Goal: Task Accomplishment & Management: Manage account settings

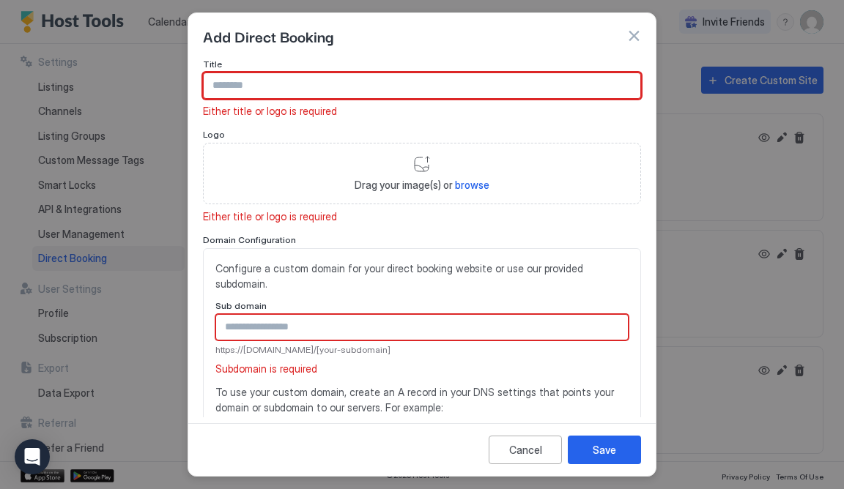
click at [342, 76] on input "Input Field" at bounding box center [422, 85] width 437 height 25
paste input "**********"
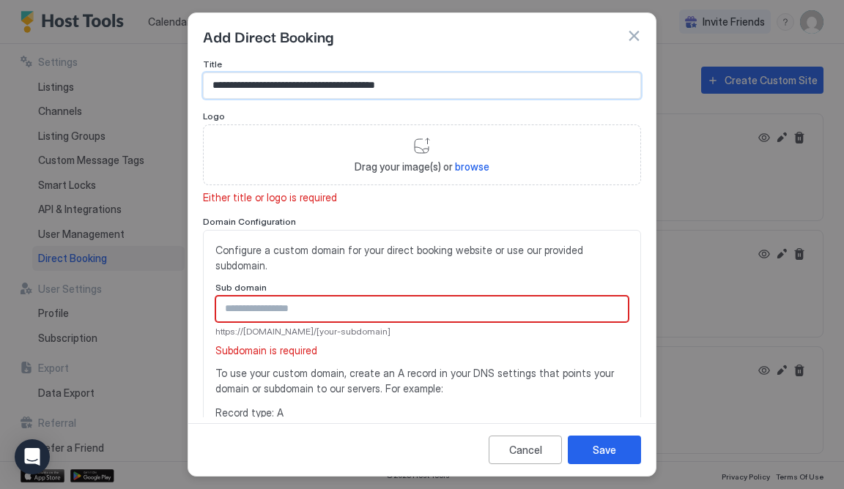
scroll to position [1, 0]
type input "**********"
click at [487, 167] on span "browse" at bounding box center [472, 166] width 34 height 12
type input "**********"
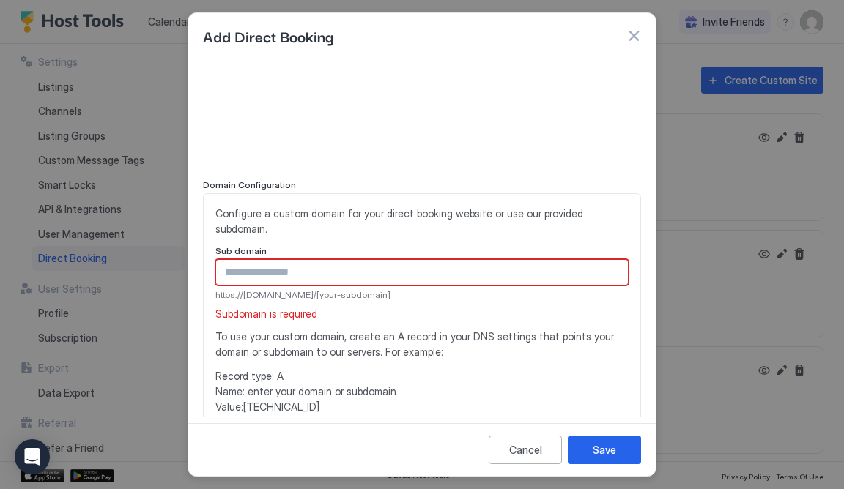
scroll to position [88, 0]
click at [297, 261] on input "Input Field" at bounding box center [422, 273] width 412 height 25
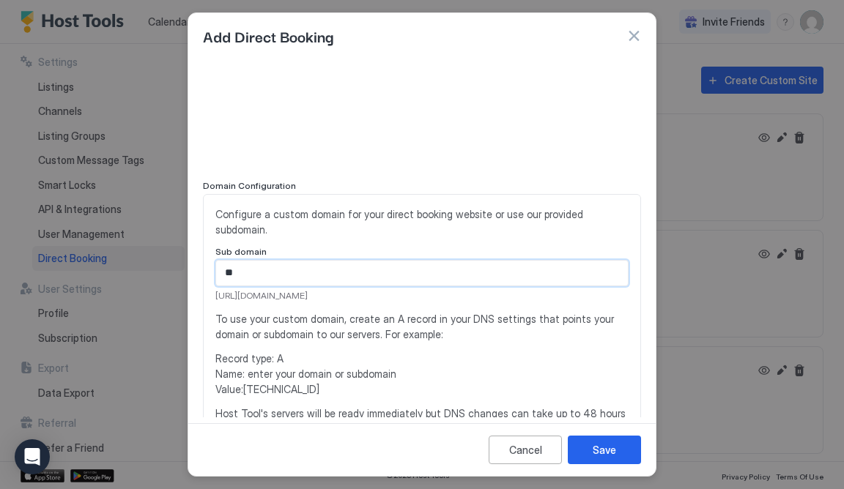
type input "*"
drag, startPoint x: 297, startPoint y: 254, endPoint x: 425, endPoint y: 283, distance: 130.7
click at [425, 289] on span "[URL][DOMAIN_NAME]" at bounding box center [421, 295] width 413 height 13
type input "********"
click at [410, 351] on span "Record type: A Name: enter your domain or subdomain Value: [TECHNICAL_ID]" at bounding box center [421, 374] width 413 height 46
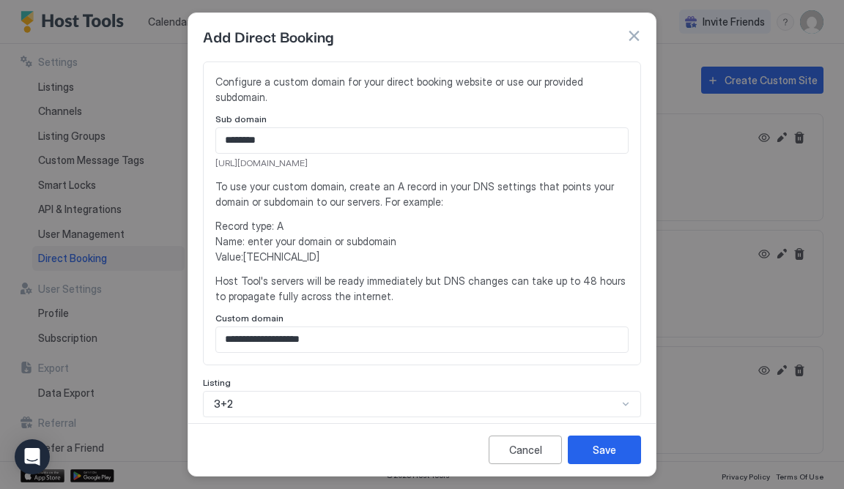
scroll to position [221, 0]
drag, startPoint x: 358, startPoint y: 323, endPoint x: 165, endPoint y: 316, distance: 193.6
click at [165, 316] on div "**********" at bounding box center [422, 244] width 844 height 489
click at [438, 196] on div "Configure a custom domain for your direct booking website or use our provided s…" at bounding box center [421, 212] width 413 height 279
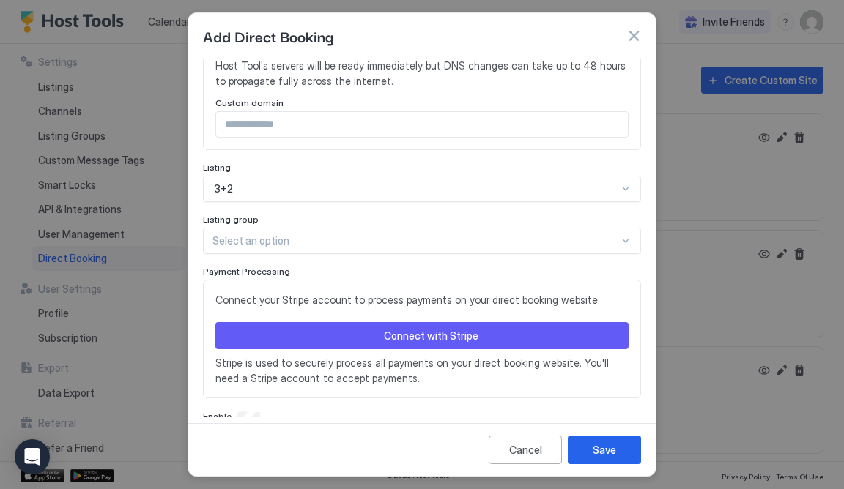
scroll to position [435, 0]
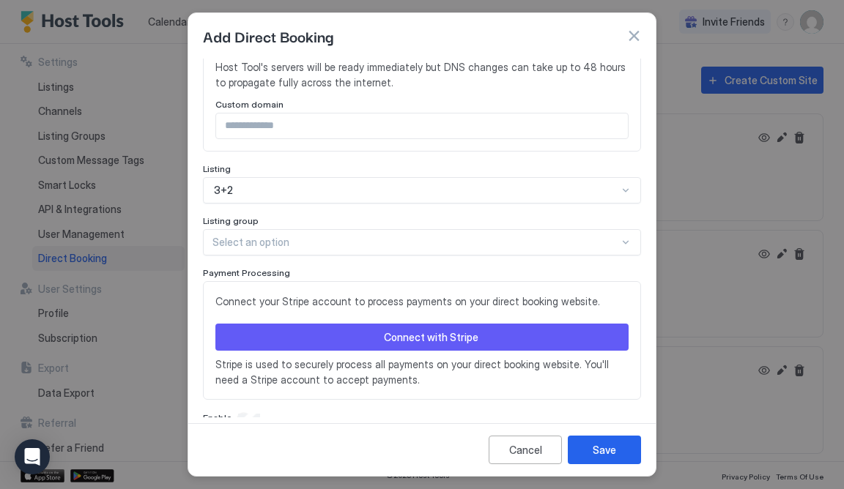
click at [376, 324] on button "Connect with Stripe" at bounding box center [421, 337] width 413 height 27
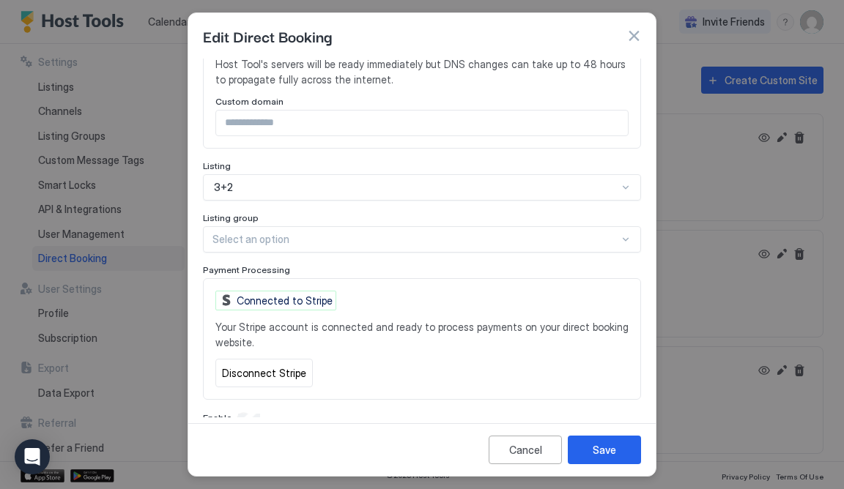
scroll to position [437, 0]
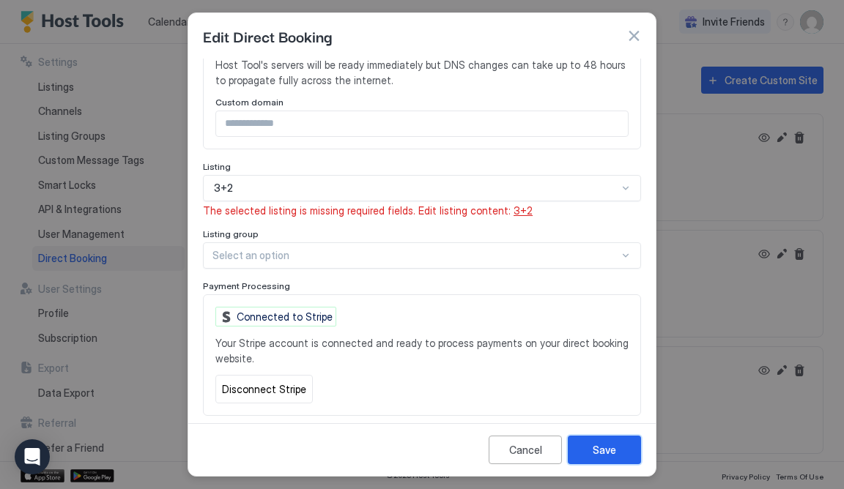
click at [622, 447] on button "Save" at bounding box center [604, 450] width 73 height 29
click at [514, 204] on span "3+2" at bounding box center [523, 210] width 19 height 12
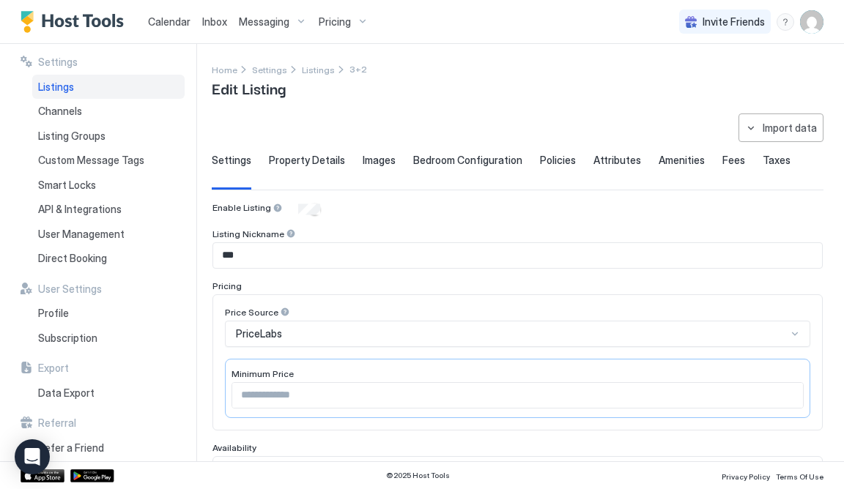
click at [330, 161] on span "Property Details" at bounding box center [307, 160] width 76 height 13
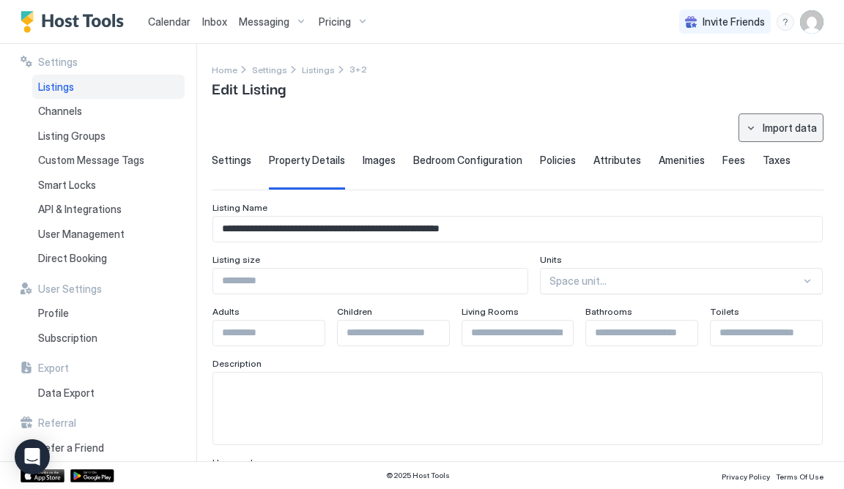
click at [764, 133] on button "Import data" at bounding box center [781, 128] width 85 height 29
click at [768, 198] on div "Airbnb" at bounding box center [787, 204] width 45 height 13
type input "**********"
type input "****"
type input "**"
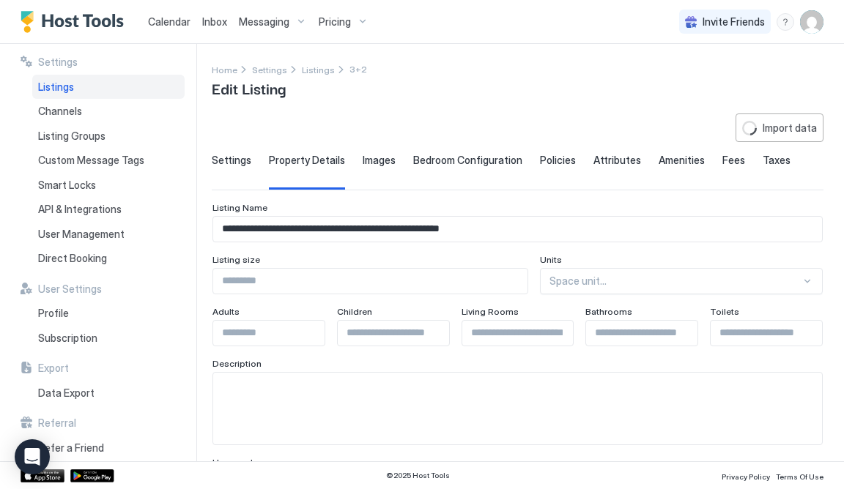
type input "***"
type input "********"
type input "**********"
click at [327, 70] on div "Listings" at bounding box center [324, 69] width 45 height 15
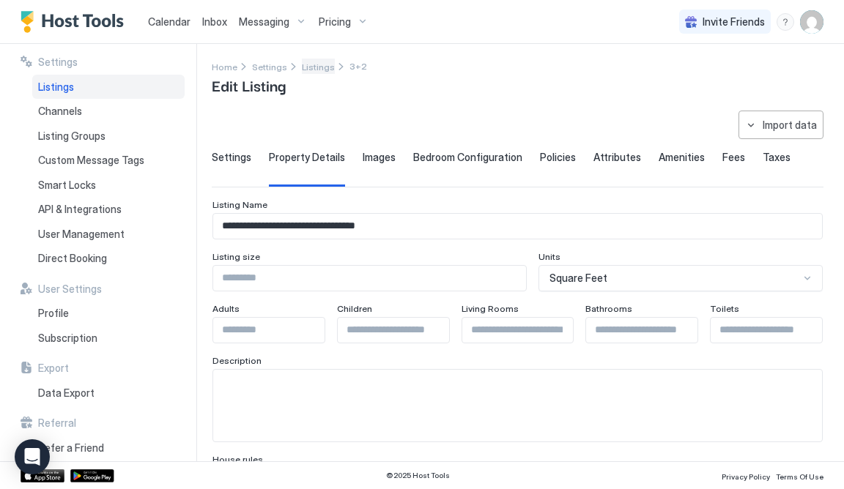
click at [317, 70] on span "Listings" at bounding box center [318, 67] width 33 height 11
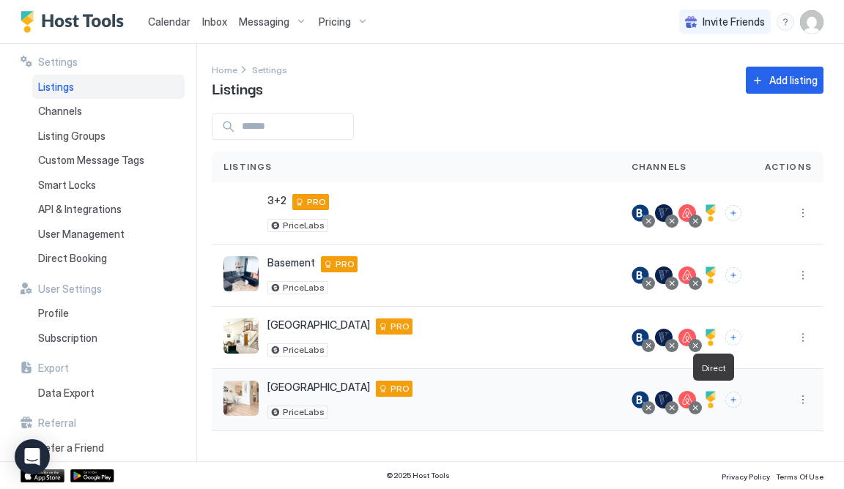
click at [712, 396] on div at bounding box center [711, 400] width 18 height 18
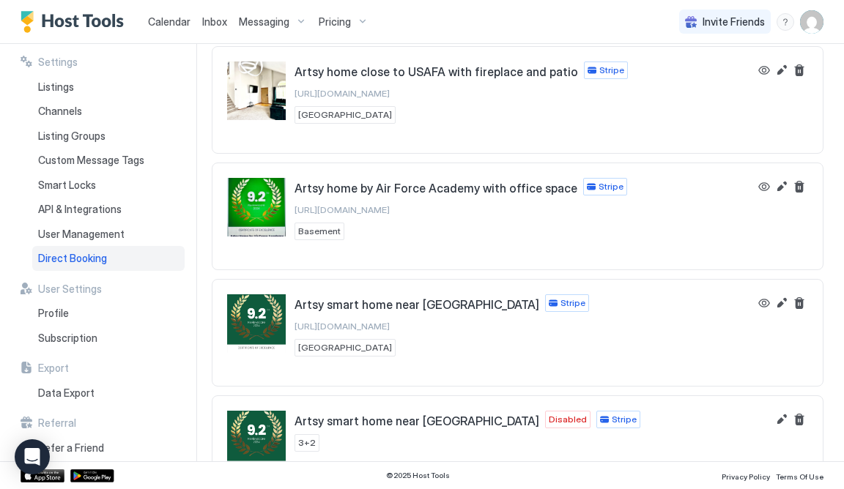
scroll to position [64, 0]
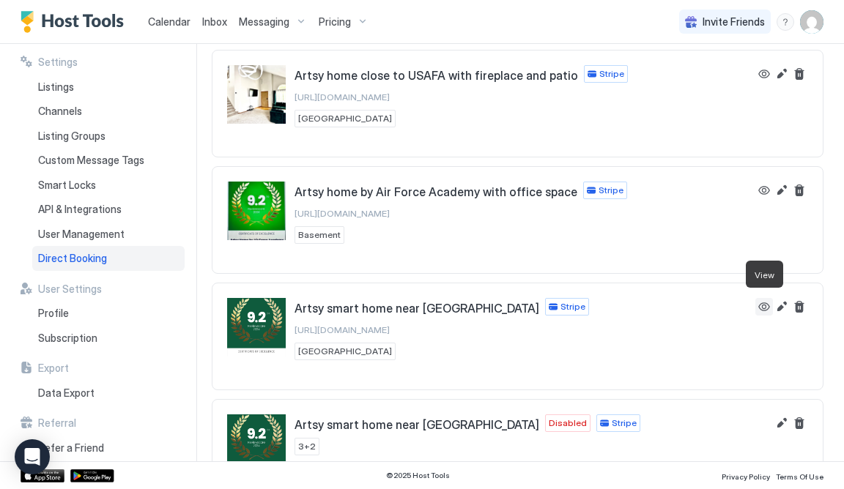
click at [758, 303] on button "View" at bounding box center [764, 307] width 18 height 18
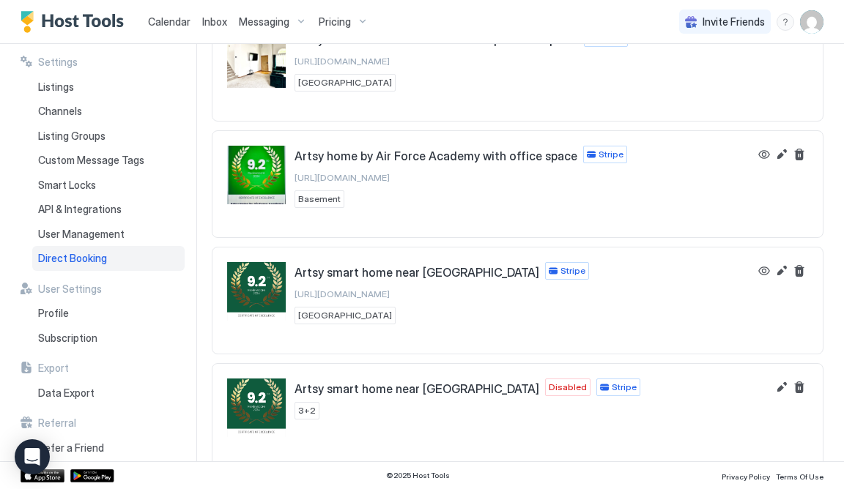
scroll to position [100, 0]
click at [775, 384] on button "Edit" at bounding box center [782, 388] width 18 height 18
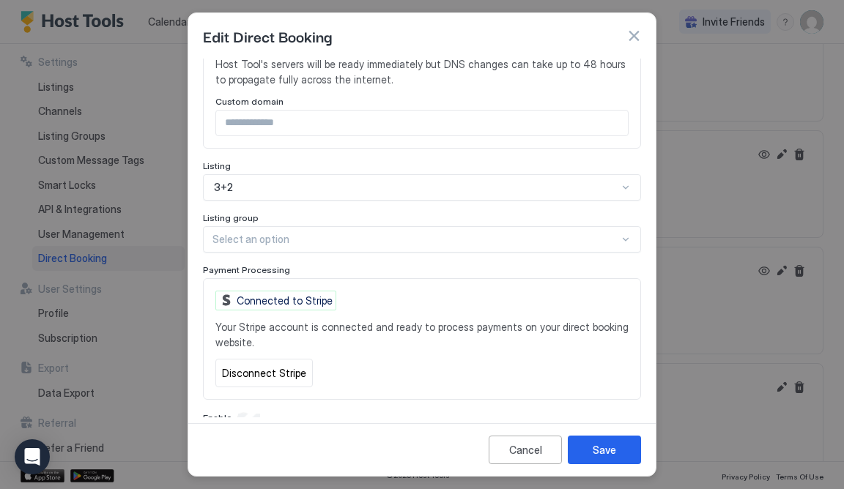
scroll to position [437, 0]
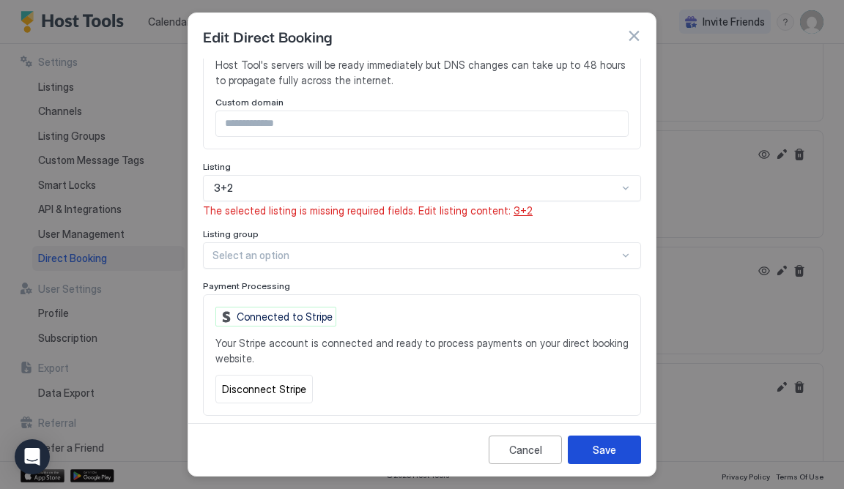
click at [618, 451] on button "Save" at bounding box center [604, 450] width 73 height 29
click at [514, 204] on span "3+2" at bounding box center [523, 210] width 19 height 12
type input "**********"
type input "*"
type input "****"
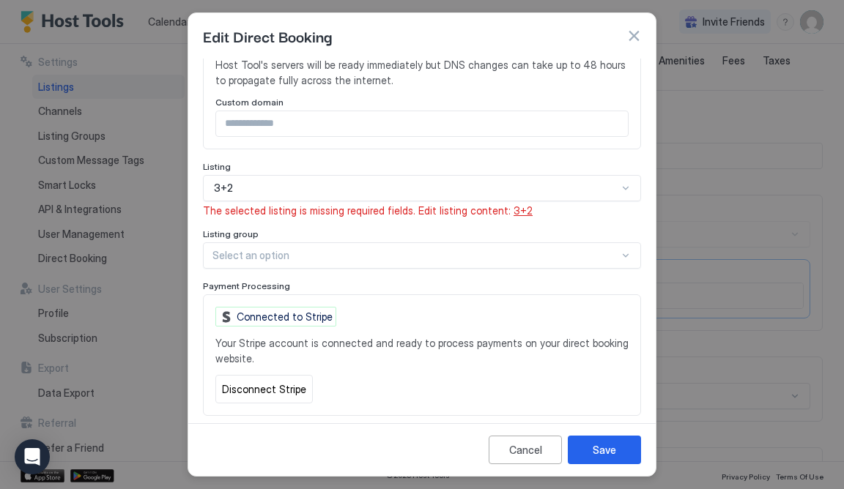
type input "**********"
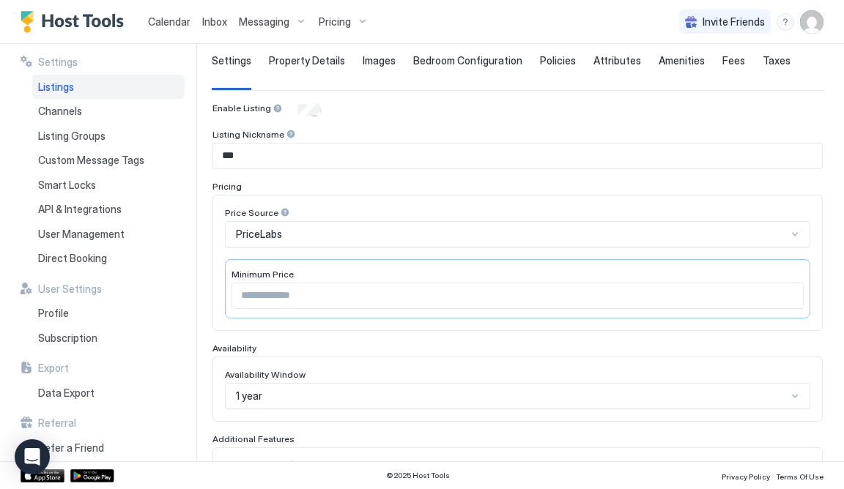
click at [469, 64] on span "Bedroom Configuration" at bounding box center [467, 60] width 109 height 13
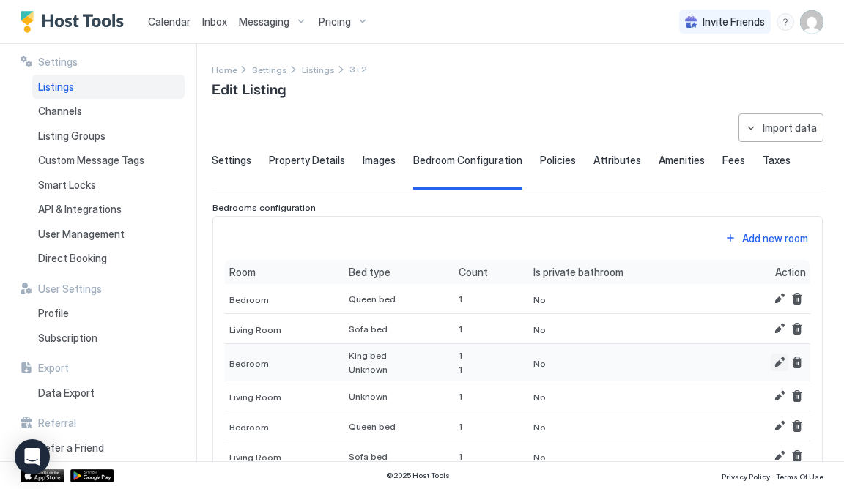
click at [780, 361] on button "Edit" at bounding box center [780, 363] width 18 height 18
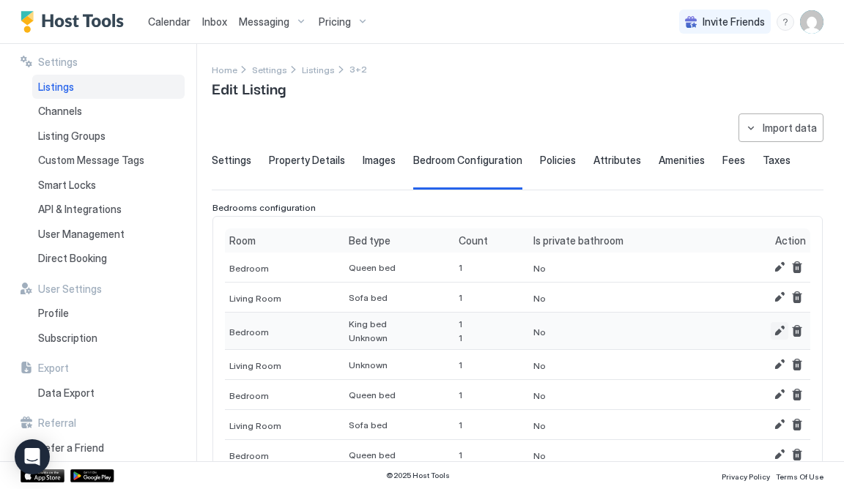
click at [774, 328] on button "Edit" at bounding box center [780, 331] width 18 height 18
click at [777, 322] on button "Edit" at bounding box center [780, 331] width 18 height 18
click at [365, 333] on span "Unknown" at bounding box center [368, 338] width 39 height 11
click at [777, 358] on button "Edit" at bounding box center [780, 365] width 18 height 18
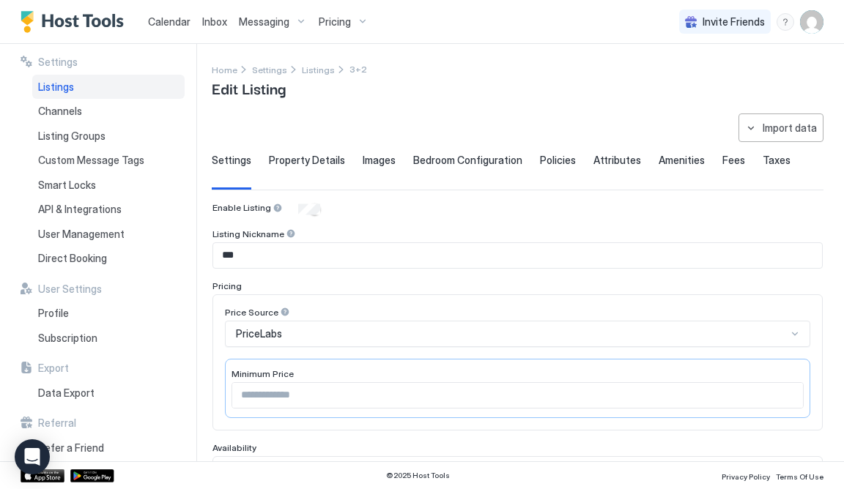
click at [485, 159] on span "Bedroom Configuration" at bounding box center [467, 160] width 109 height 13
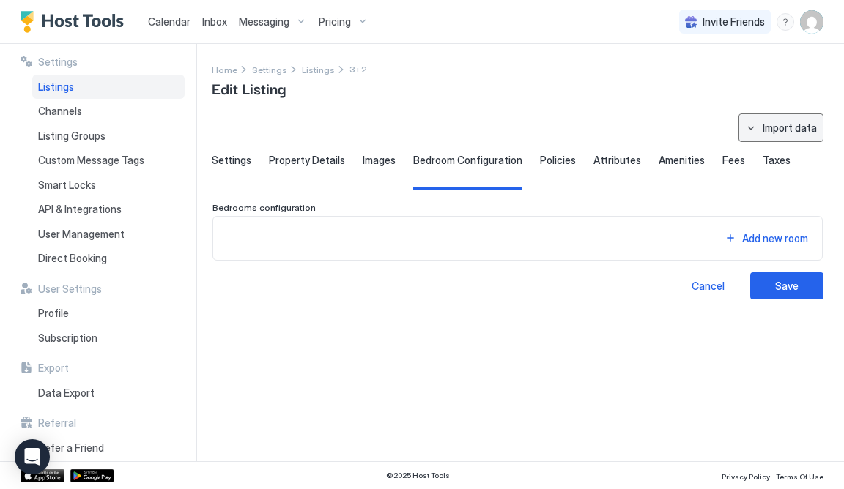
click at [762, 129] on button "Import data" at bounding box center [781, 128] width 85 height 29
click at [779, 199] on div "Airbnb" at bounding box center [787, 204] width 45 height 13
type input "**********"
type input "****"
type input "**"
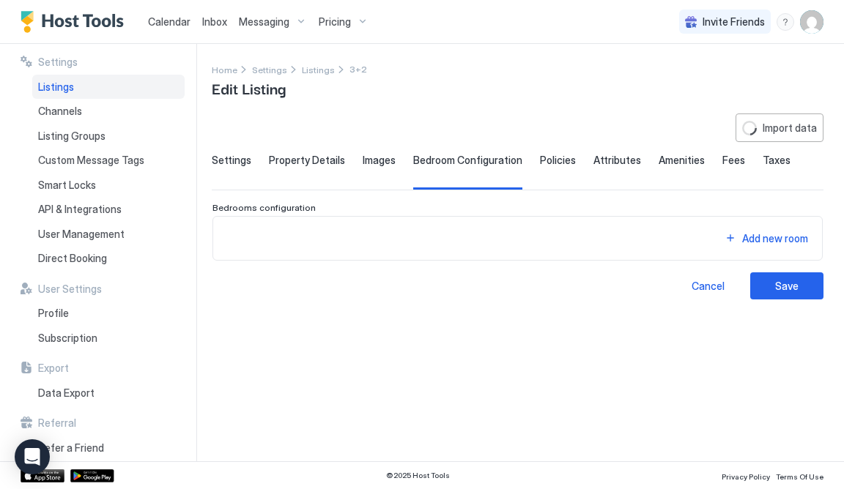
type input "***"
type input "********"
type input "**********"
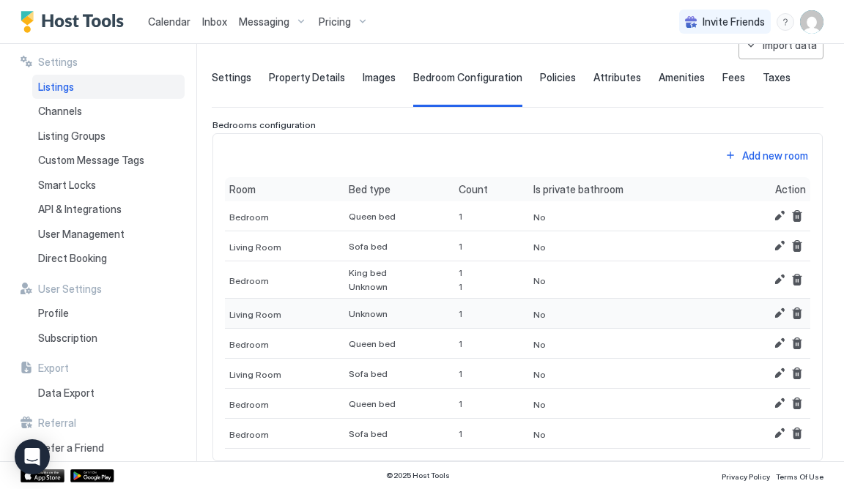
scroll to position [86, 0]
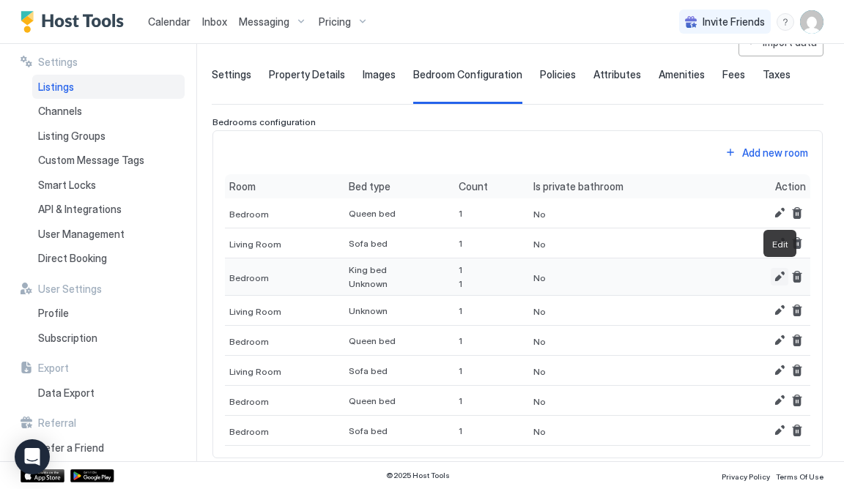
click at [780, 276] on button "Edit" at bounding box center [780, 277] width 18 height 18
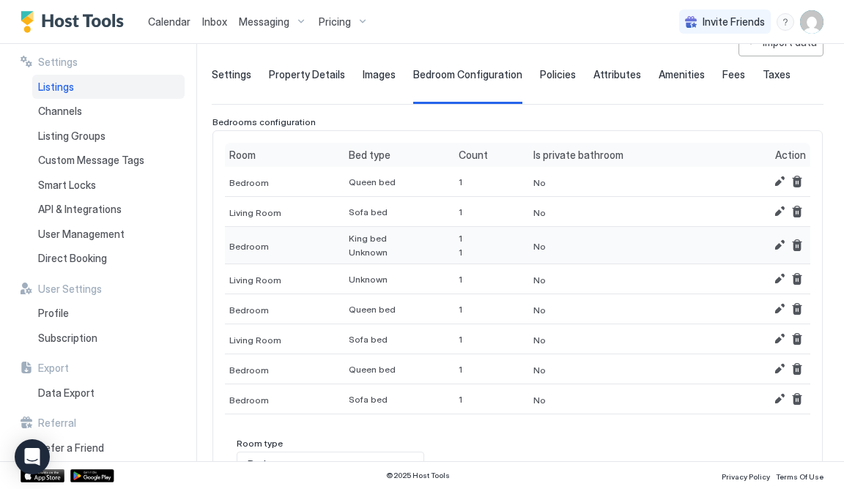
click at [764, 247] on div at bounding box center [767, 246] width 78 height 18
click at [775, 243] on button "Edit" at bounding box center [780, 246] width 18 height 18
click at [780, 278] on button "Edit" at bounding box center [780, 279] width 18 height 18
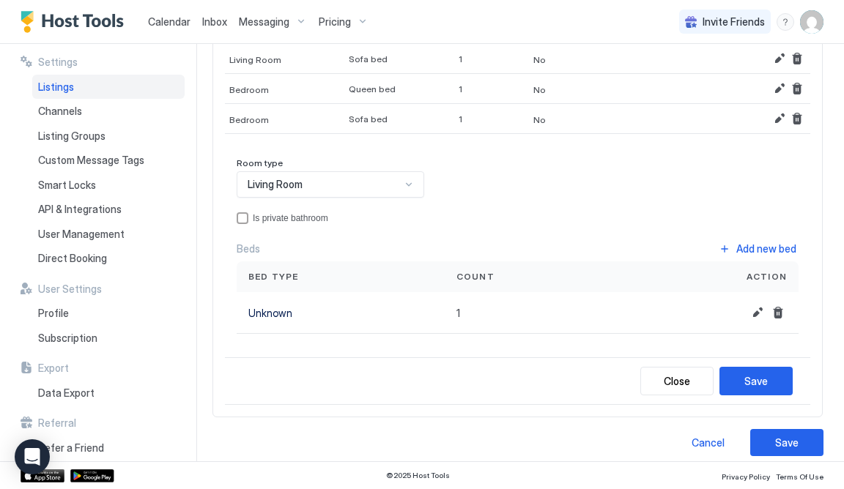
scroll to position [372, 0]
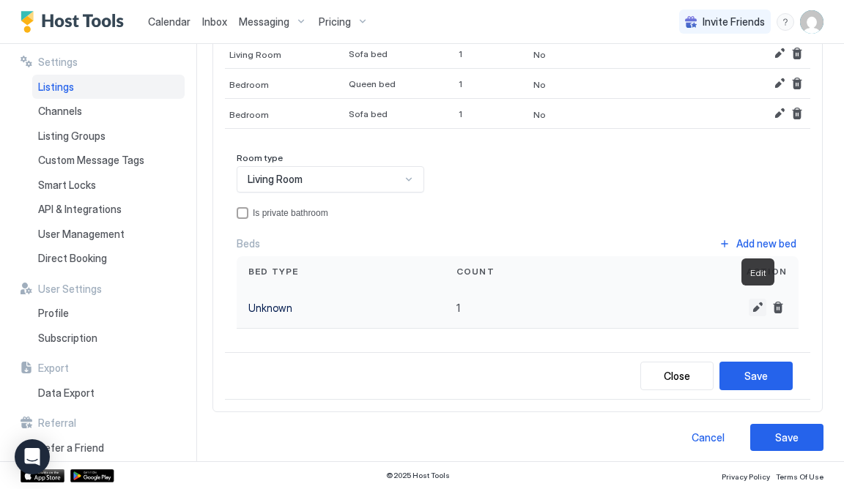
click at [755, 302] on button "Edit" at bounding box center [758, 308] width 18 height 18
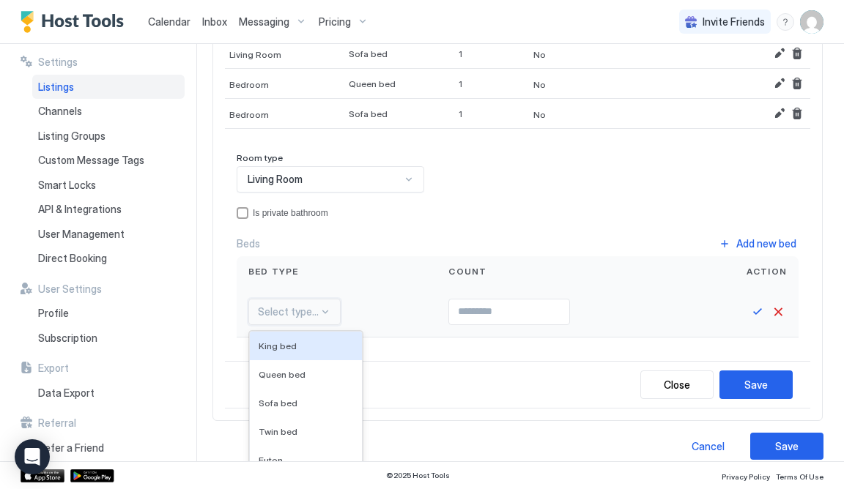
click at [290, 305] on div "King bed, 1 of 16. 16 results available. Use Up and Down to choose options, pre…" at bounding box center [294, 312] width 92 height 26
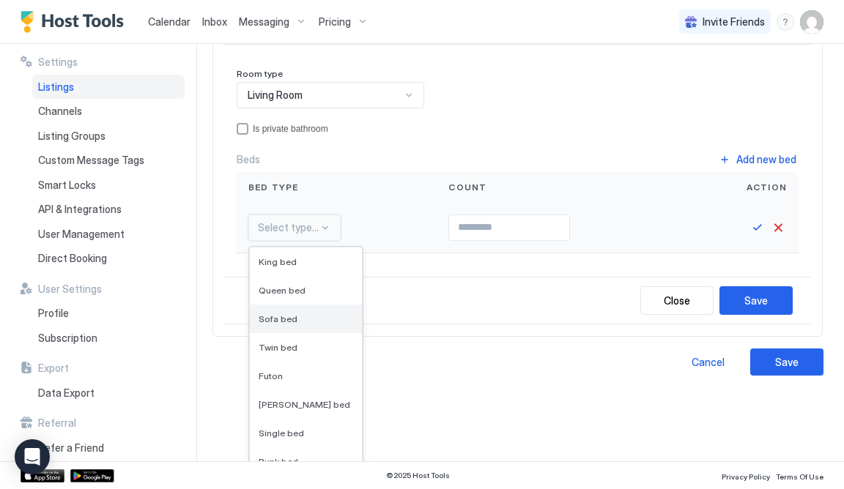
click at [288, 314] on span "Sofa bed" at bounding box center [278, 319] width 39 height 11
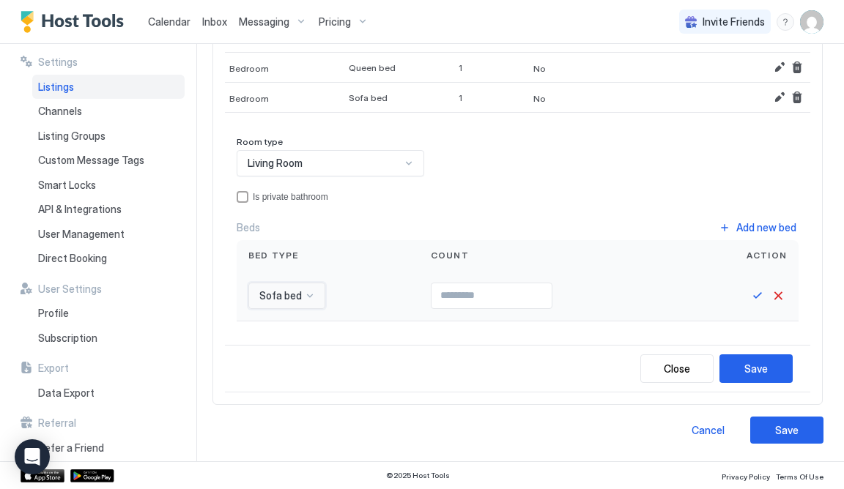
scroll to position [380, 0]
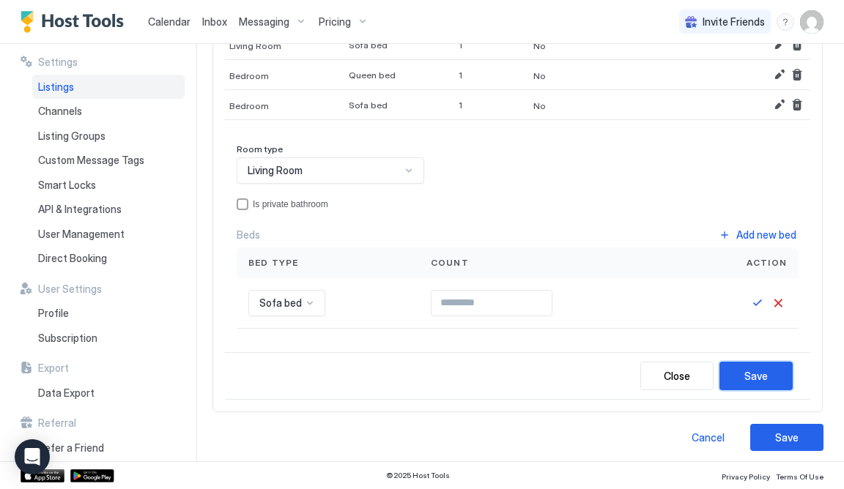
click at [761, 372] on div "Save" at bounding box center [755, 376] width 23 height 15
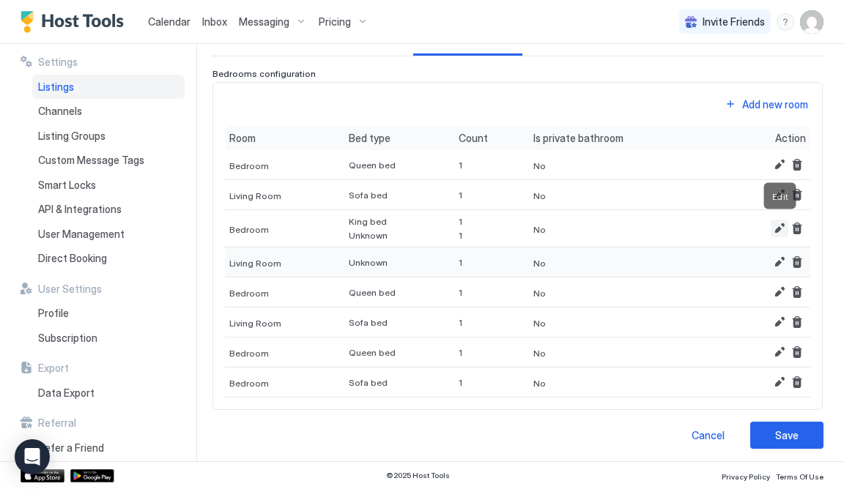
click at [779, 229] on button "Edit" at bounding box center [780, 229] width 18 height 18
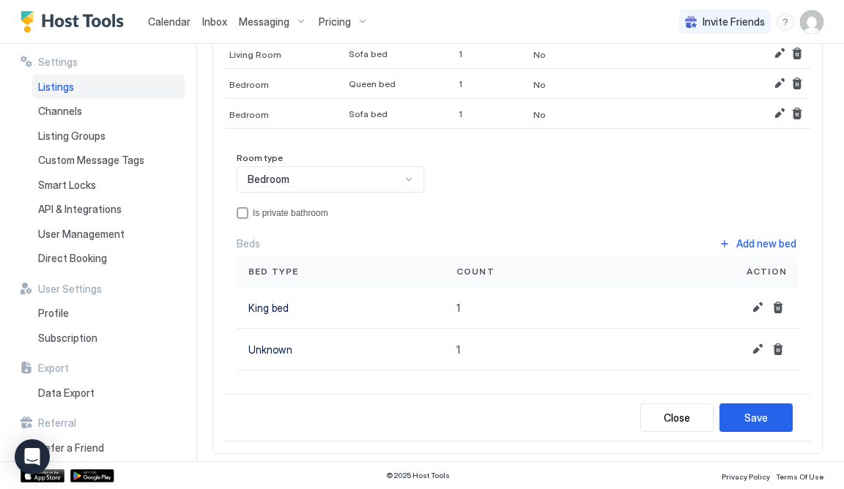
scroll to position [374, 0]
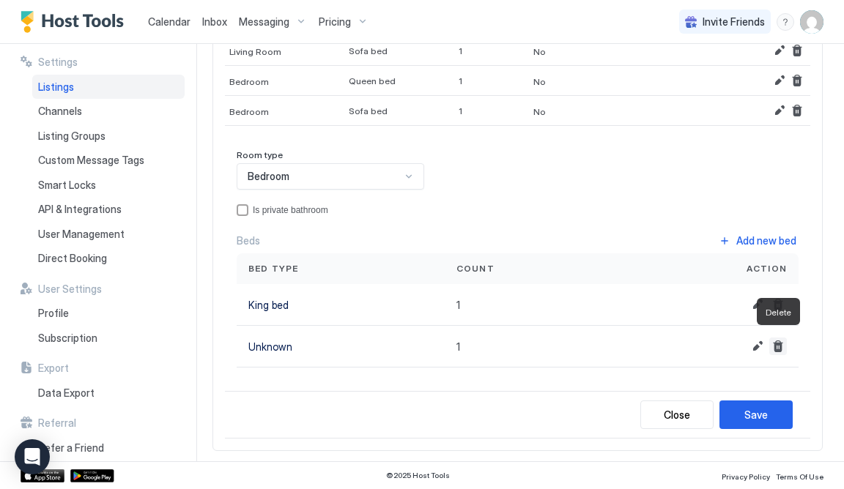
click at [783, 340] on button "Delete" at bounding box center [778, 347] width 18 height 18
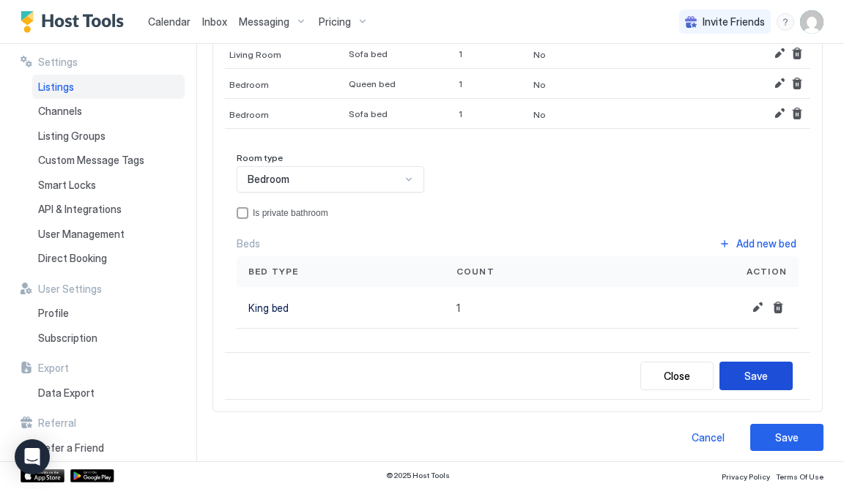
click at [771, 374] on button "Save" at bounding box center [756, 376] width 73 height 29
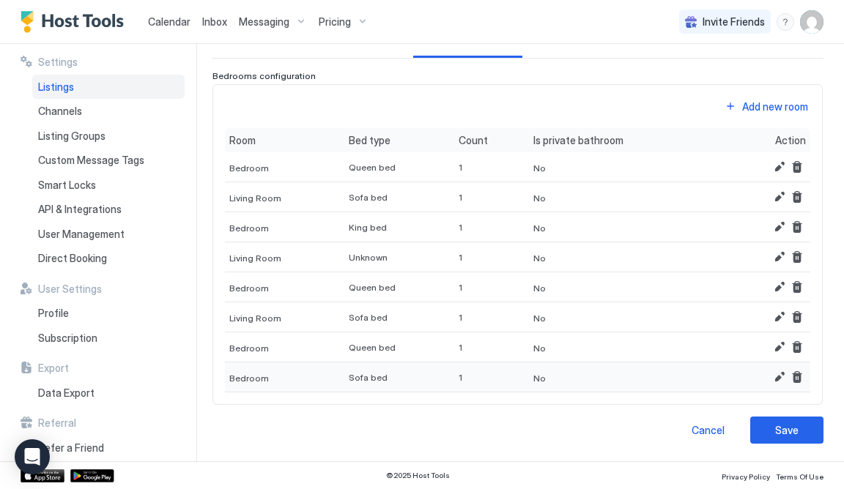
scroll to position [127, 0]
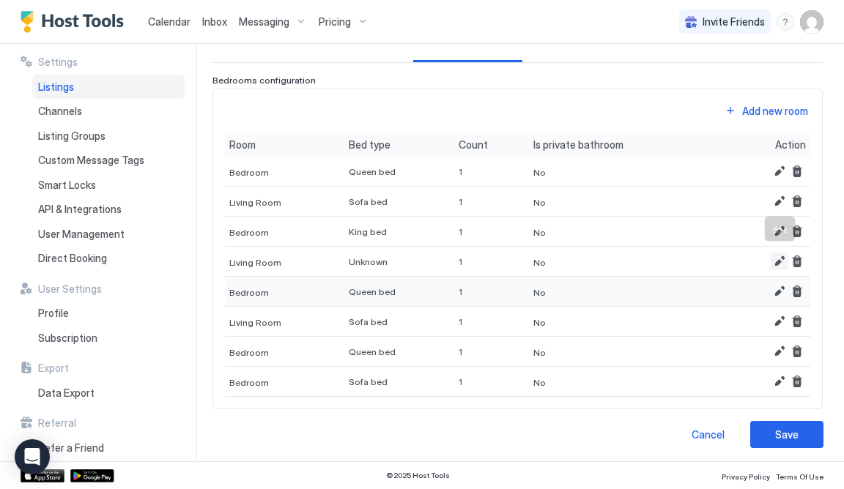
click at [777, 259] on button "Edit" at bounding box center [780, 262] width 18 height 18
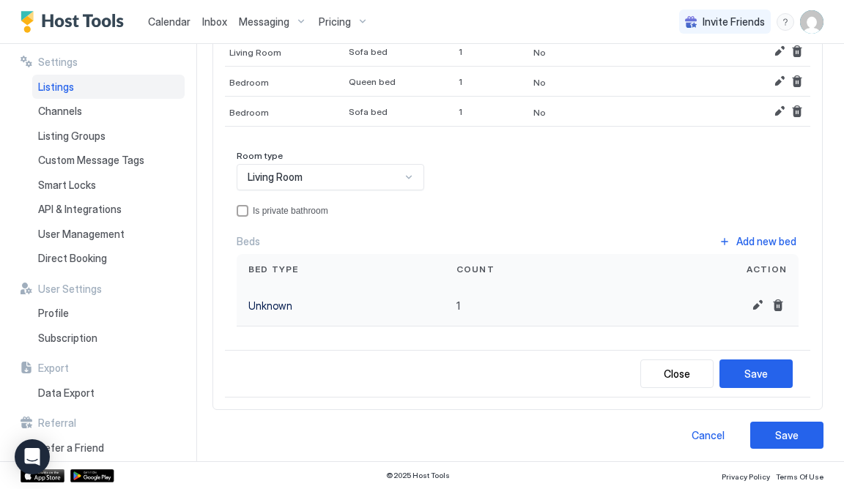
scroll to position [366, 0]
click at [753, 305] on button "Edit" at bounding box center [758, 306] width 18 height 18
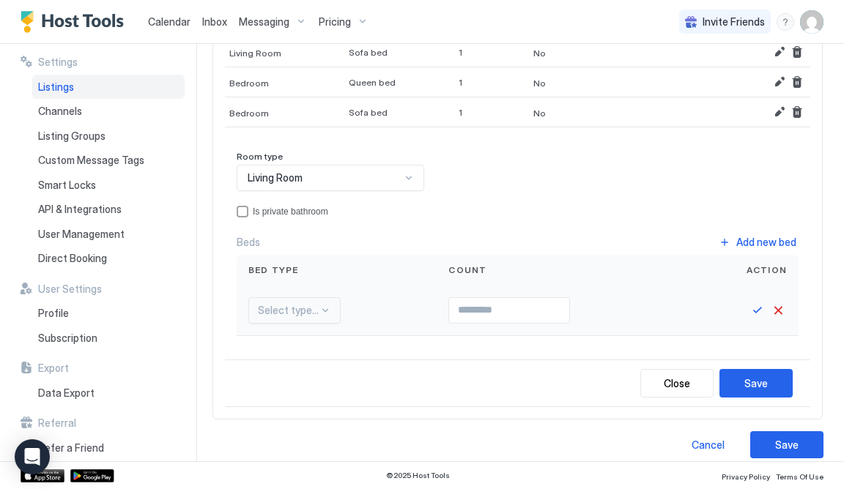
click at [322, 306] on div "Select type..." at bounding box center [294, 310] width 92 height 26
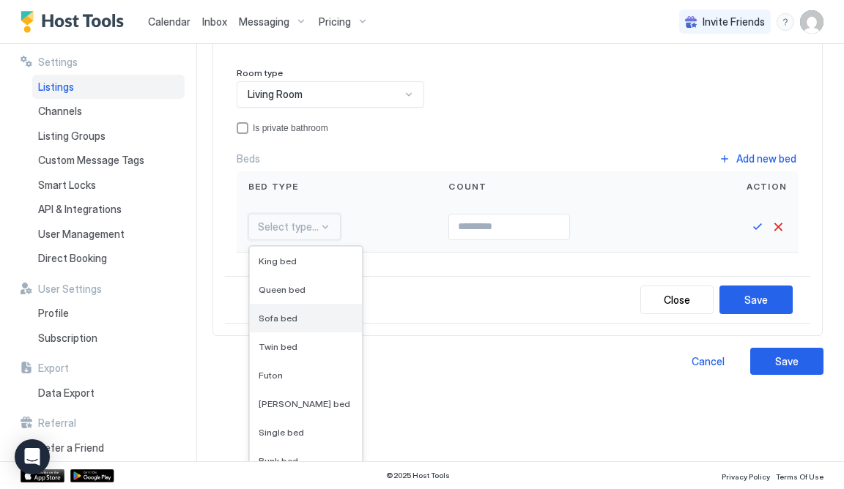
click at [276, 313] on span "Sofa bed" at bounding box center [278, 318] width 39 height 11
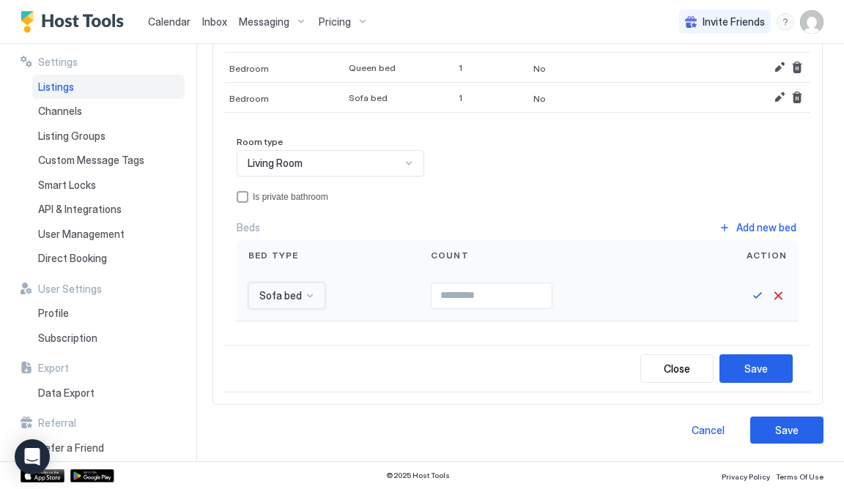
scroll to position [374, 0]
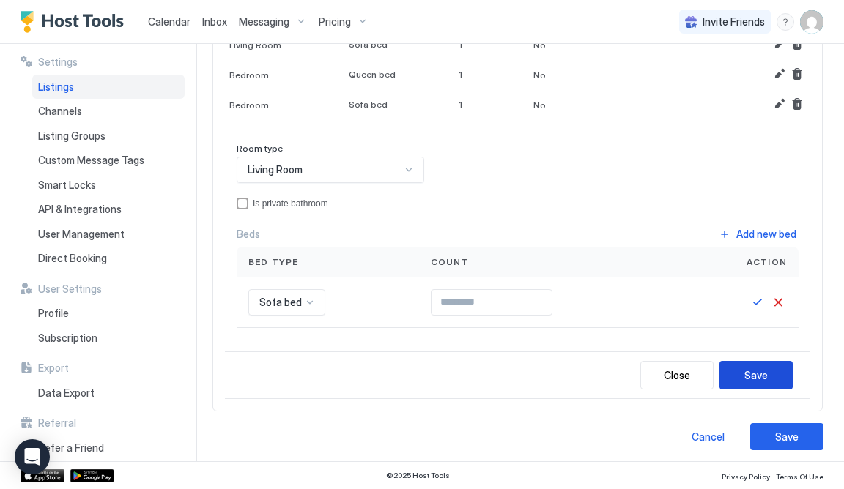
click at [777, 369] on button "Save" at bounding box center [756, 375] width 73 height 29
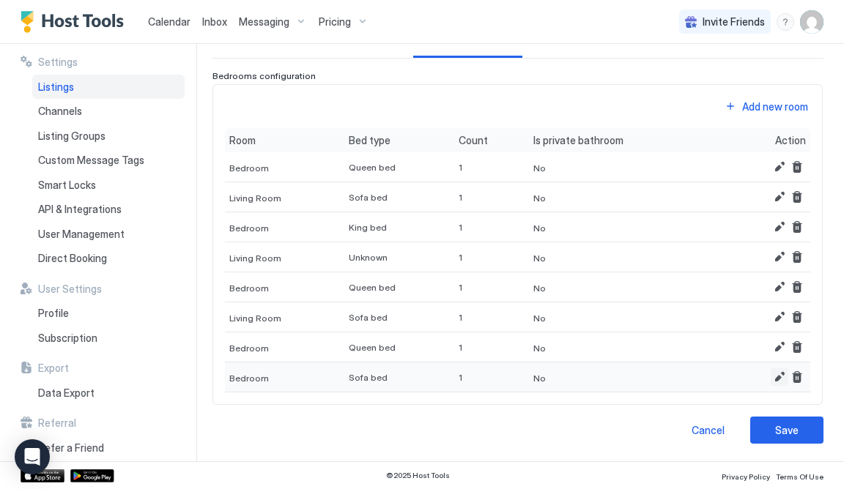
scroll to position [127, 0]
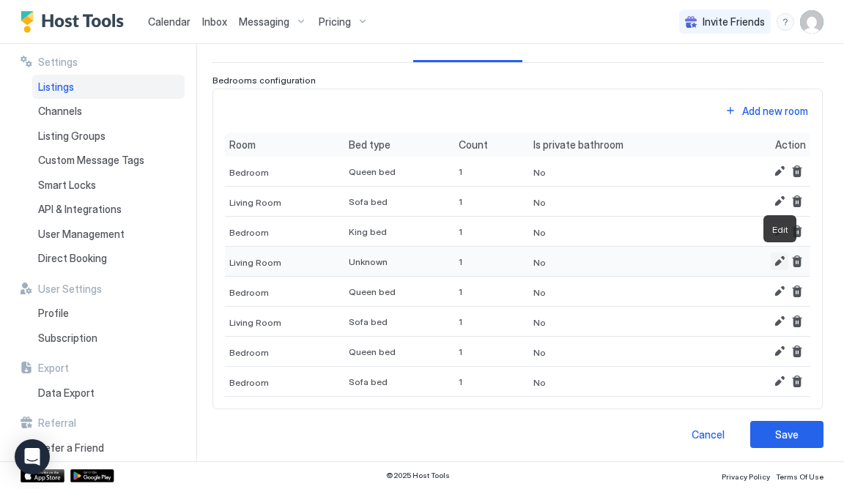
click at [781, 259] on button "Edit" at bounding box center [780, 262] width 18 height 18
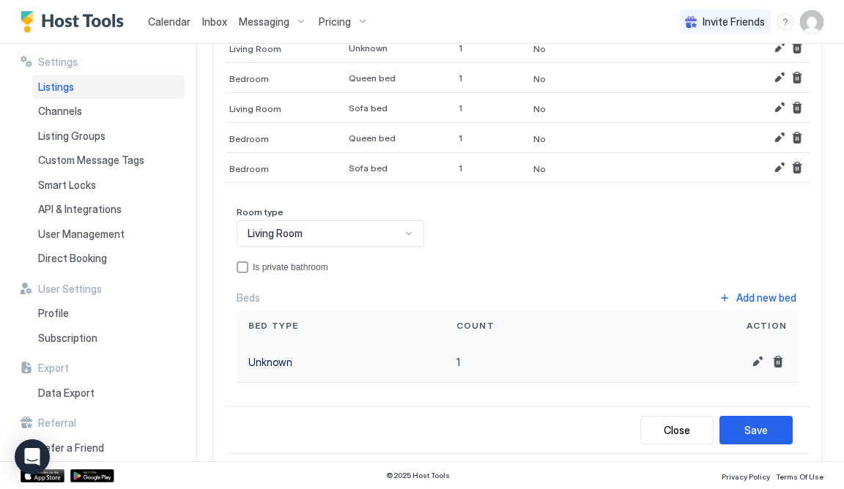
scroll to position [319, 0]
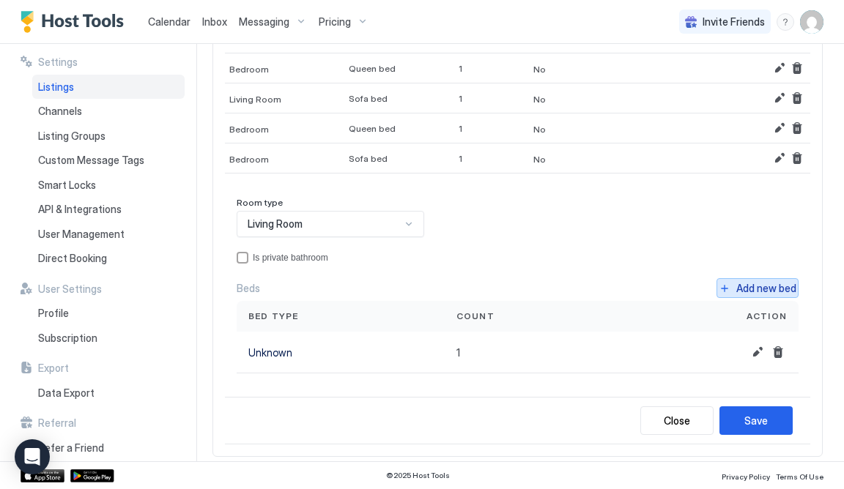
click at [753, 284] on div "Add new bed" at bounding box center [766, 288] width 60 height 15
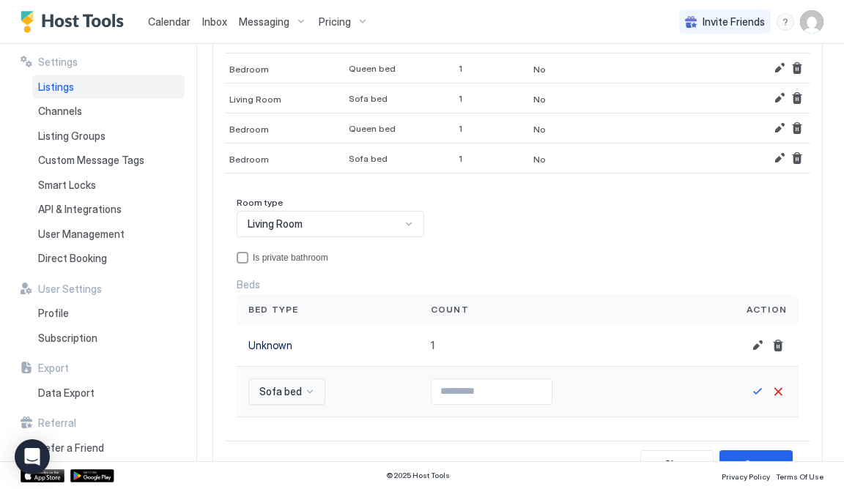
click at [457, 393] on input "Input Field" at bounding box center [492, 392] width 120 height 25
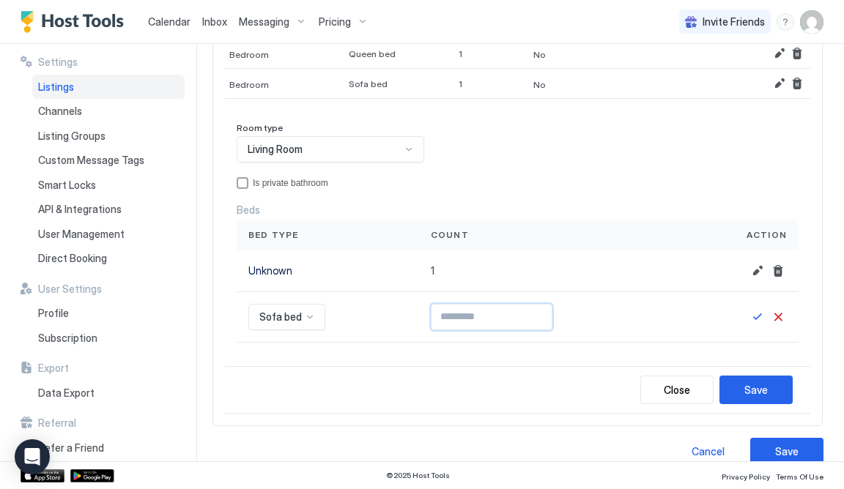
scroll to position [395, 0]
type input "*"
click at [739, 381] on button "Save" at bounding box center [756, 389] width 73 height 29
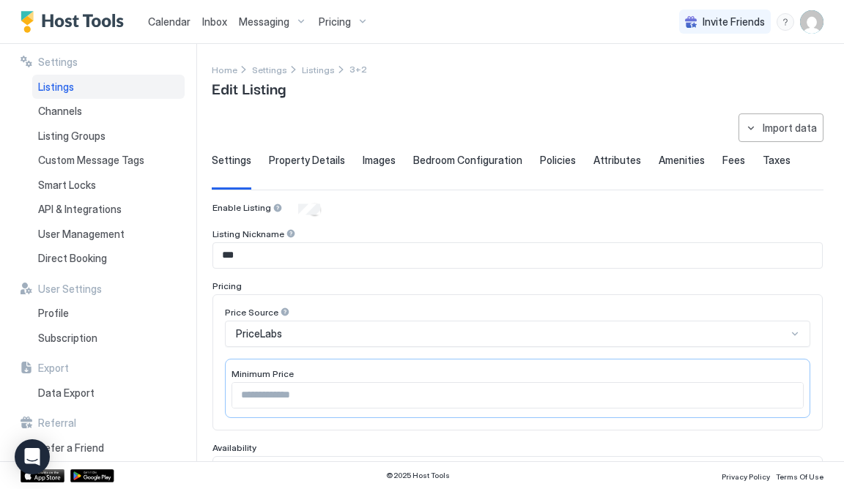
click at [487, 165] on div "Bedroom Configuration" at bounding box center [467, 172] width 109 height 36
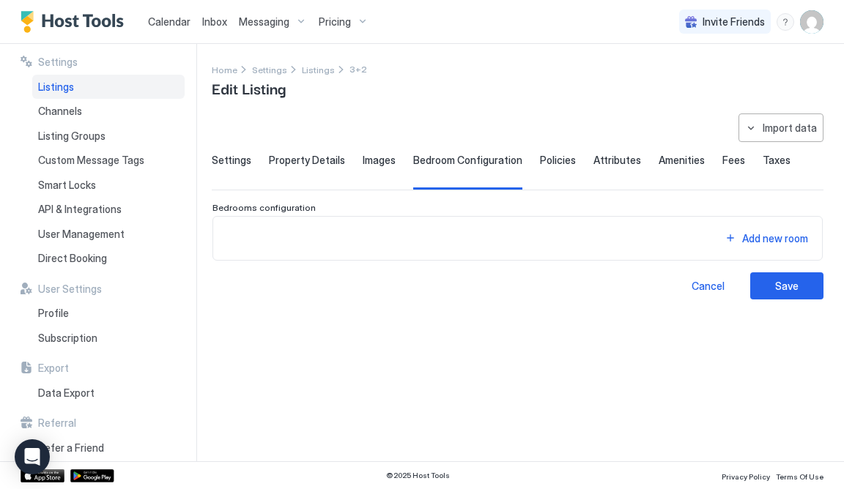
click at [558, 162] on span "Policies" at bounding box center [558, 160] width 36 height 13
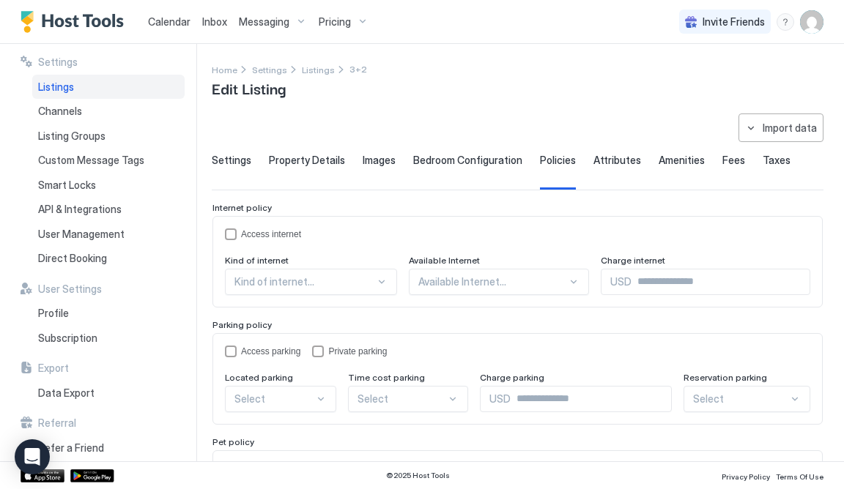
click at [244, 158] on span "Settings" at bounding box center [232, 160] width 40 height 13
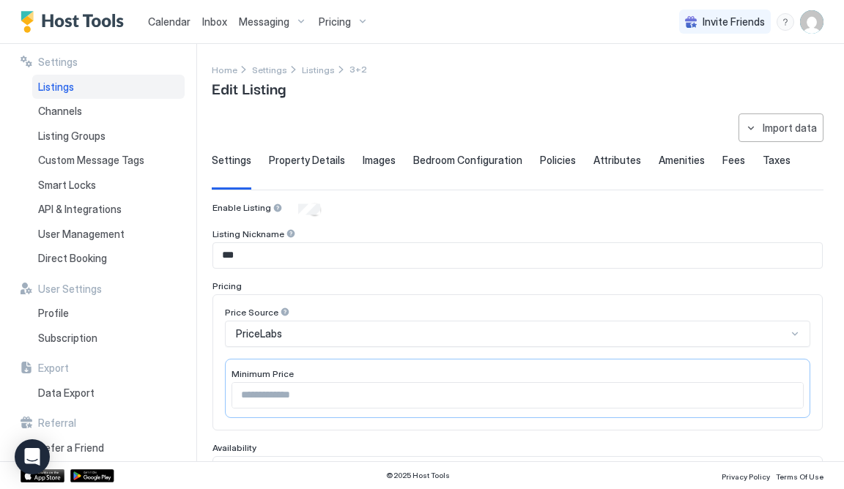
click at [314, 158] on span "Property Details" at bounding box center [307, 160] width 76 height 13
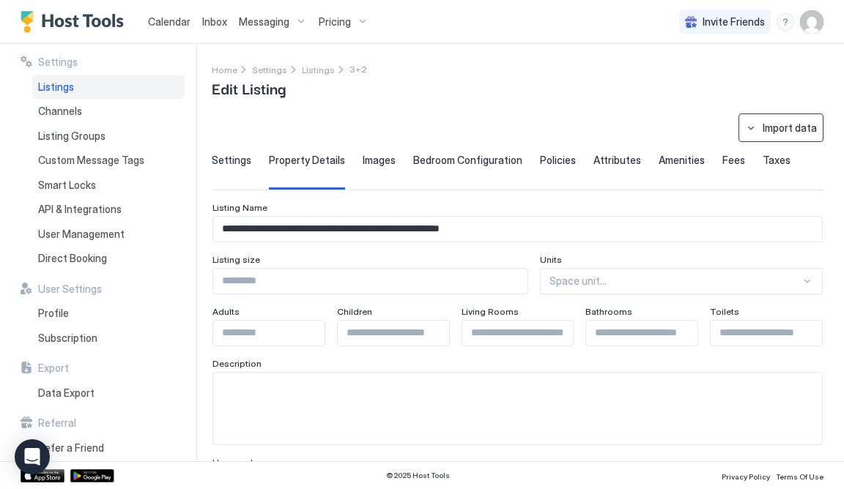
click at [751, 120] on button "Import data" at bounding box center [781, 128] width 85 height 29
click at [780, 202] on div "Airbnb" at bounding box center [787, 204] width 45 height 13
type input "**********"
type input "****"
type input "**"
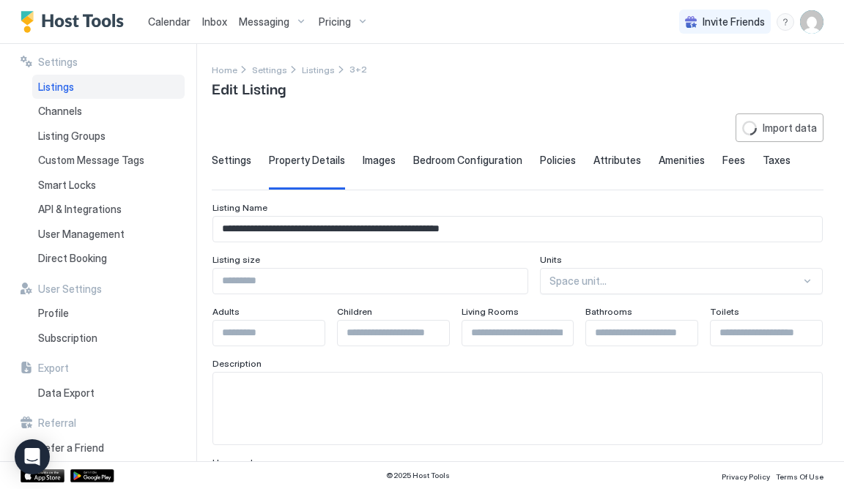
type input "***"
type input "********"
type input "**********"
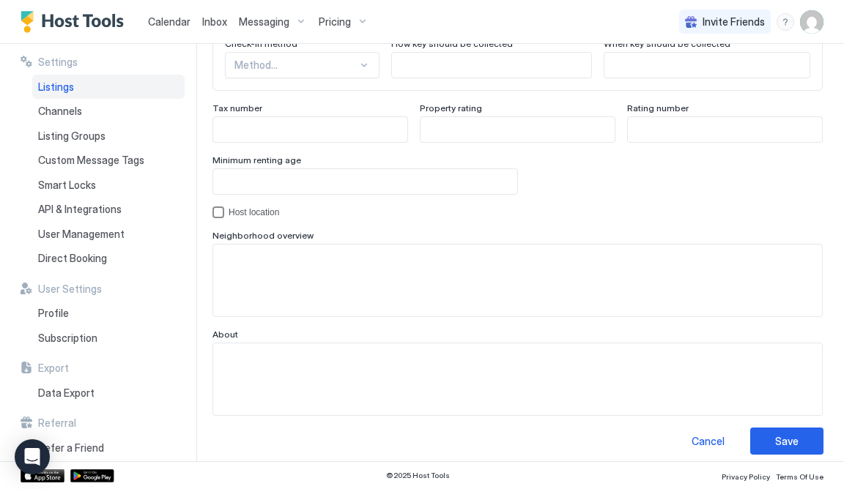
scroll to position [1405, 0]
click at [783, 435] on div "Save" at bounding box center [786, 442] width 23 height 15
click at [772, 439] on button "Save" at bounding box center [786, 442] width 73 height 27
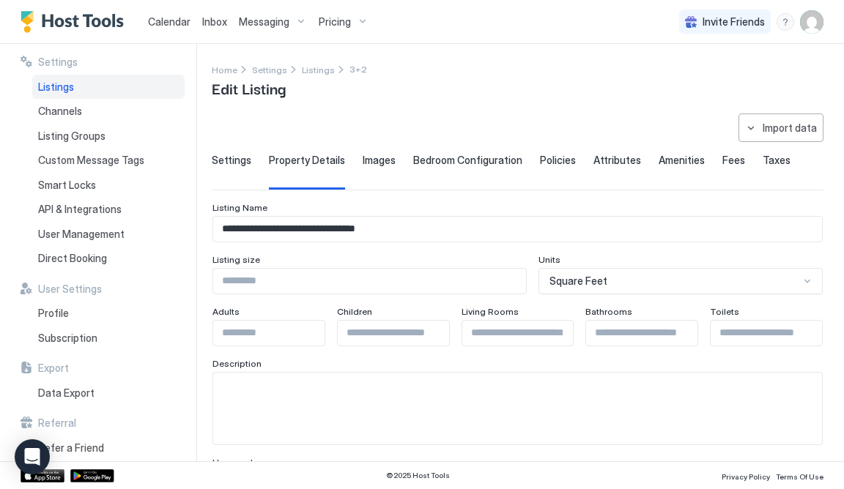
scroll to position [0, 0]
click at [377, 158] on span "Images" at bounding box center [379, 160] width 33 height 13
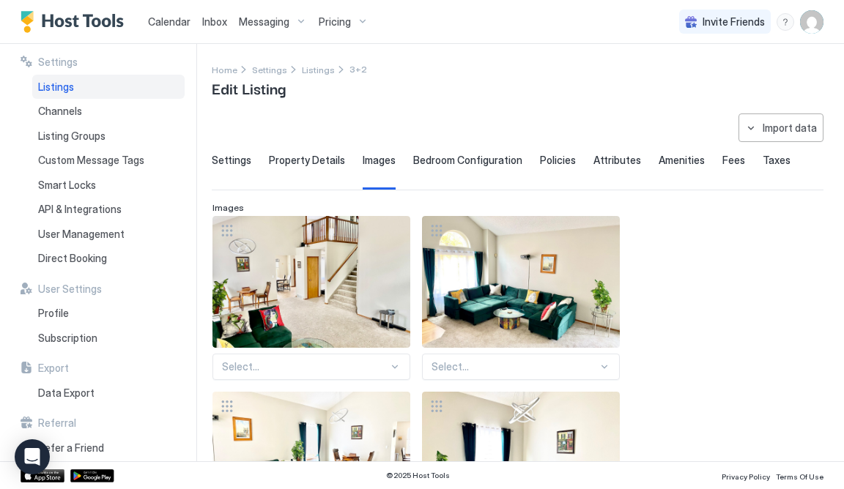
click at [451, 160] on span "Bedroom Configuration" at bounding box center [467, 160] width 109 height 13
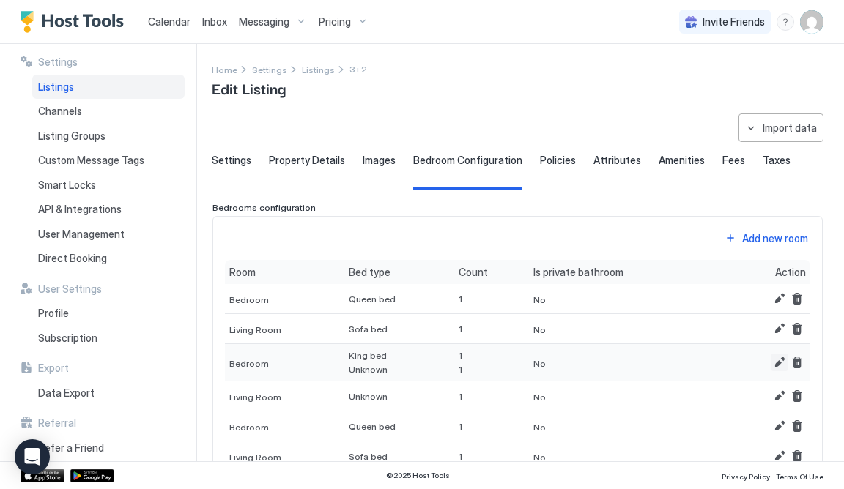
click at [775, 358] on button "Edit" at bounding box center [780, 363] width 18 height 18
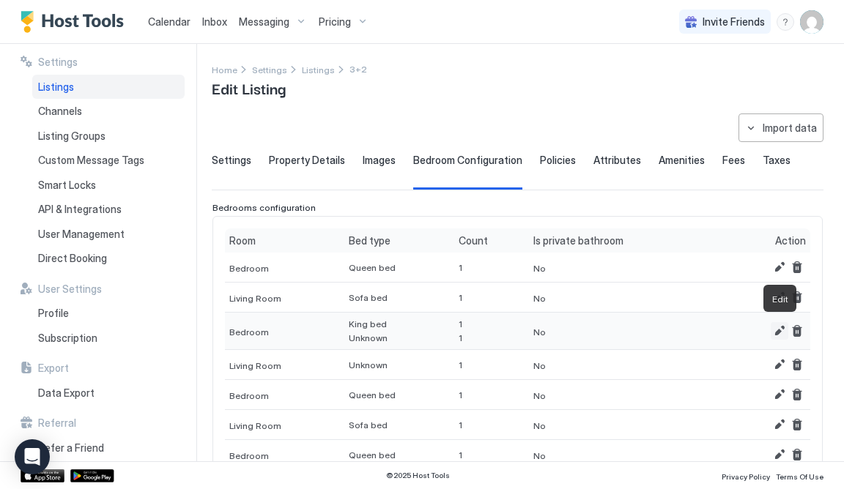
click at [783, 327] on button "Edit" at bounding box center [780, 331] width 18 height 18
click at [703, 358] on div "No" at bounding box center [626, 365] width 195 height 30
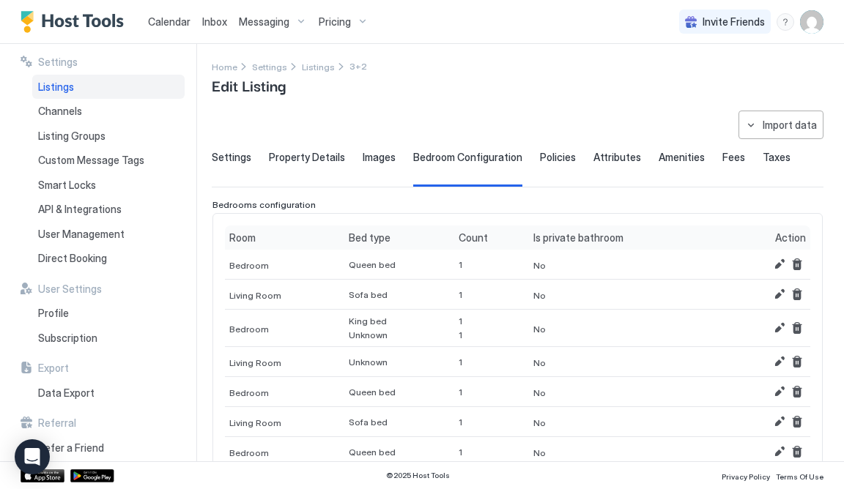
scroll to position [4, 0]
click at [548, 152] on span "Policies" at bounding box center [558, 156] width 36 height 13
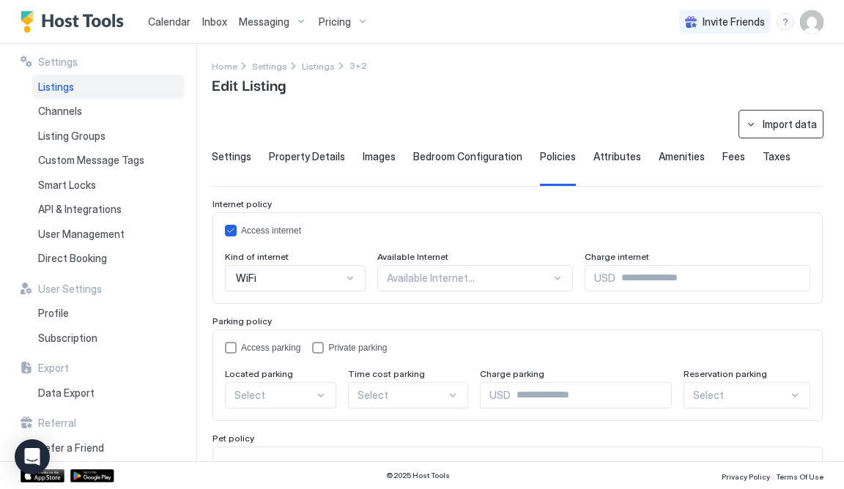
click at [759, 127] on button "Import data" at bounding box center [781, 124] width 85 height 29
click at [793, 198] on div "Airbnb" at bounding box center [787, 201] width 45 height 13
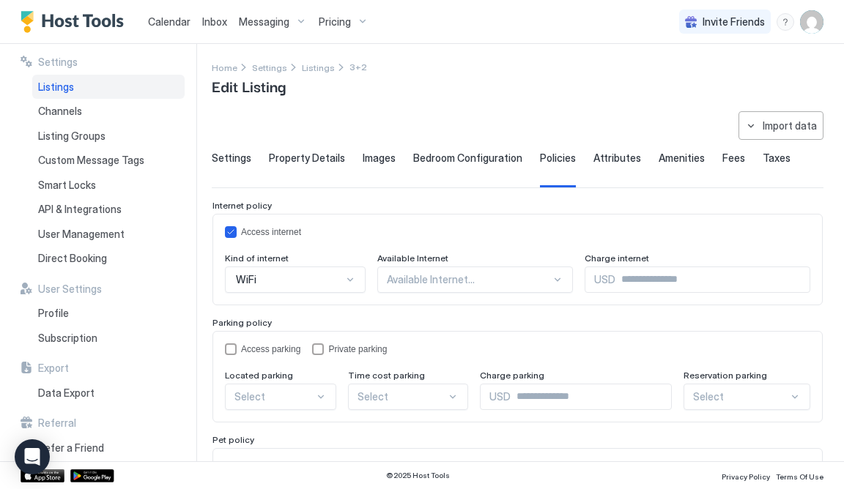
click at [611, 158] on span "Attributes" at bounding box center [618, 158] width 48 height 13
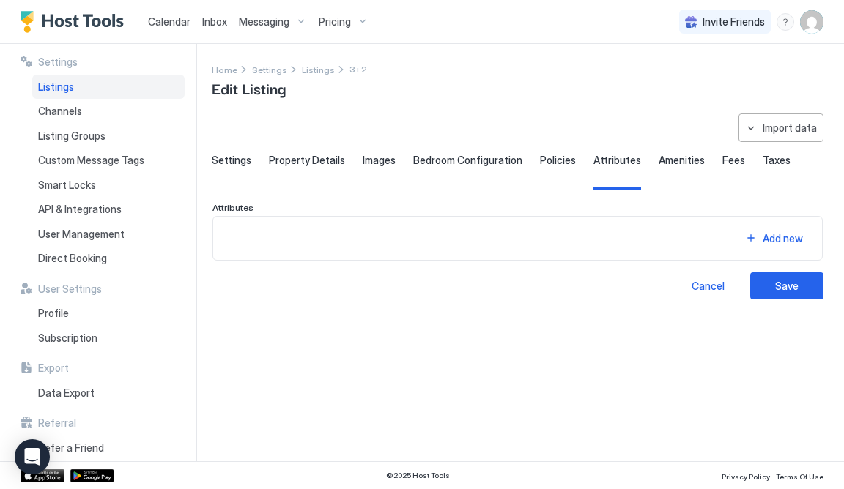
scroll to position [0, 0]
click at [557, 158] on span "Policies" at bounding box center [558, 160] width 36 height 13
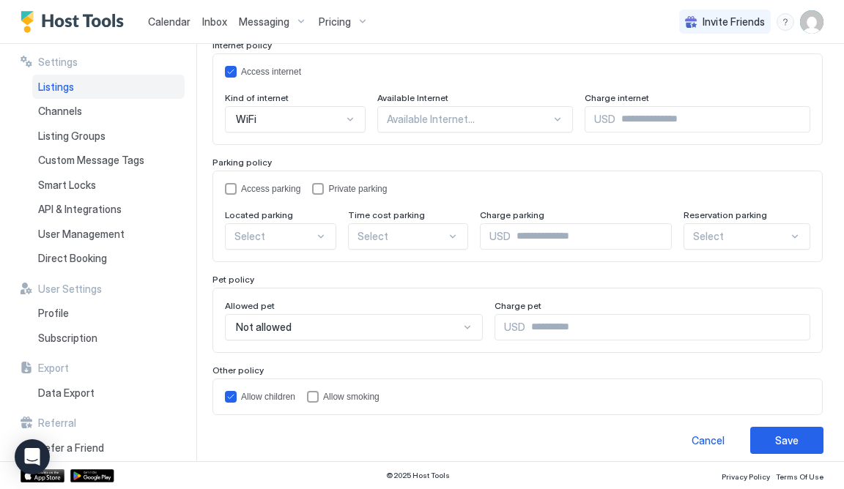
scroll to position [164, 0]
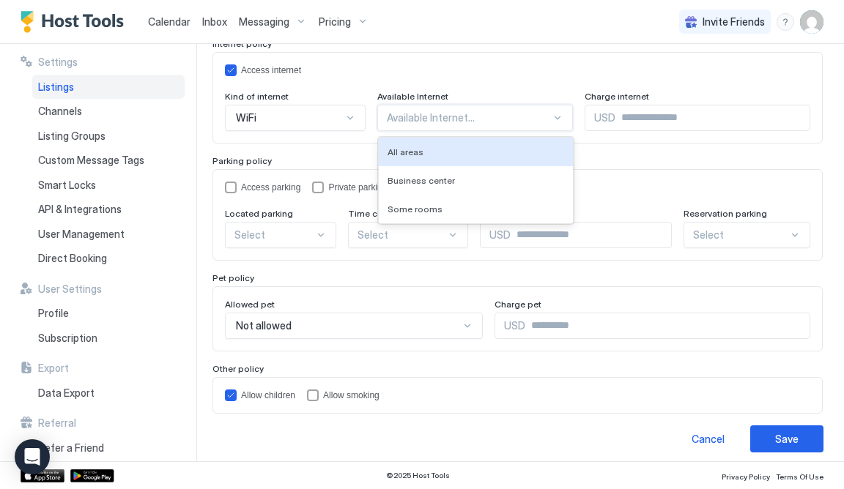
click at [437, 114] on div at bounding box center [469, 117] width 165 height 13
click at [414, 149] on div "All areas" at bounding box center [476, 152] width 177 height 11
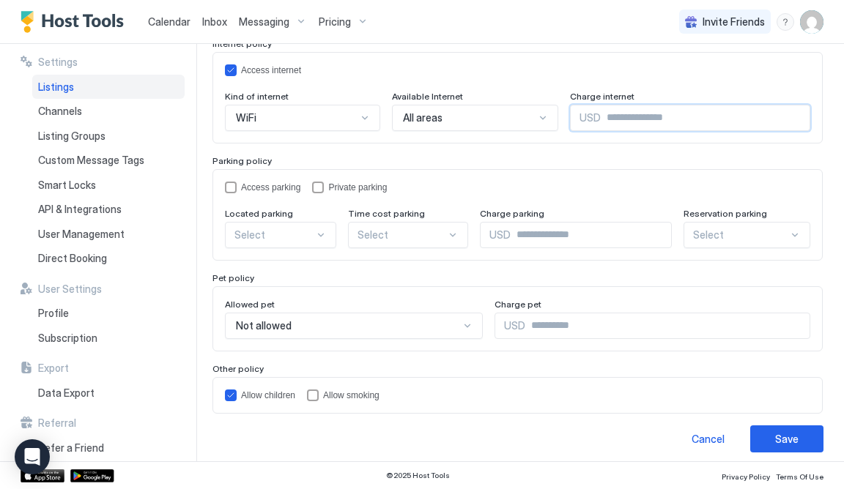
click at [601, 111] on input "Input Field" at bounding box center [705, 118] width 209 height 25
click at [372, 185] on div "Private parking" at bounding box center [357, 187] width 59 height 10
click at [315, 229] on div at bounding box center [321, 235] width 12 height 12
click at [281, 264] on div "On Site" at bounding box center [281, 269] width 92 height 11
click at [779, 229] on div at bounding box center [741, 235] width 95 height 13
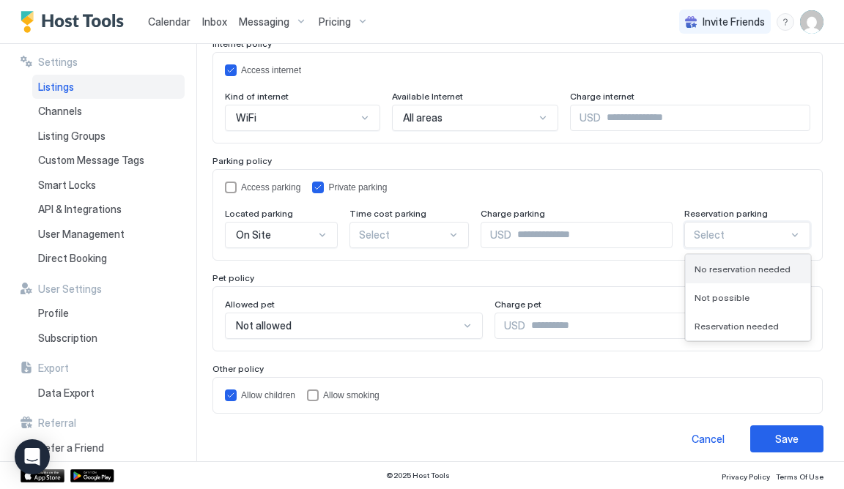
click at [762, 264] on span "No reservation needed" at bounding box center [743, 269] width 96 height 11
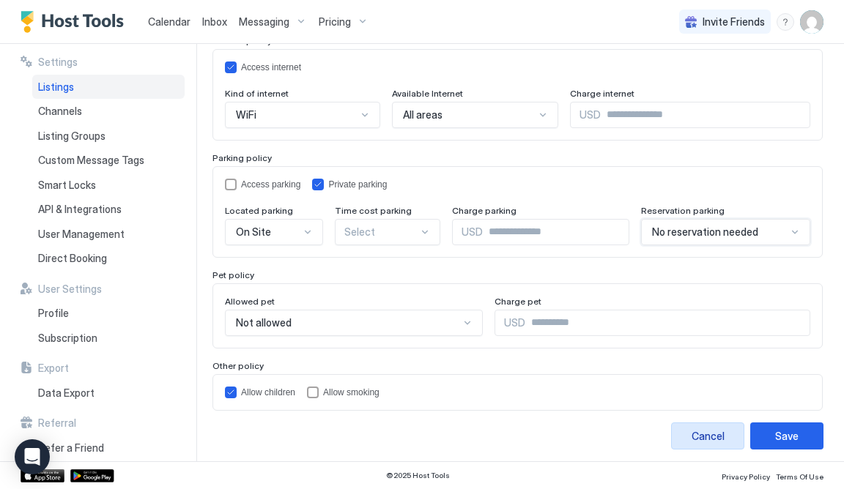
scroll to position [167, 0]
click at [797, 430] on div "Save" at bounding box center [786, 436] width 23 height 15
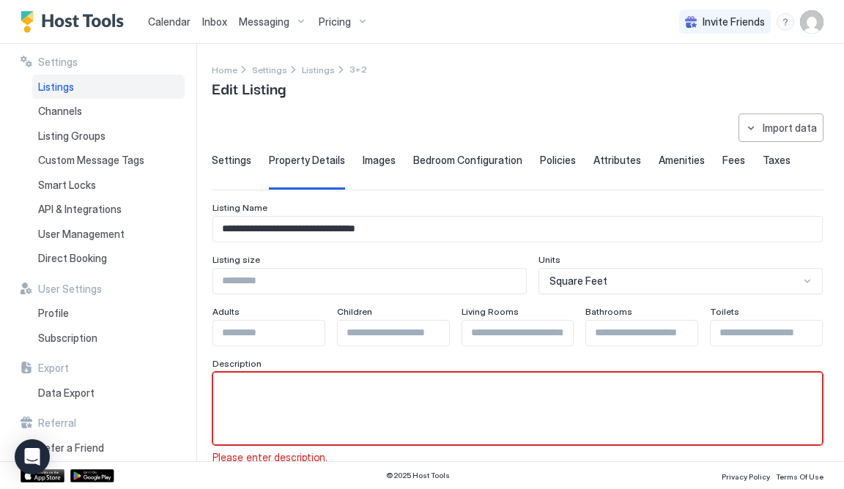
scroll to position [0, 0]
click at [765, 120] on div "Import data" at bounding box center [790, 127] width 54 height 15
click at [772, 199] on div "Airbnb" at bounding box center [787, 204] width 45 height 13
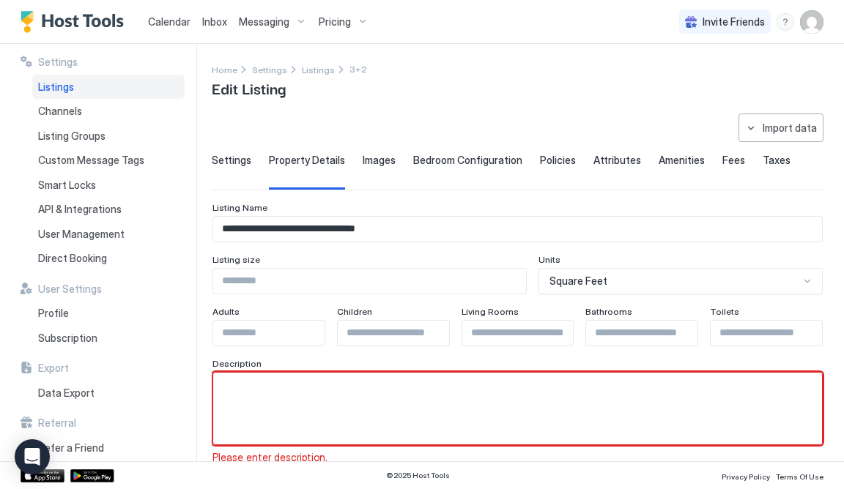
click at [531, 392] on textarea "Input Field" at bounding box center [517, 409] width 609 height 72
paste textarea "**********"
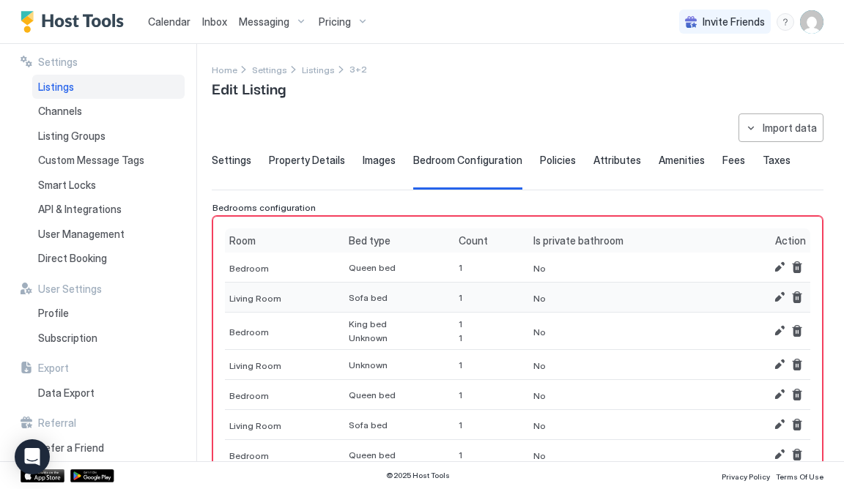
scroll to position [431, 0]
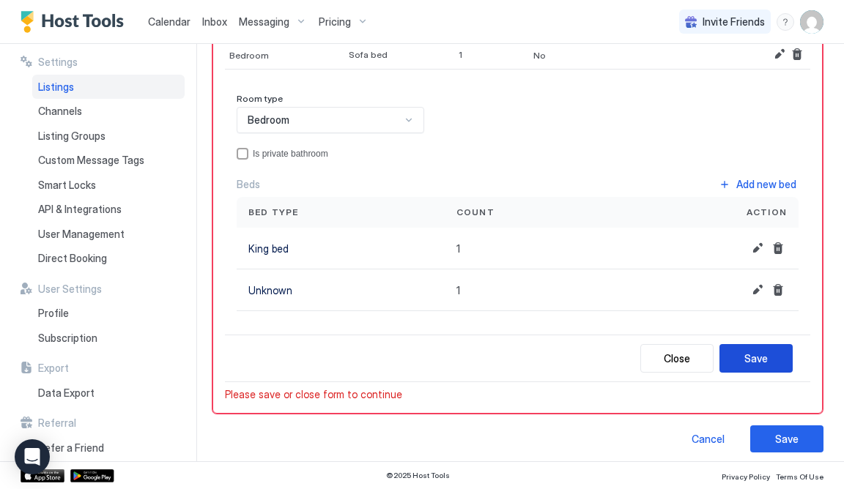
type textarea "**********"
click at [759, 358] on div "Save" at bounding box center [755, 358] width 23 height 15
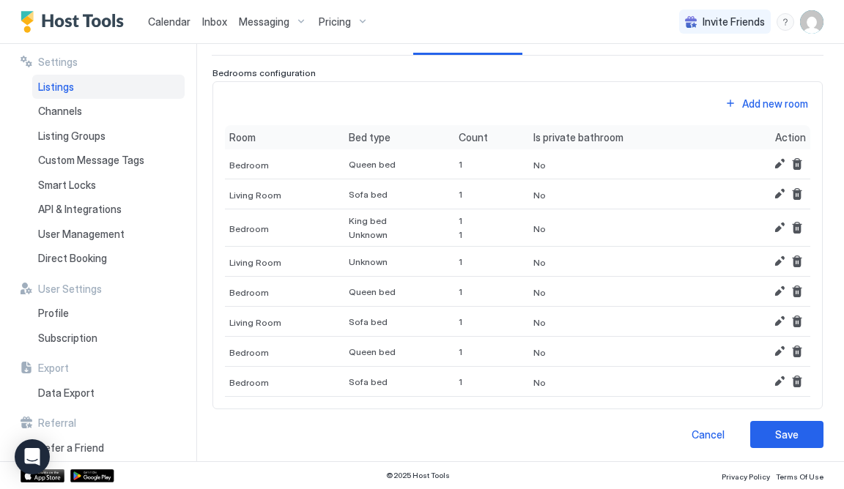
scroll to position [134, 0]
click at [780, 433] on div "Save" at bounding box center [786, 435] width 23 height 15
click at [783, 255] on button "Edit" at bounding box center [780, 263] width 18 height 18
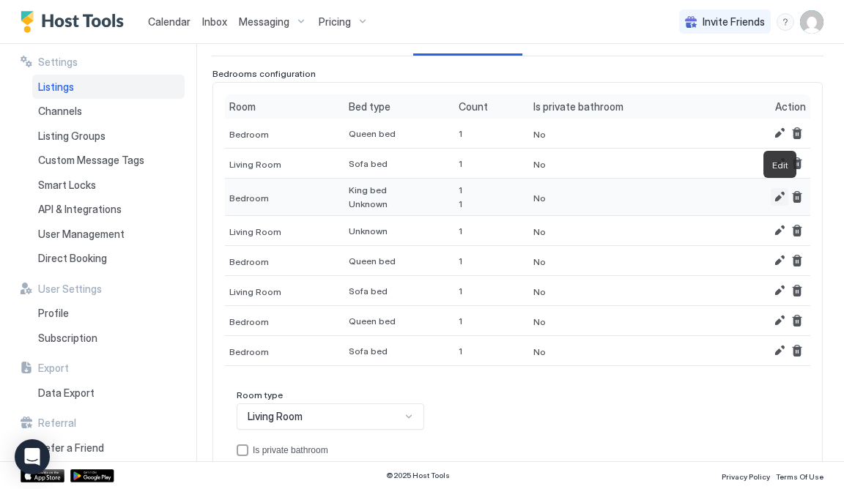
click at [778, 198] on button "Edit" at bounding box center [780, 197] width 18 height 18
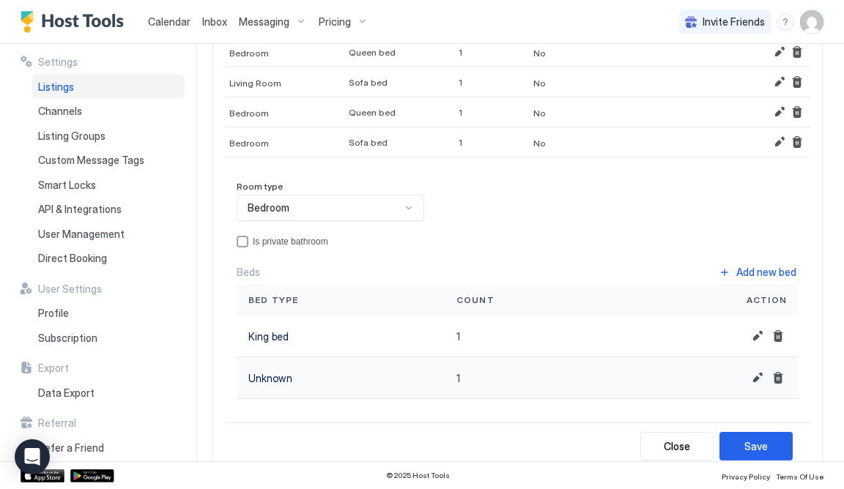
scroll to position [344, 0]
click at [781, 369] on button "Delete" at bounding box center [778, 378] width 18 height 18
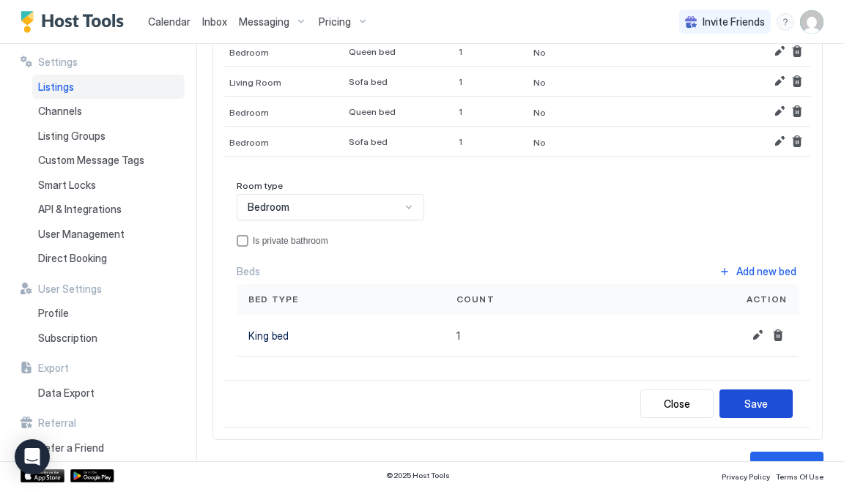
click at [770, 397] on button "Save" at bounding box center [756, 404] width 73 height 29
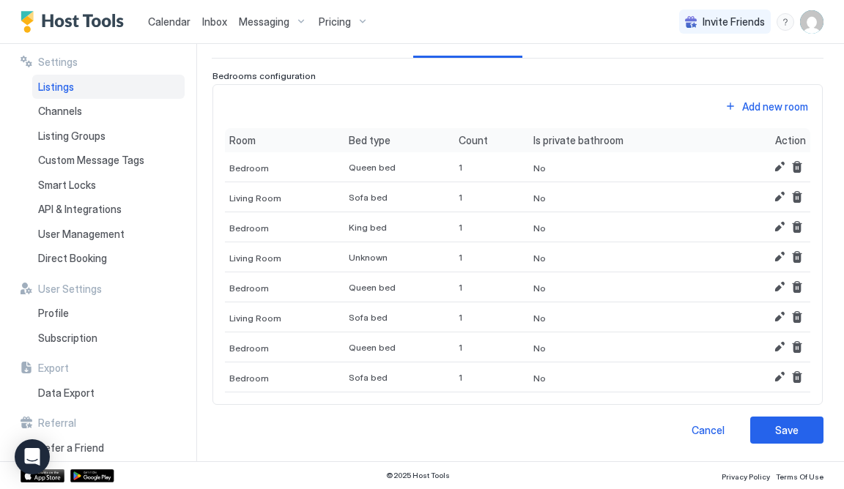
scroll to position [127, 0]
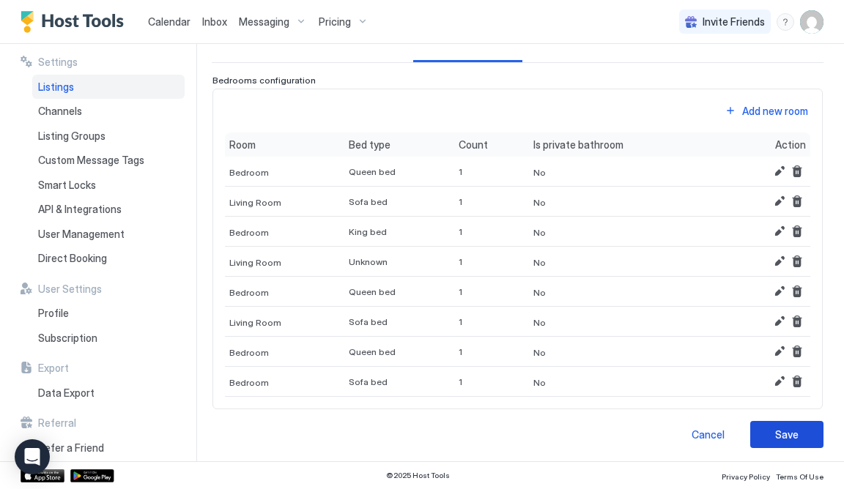
click at [779, 427] on div "Save" at bounding box center [786, 434] width 23 height 15
click at [777, 258] on button "Edit" at bounding box center [780, 262] width 18 height 18
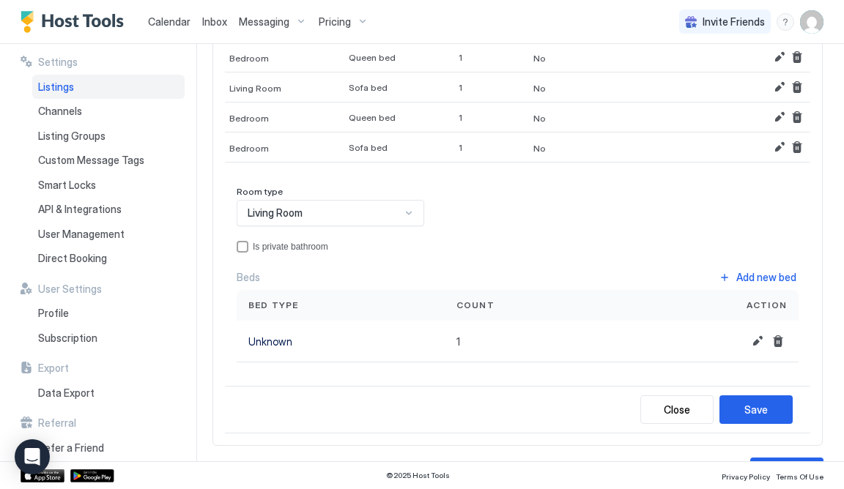
scroll to position [337, 0]
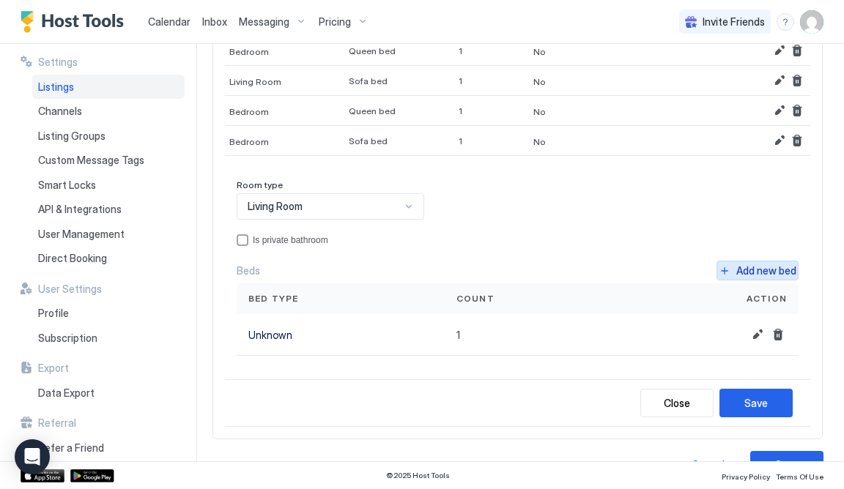
click at [741, 265] on div "Add new bed" at bounding box center [766, 270] width 60 height 15
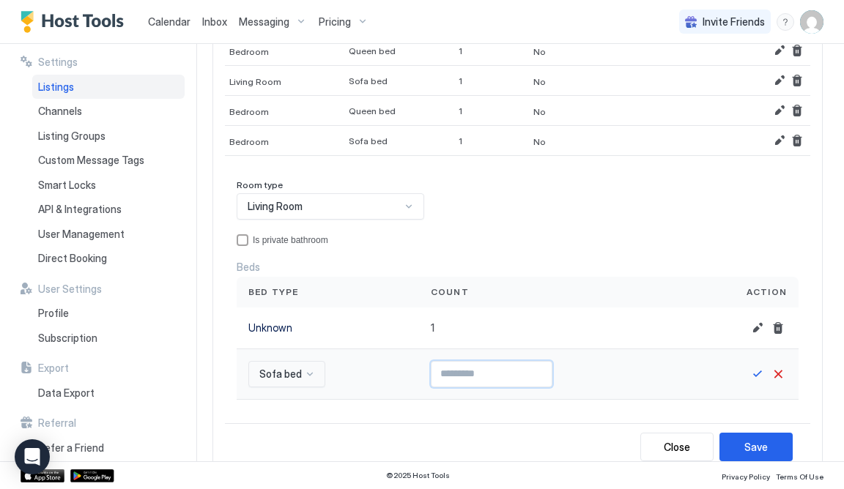
click at [509, 374] on input "Input Field" at bounding box center [492, 374] width 120 height 25
type input "*"
click at [764, 448] on div "Save" at bounding box center [755, 447] width 23 height 15
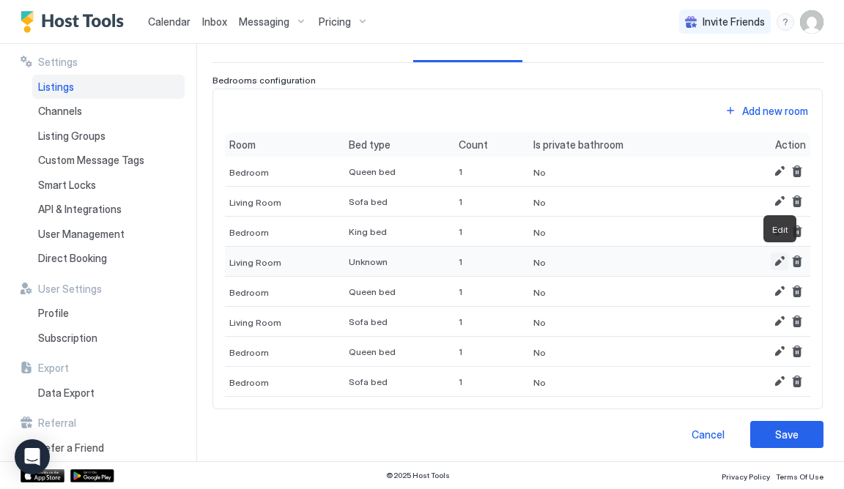
scroll to position [126, 0]
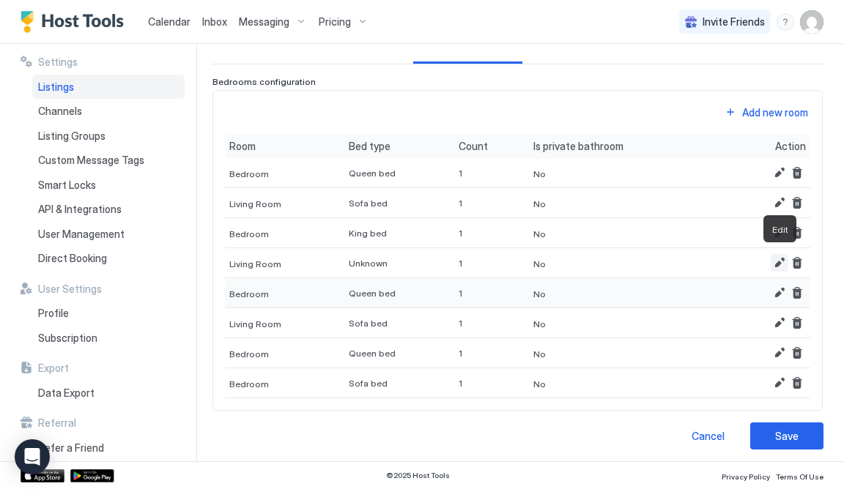
click at [775, 259] on button "Edit" at bounding box center [780, 263] width 18 height 18
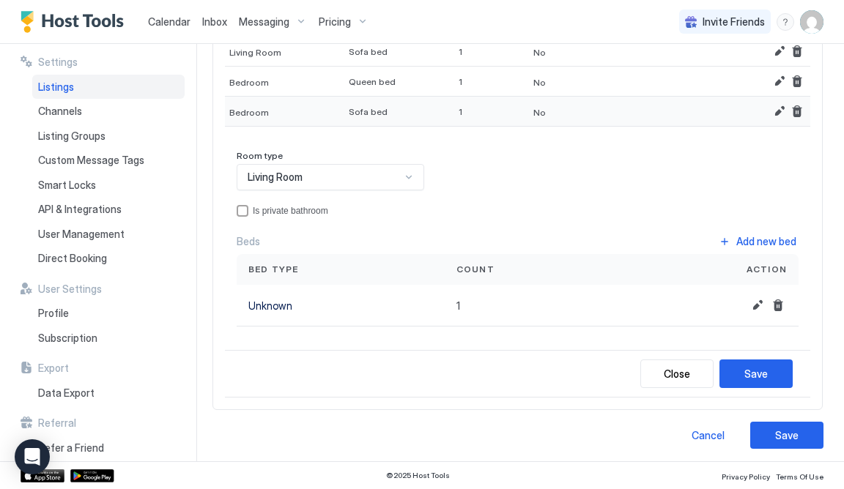
scroll to position [366, 0]
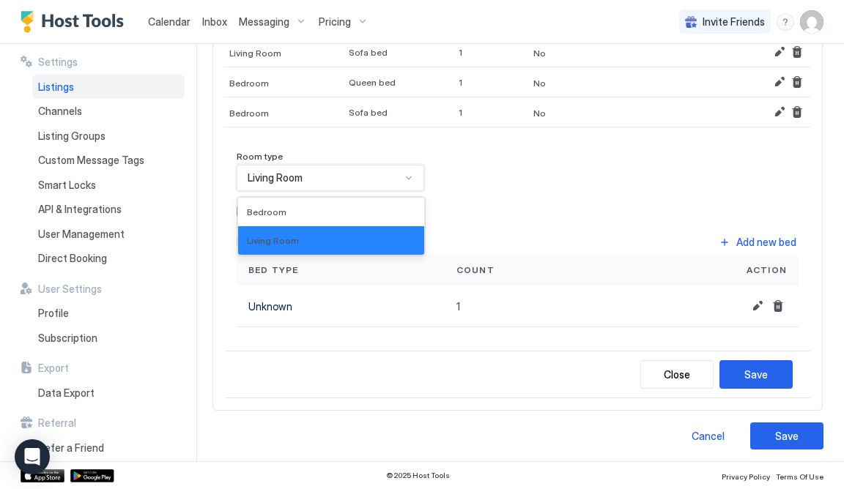
click at [389, 171] on div "Living Room" at bounding box center [324, 177] width 153 height 13
click at [525, 195] on div "Room type Living Room selected, 2 of 2. 2 results available. Use Up and Down to…" at bounding box center [518, 240] width 562 height 177
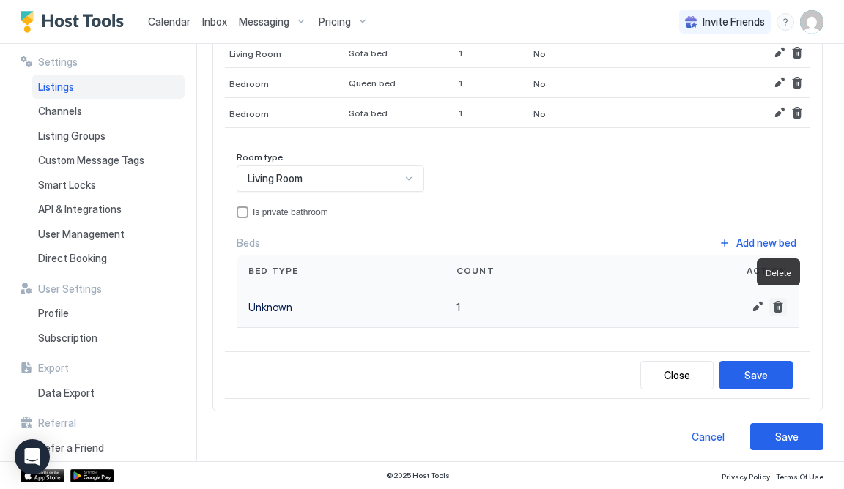
click at [782, 303] on button "Delete" at bounding box center [778, 307] width 18 height 18
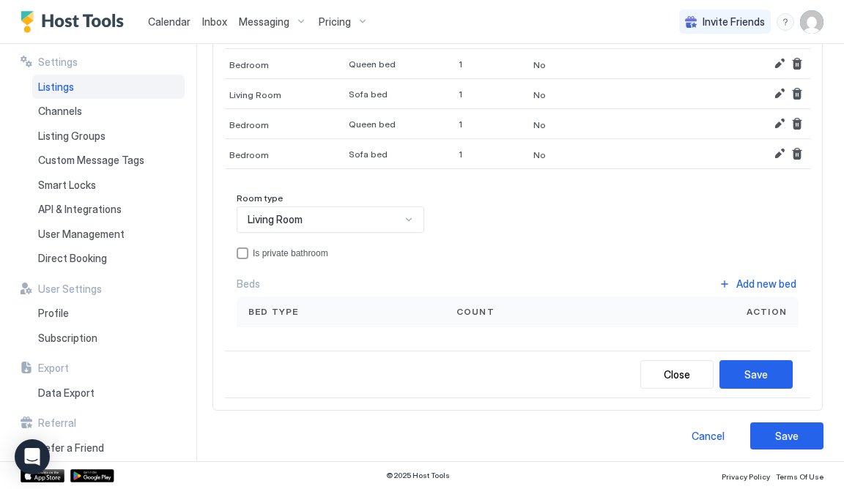
scroll to position [323, 0]
click at [781, 429] on div "Save" at bounding box center [786, 436] width 23 height 15
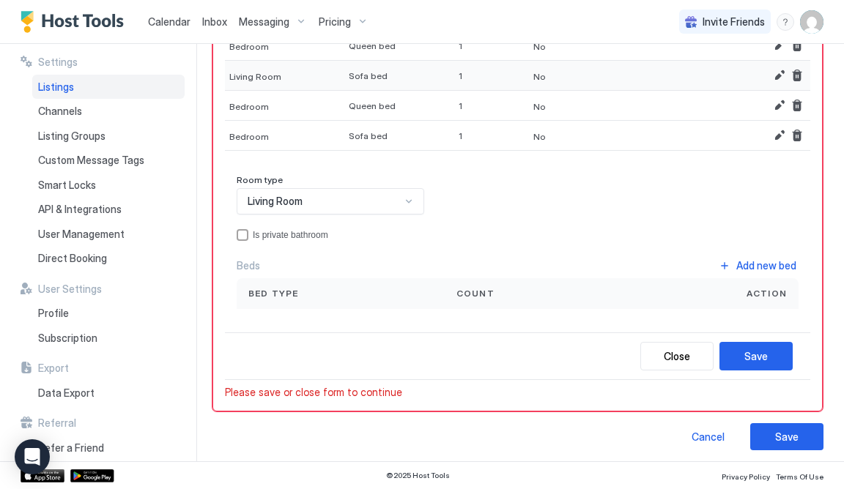
scroll to position [341, 0]
click at [759, 352] on div "Save" at bounding box center [755, 357] width 23 height 15
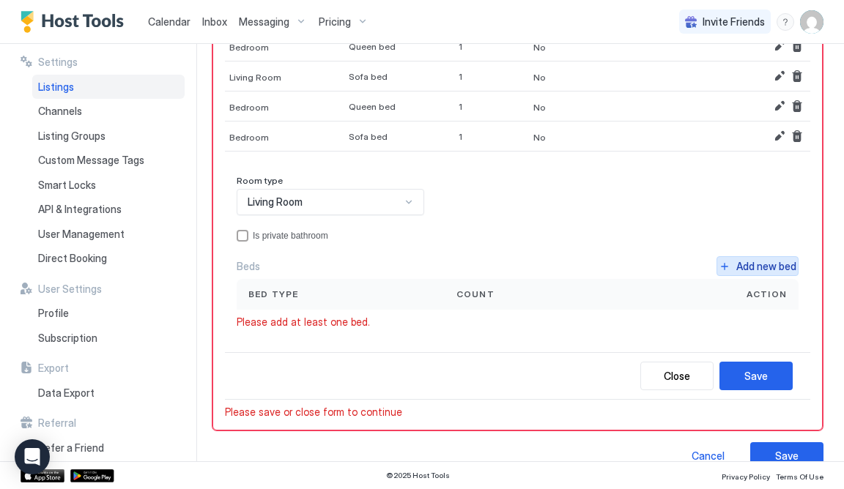
click at [767, 264] on div "Add new bed" at bounding box center [766, 266] width 60 height 15
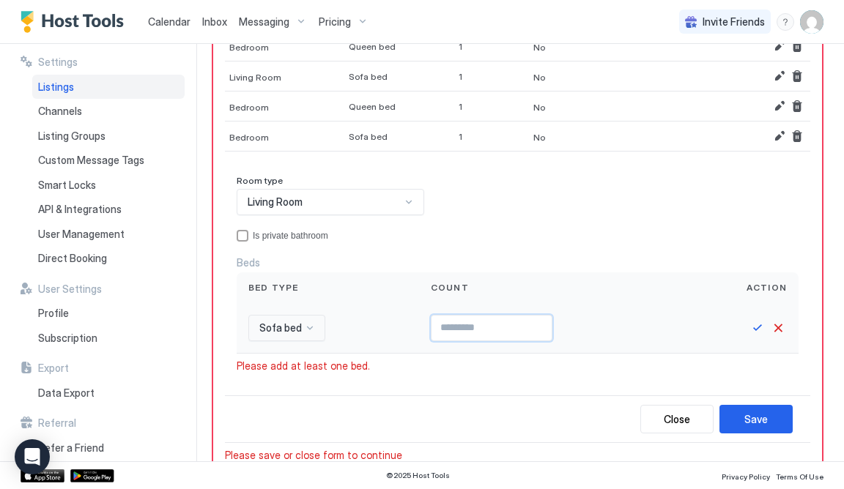
click at [459, 328] on input "Input Field" at bounding box center [492, 328] width 120 height 25
type input "*"
click at [763, 412] on div "Save" at bounding box center [755, 419] width 23 height 15
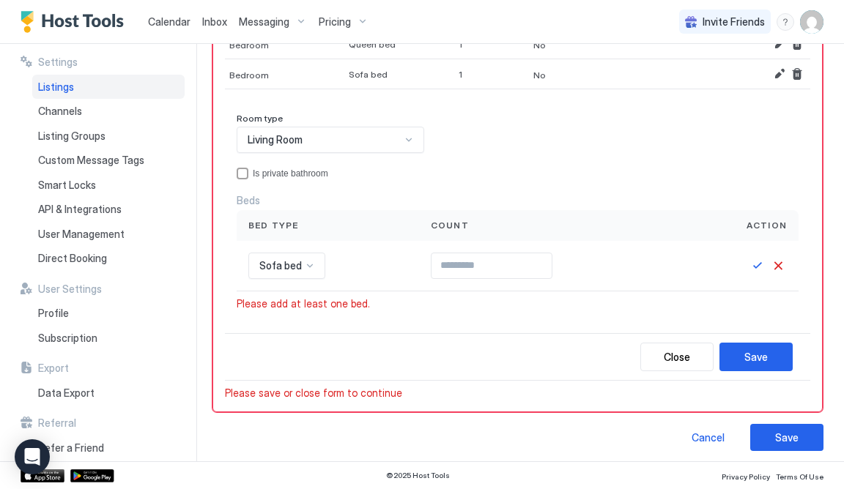
scroll to position [403, 0]
click at [753, 355] on div "Save" at bounding box center [755, 357] width 23 height 15
click at [799, 440] on button "Save" at bounding box center [786, 438] width 73 height 27
click at [766, 352] on div "Save" at bounding box center [755, 357] width 23 height 15
click at [748, 355] on div "Save" at bounding box center [755, 357] width 23 height 15
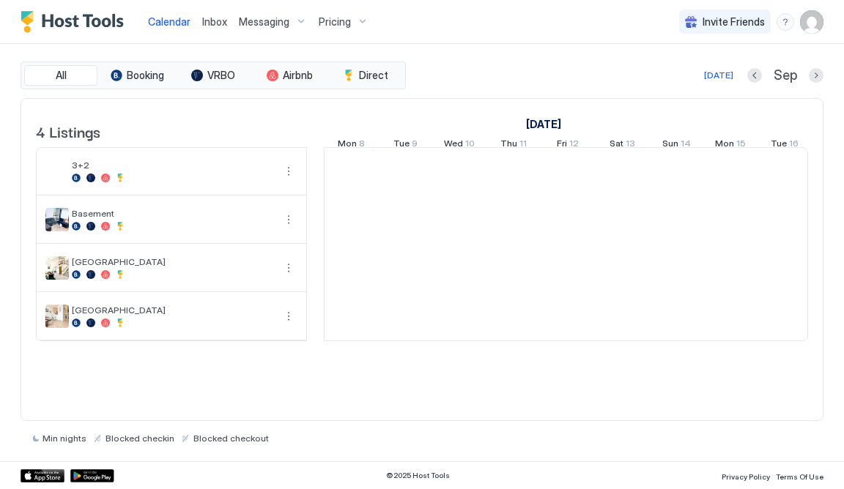
scroll to position [0, 813]
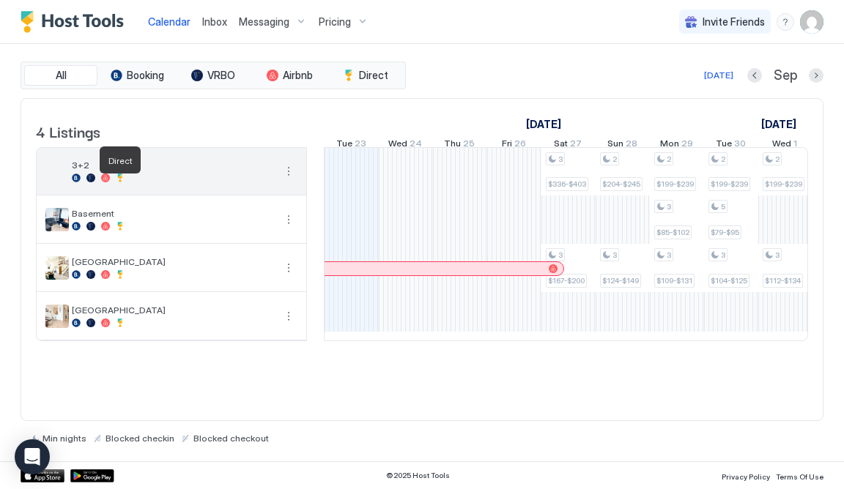
click at [121, 182] on div at bounding box center [120, 178] width 9 height 9
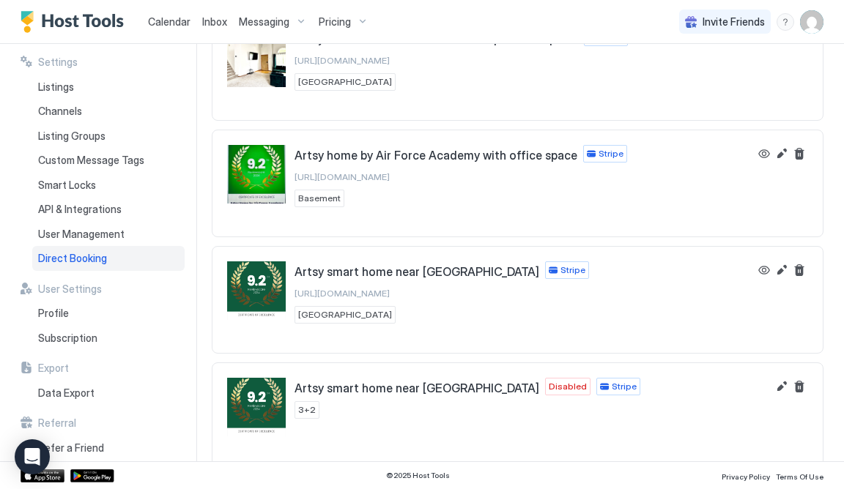
scroll to position [100, 0]
click at [780, 380] on button "Edit" at bounding box center [782, 388] width 18 height 18
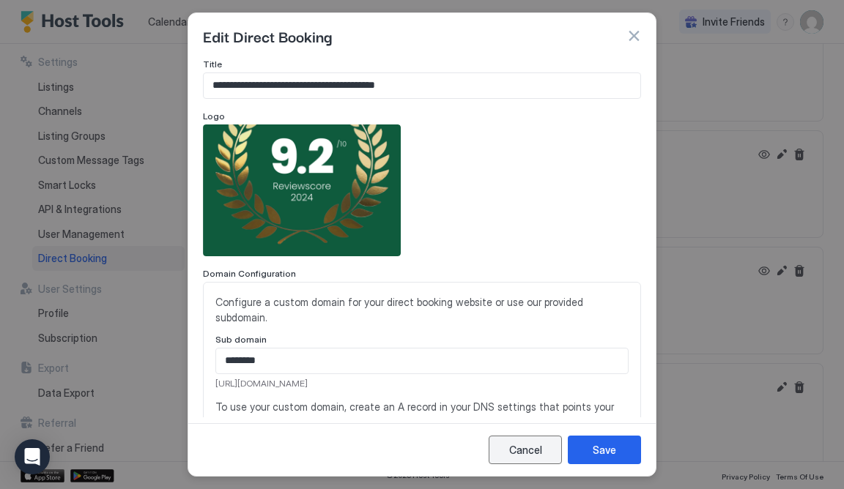
click at [523, 448] on div "Cancel" at bounding box center [525, 450] width 33 height 15
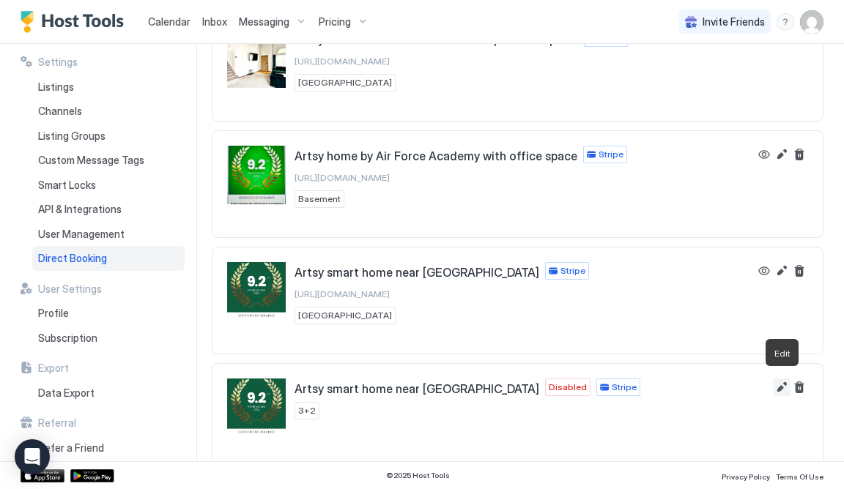
click at [780, 384] on button "Edit" at bounding box center [782, 388] width 18 height 18
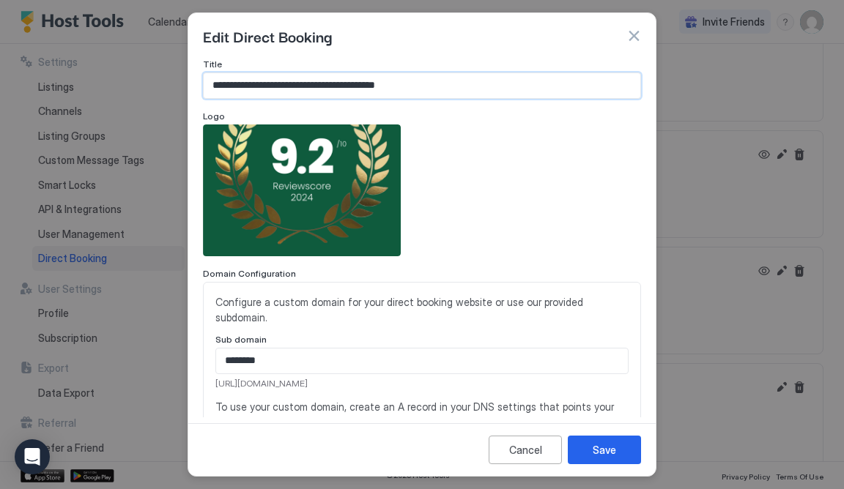
click at [412, 86] on input "**********" at bounding box center [422, 85] width 437 height 25
paste input "Input Field"
type input "**********"
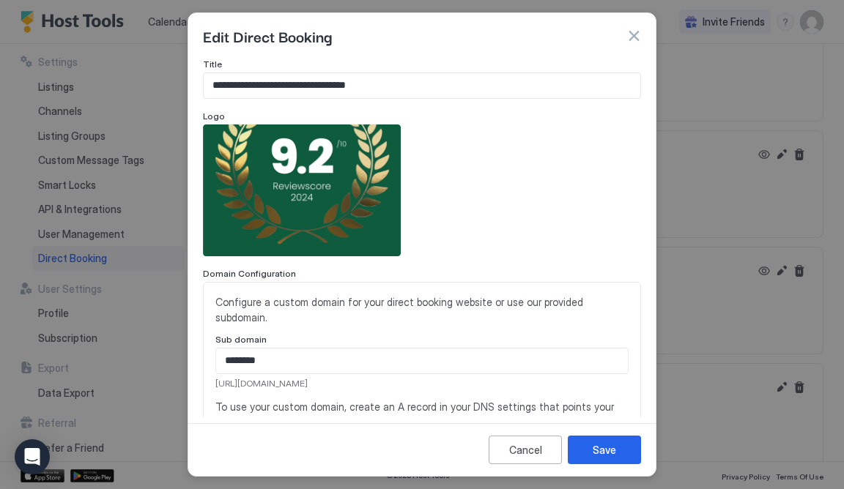
click at [481, 176] on div at bounding box center [422, 191] width 438 height 132
click at [349, 196] on div "View image" at bounding box center [302, 191] width 198 height 132
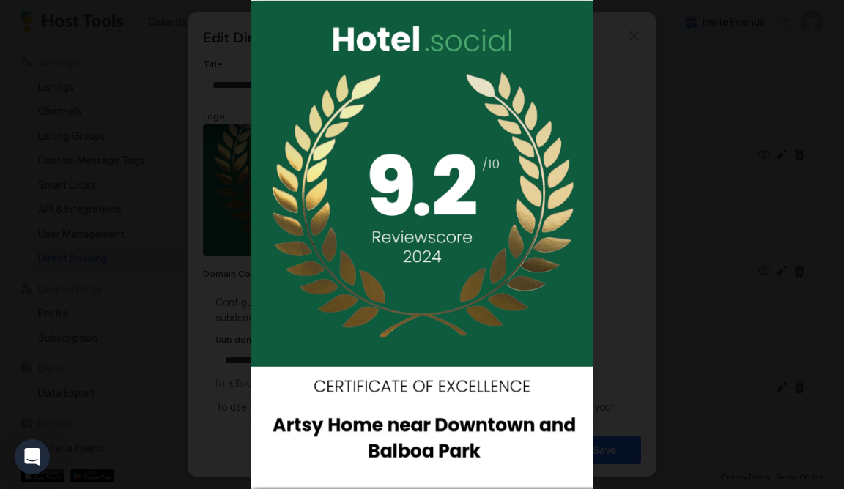
click at [349, 196] on img at bounding box center [422, 244] width 343 height 489
click at [476, 261] on img at bounding box center [422, 244] width 343 height 489
click at [743, 267] on div at bounding box center [422, 244] width 844 height 489
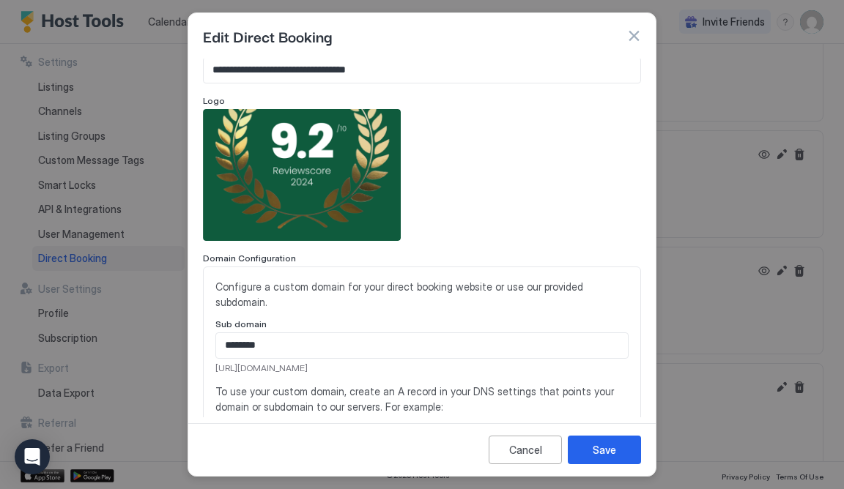
scroll to position [21, 0]
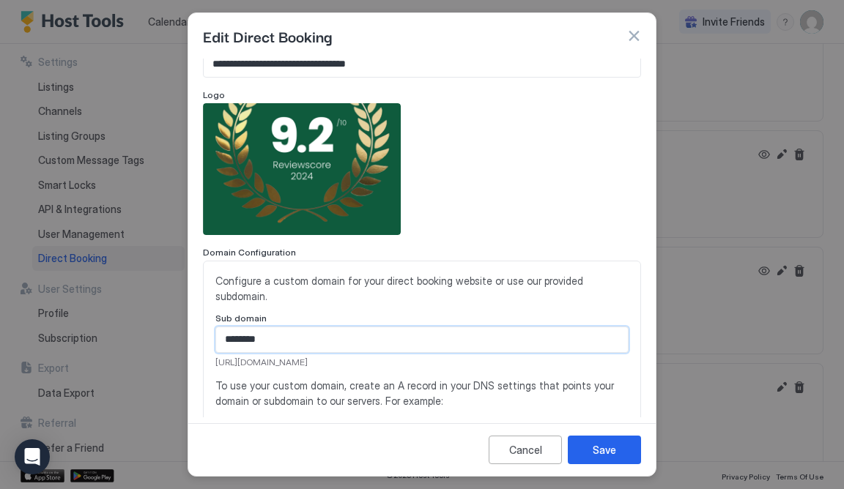
drag, startPoint x: 278, startPoint y: 324, endPoint x: 187, endPoint y: 319, distance: 91.7
click at [187, 319] on div "**********" at bounding box center [422, 244] width 844 height 489
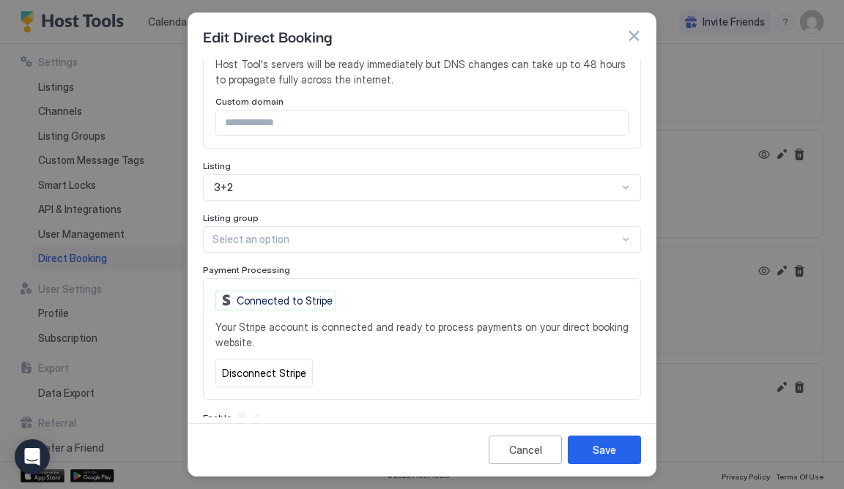
scroll to position [437, 0]
type input "***"
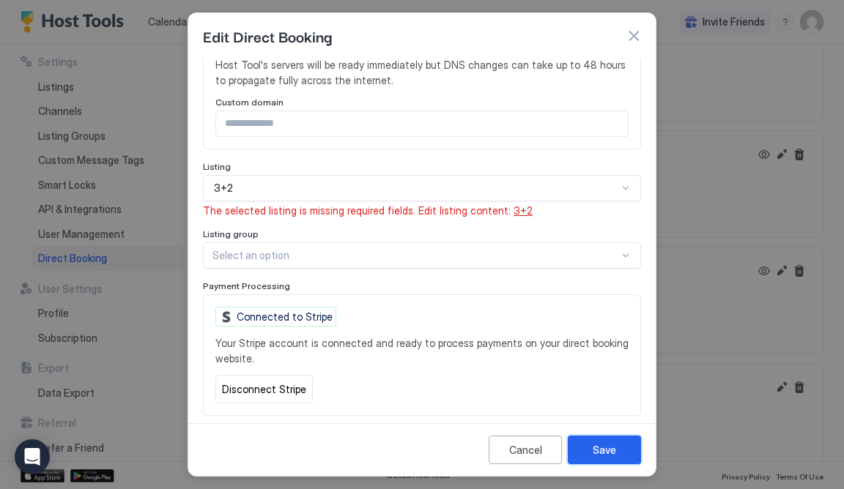
click at [601, 451] on div "Save" at bounding box center [604, 450] width 23 height 15
click at [514, 204] on span "3+2" at bounding box center [523, 210] width 19 height 12
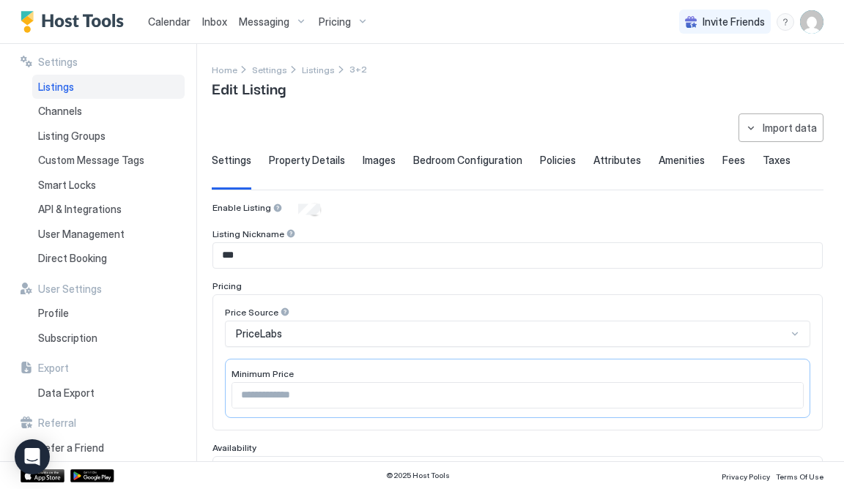
click at [364, 159] on span "Images" at bounding box center [379, 160] width 33 height 13
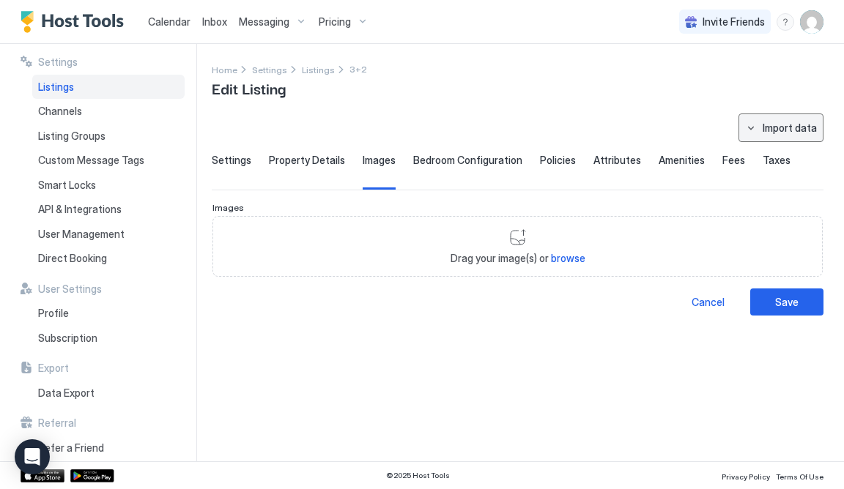
click at [748, 127] on button "Import data" at bounding box center [781, 128] width 85 height 29
click at [777, 202] on div "Airbnb" at bounding box center [787, 204] width 45 height 13
type input "**********"
type input "****"
type input "**"
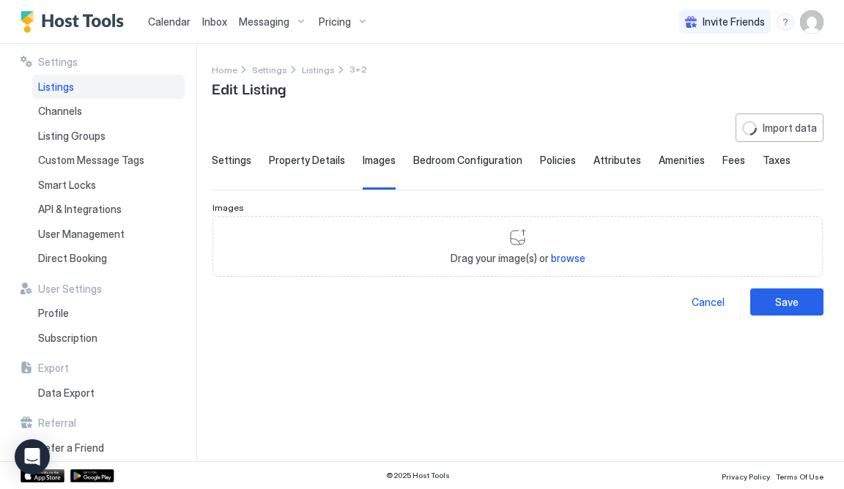
type input "***"
type input "********"
type input "**********"
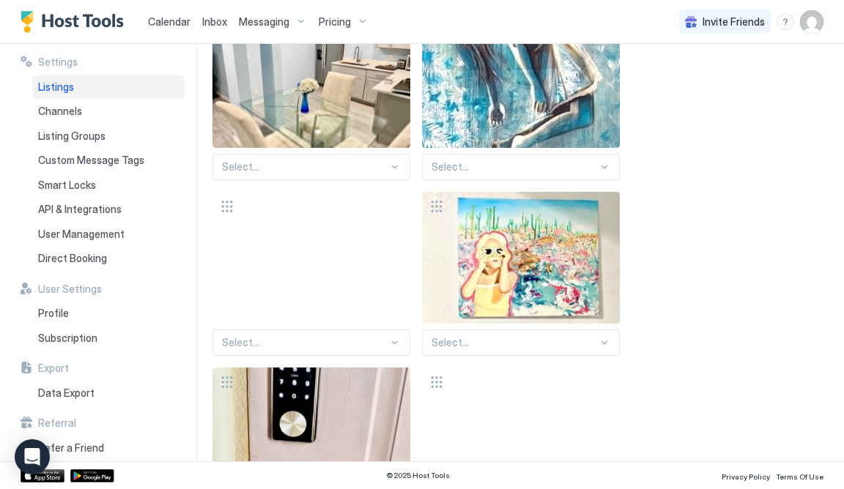
scroll to position [6995, 0]
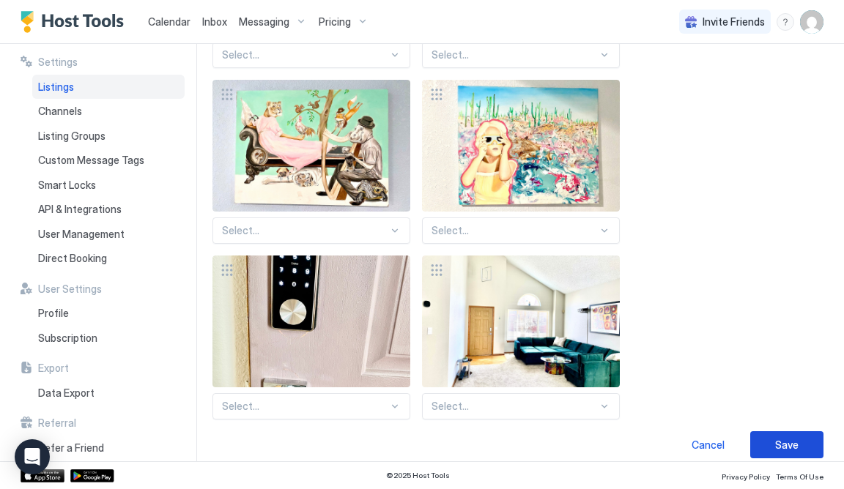
click at [791, 437] on div "Save" at bounding box center [786, 444] width 23 height 15
click at [777, 437] on div "Save" at bounding box center [786, 444] width 23 height 15
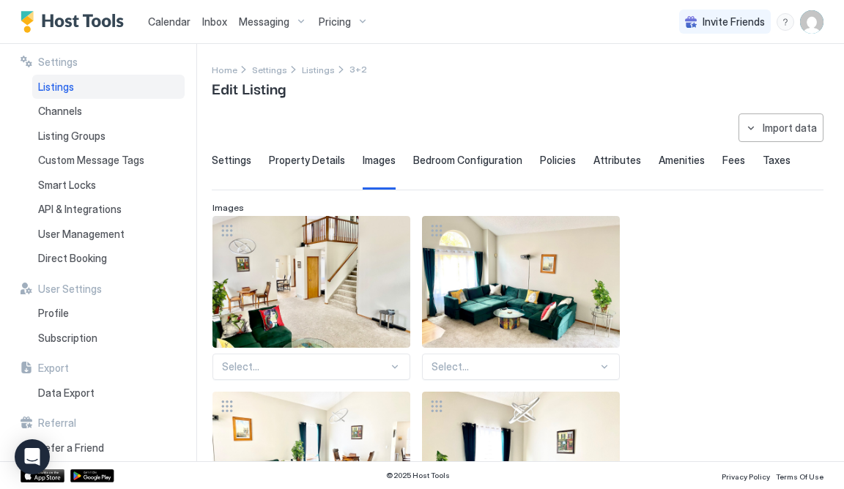
scroll to position [0, 0]
click at [292, 158] on span "Property Details" at bounding box center [307, 160] width 76 height 13
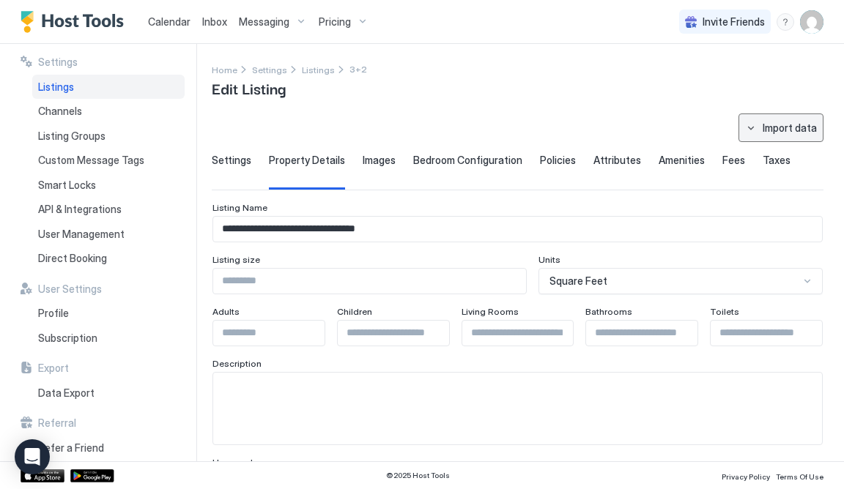
click at [763, 125] on button "Import data" at bounding box center [781, 128] width 85 height 29
click at [782, 204] on div "Airbnb" at bounding box center [787, 204] width 45 height 13
click at [533, 336] on input "Input Field" at bounding box center [522, 333] width 120 height 25
type input "*"
click at [739, 331] on input "Input Field" at bounding box center [771, 333] width 120 height 25
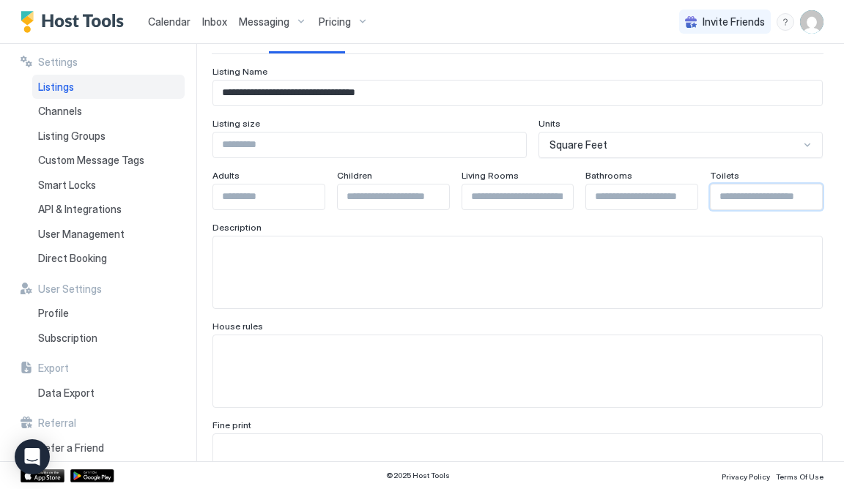
scroll to position [138, 0]
type input "*"
click at [267, 275] on textarea "Input Field" at bounding box center [517, 271] width 609 height 72
paste textarea "**********"
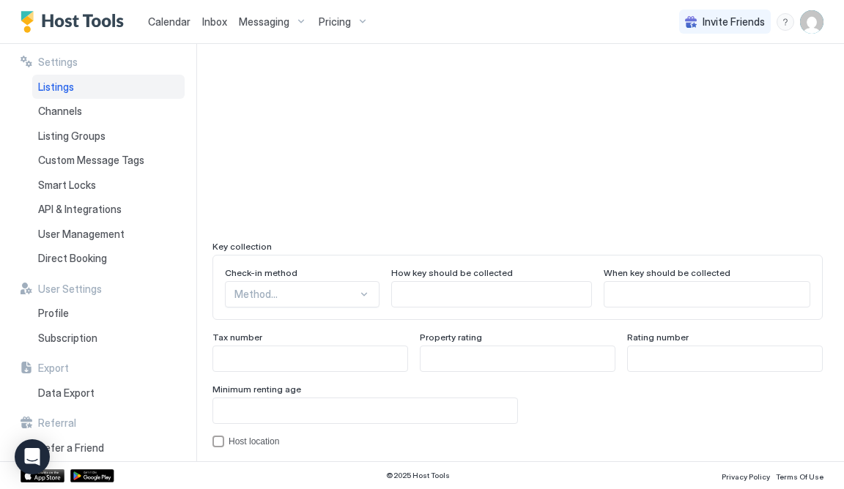
scroll to position [1179, 0]
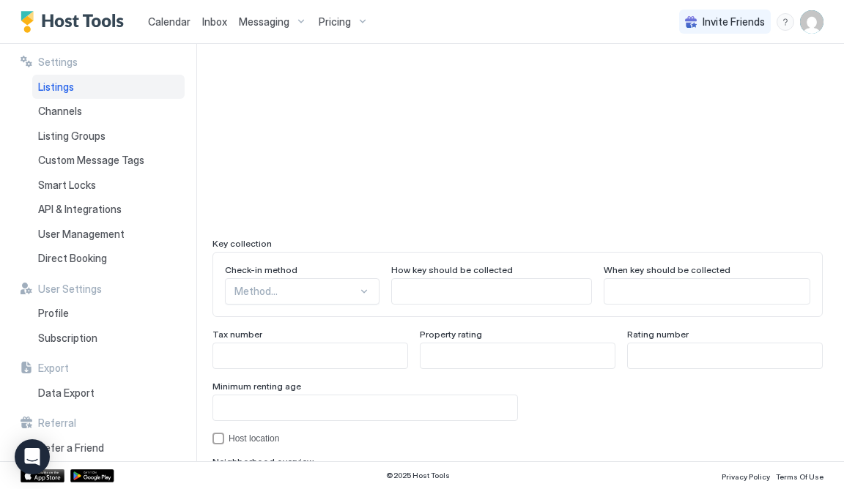
type textarea "**********"
click at [317, 281] on div "Method..." at bounding box center [302, 291] width 155 height 26
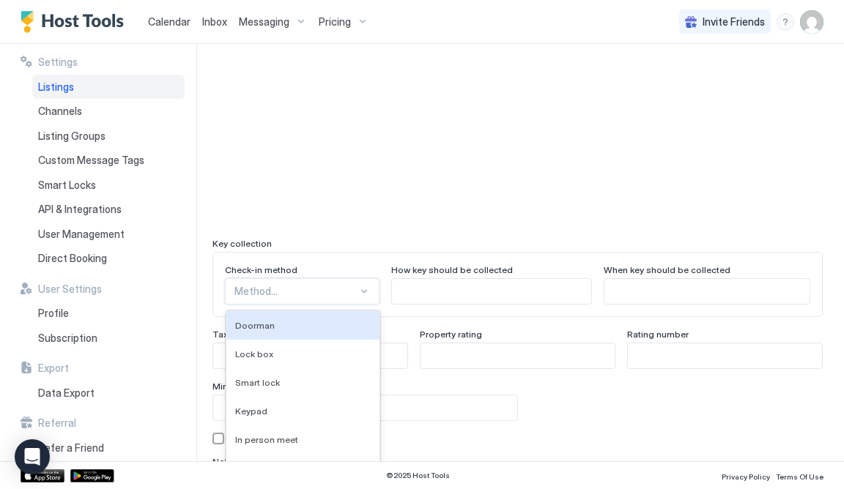
scroll to position [1289, 0]
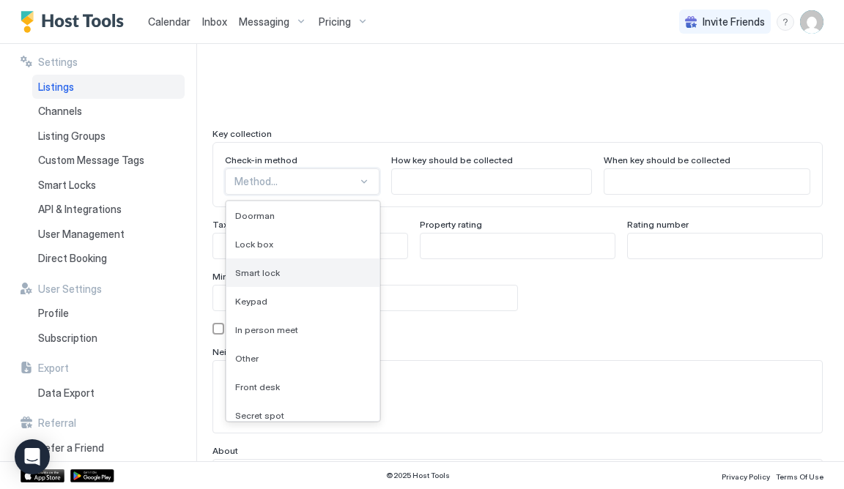
click at [276, 267] on span "Smart lock" at bounding box center [257, 272] width 45 height 11
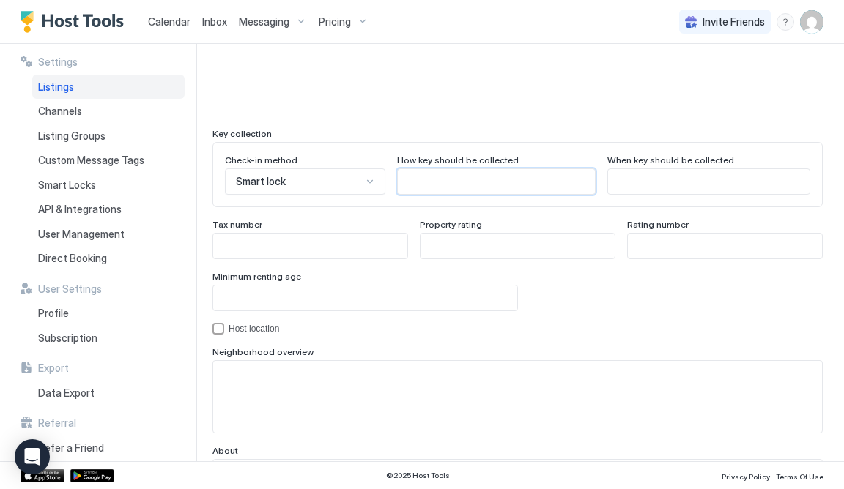
click at [458, 173] on input "Input Field" at bounding box center [496, 181] width 196 height 25
type input "****"
click at [346, 286] on input "Input Field" at bounding box center [365, 298] width 304 height 25
type input "**"
click at [545, 381] on textarea "Input Field" at bounding box center [517, 397] width 609 height 72
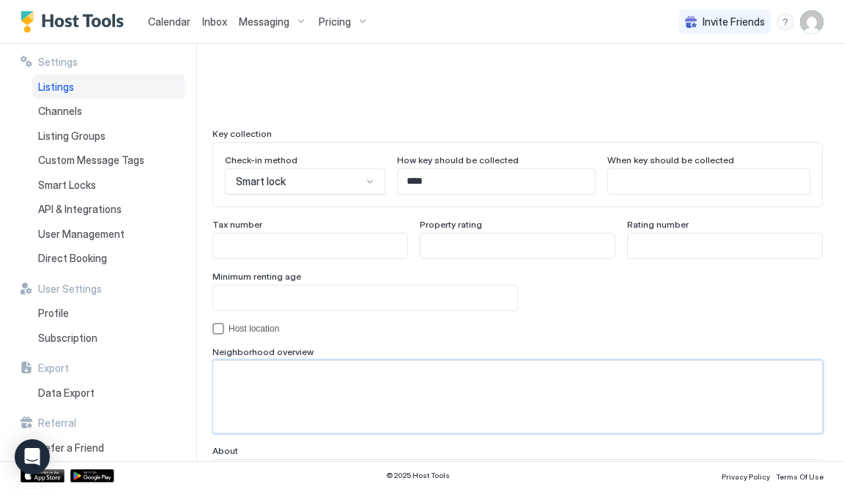
paste textarea "**********"
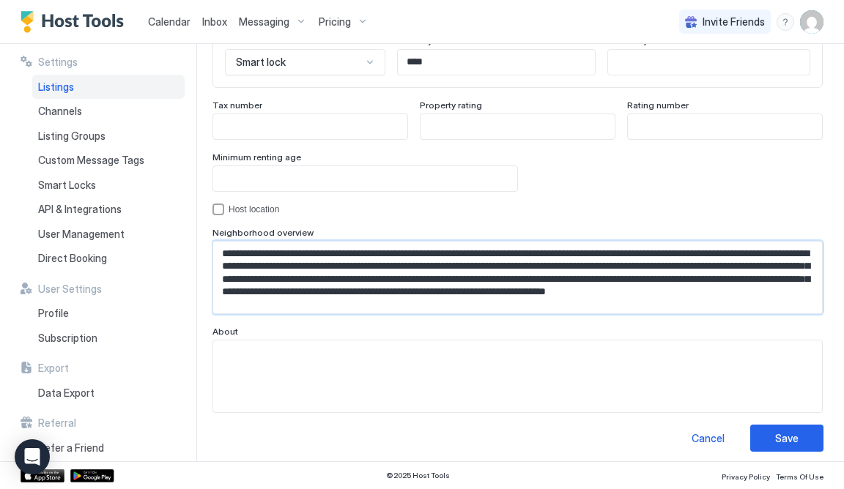
scroll to position [1405, 0]
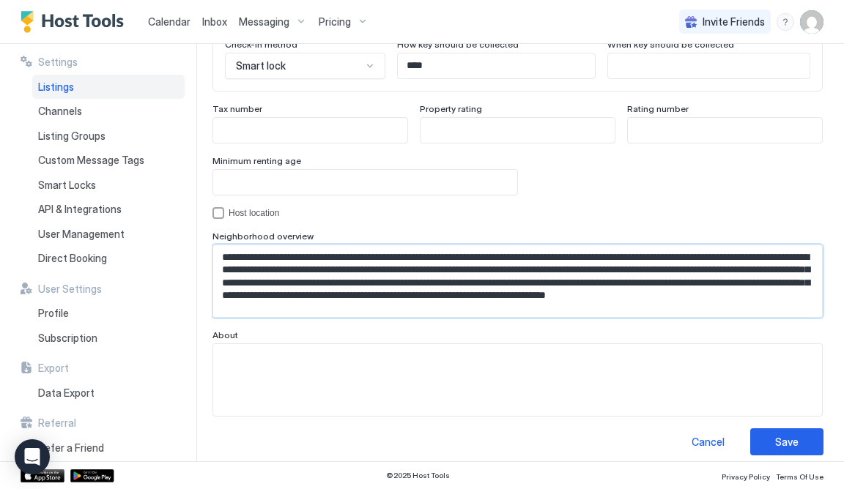
type textarea "**********"
click at [352, 387] on textarea "Input Field" at bounding box center [517, 380] width 609 height 72
paste textarea "**********"
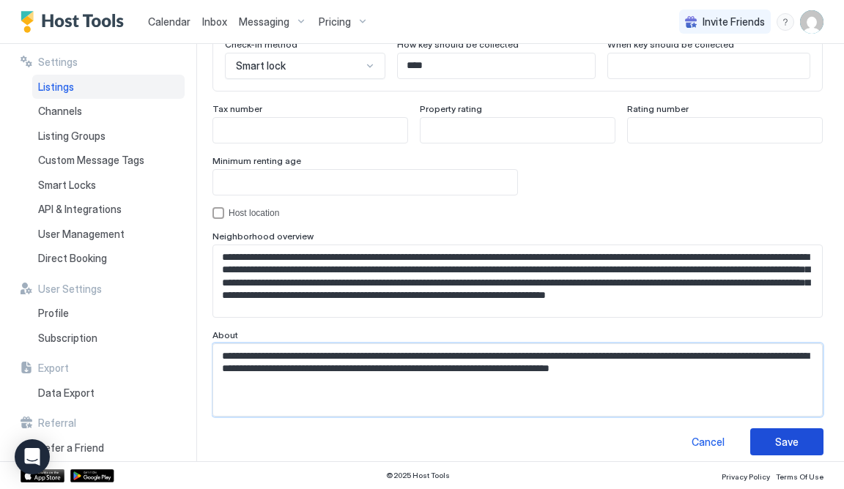
type textarea "**********"
click at [802, 429] on button "Save" at bounding box center [786, 442] width 73 height 27
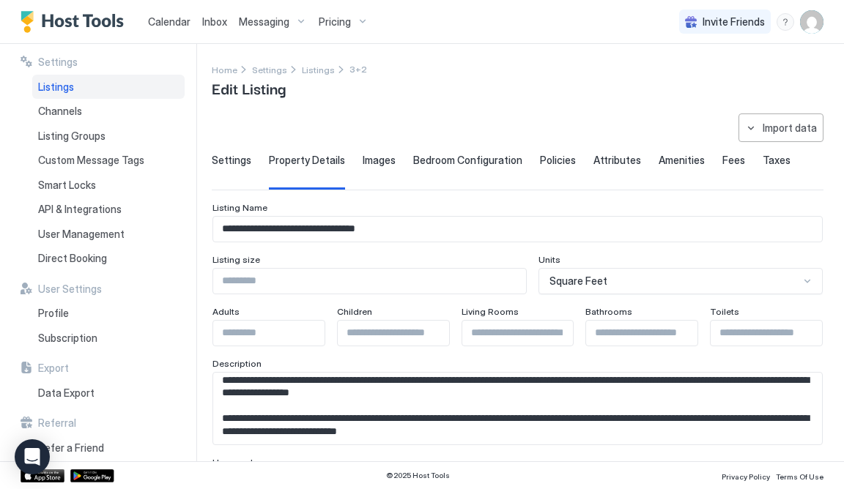
scroll to position [0, 0]
click at [447, 164] on span "Bedroom Configuration" at bounding box center [467, 160] width 109 height 13
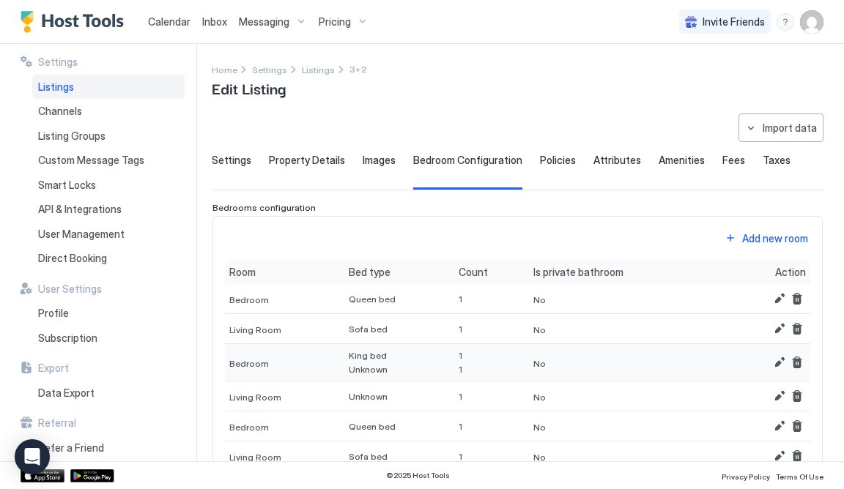
click at [769, 358] on div at bounding box center [767, 363] width 78 height 18
click at [777, 359] on button "Edit" at bounding box center [780, 363] width 18 height 18
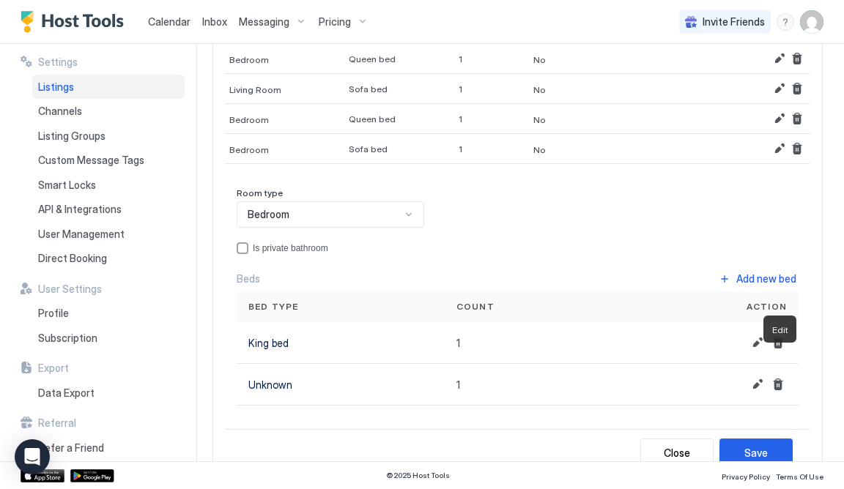
scroll to position [339, 0]
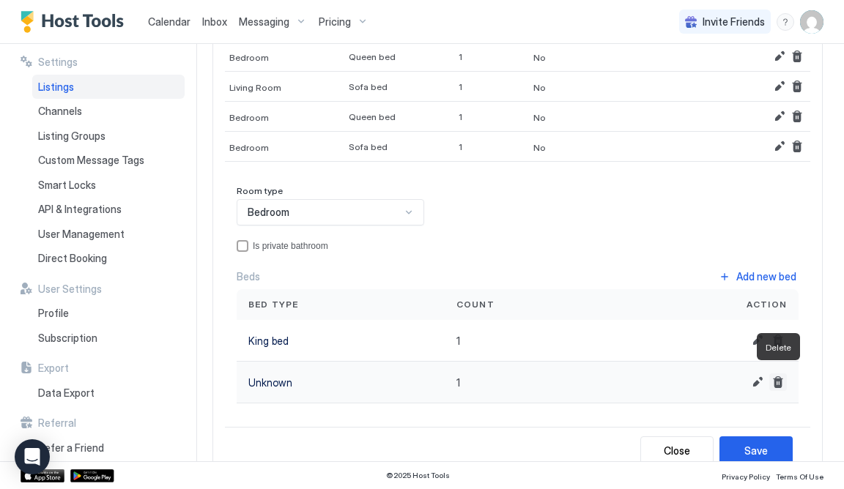
click at [780, 374] on button "Delete" at bounding box center [778, 383] width 18 height 18
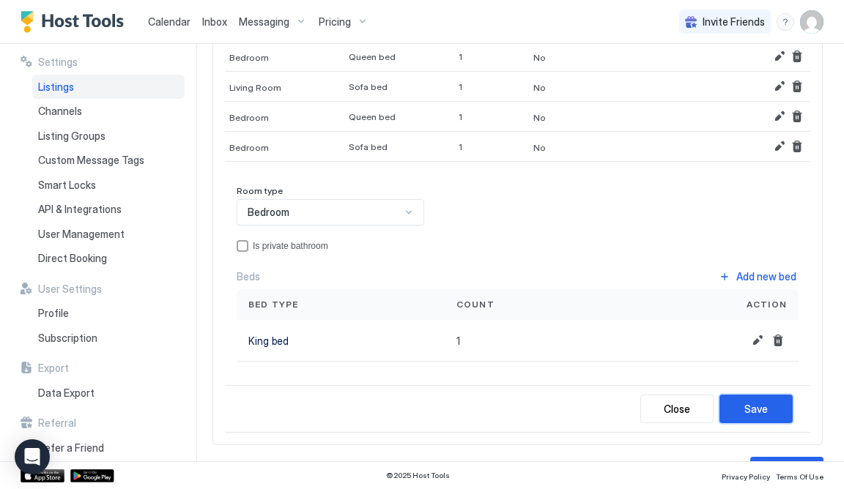
click at [768, 402] on button "Save" at bounding box center [756, 409] width 73 height 29
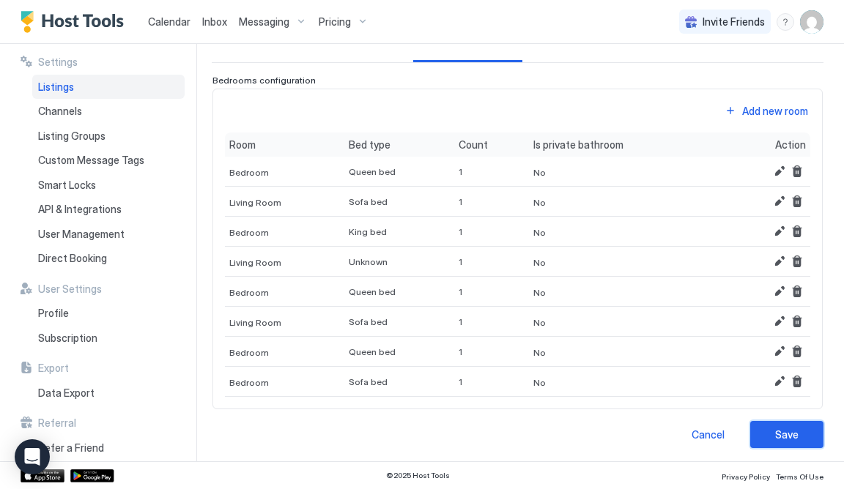
click at [776, 434] on div "Save" at bounding box center [786, 434] width 23 height 15
click at [773, 258] on button "Edit" at bounding box center [780, 262] width 18 height 18
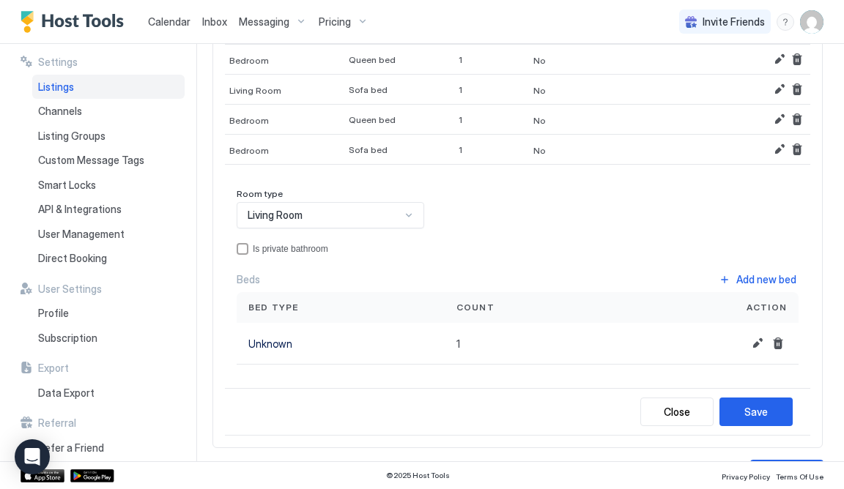
scroll to position [331, 0]
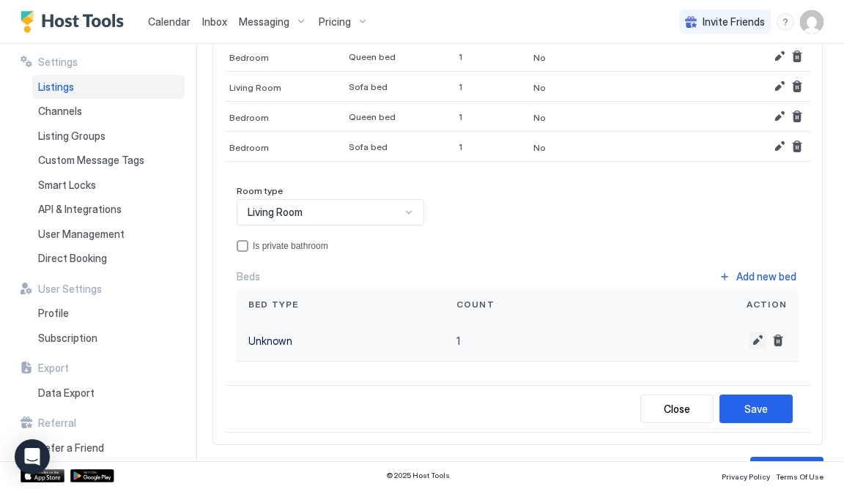
click at [758, 333] on button "Edit" at bounding box center [758, 341] width 18 height 18
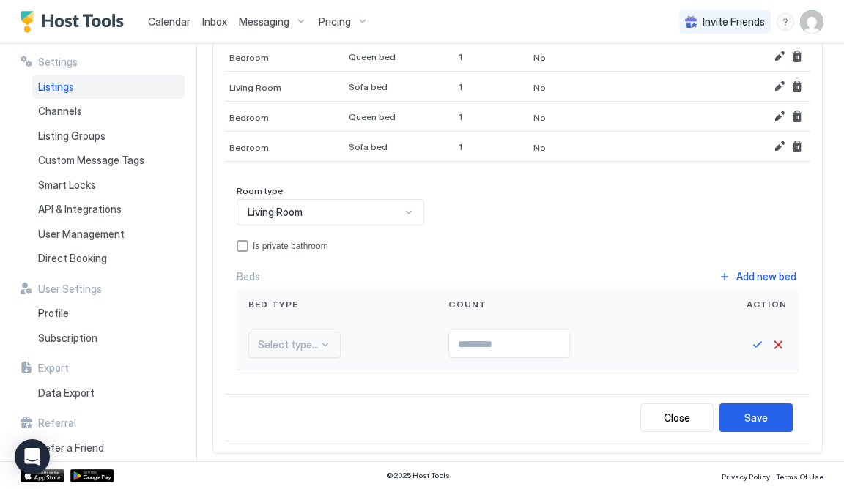
click at [303, 341] on div "Select type..." at bounding box center [294, 345] width 92 height 26
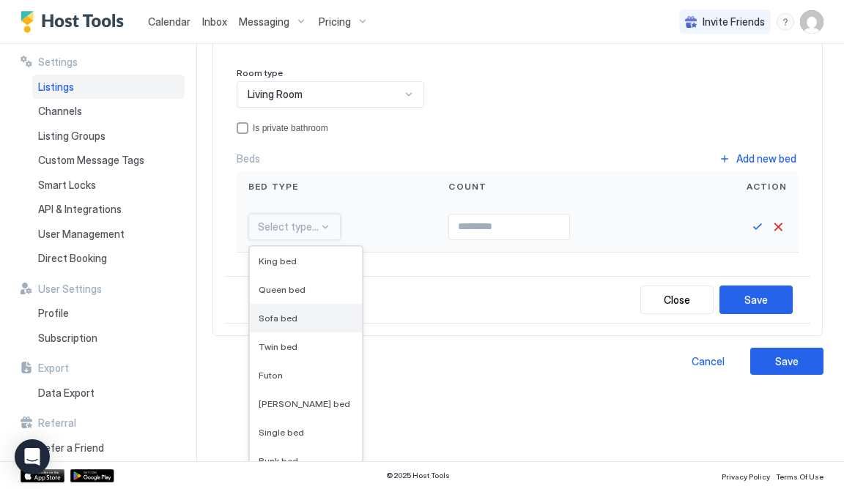
click at [288, 313] on span "Sofa bed" at bounding box center [278, 318] width 39 height 11
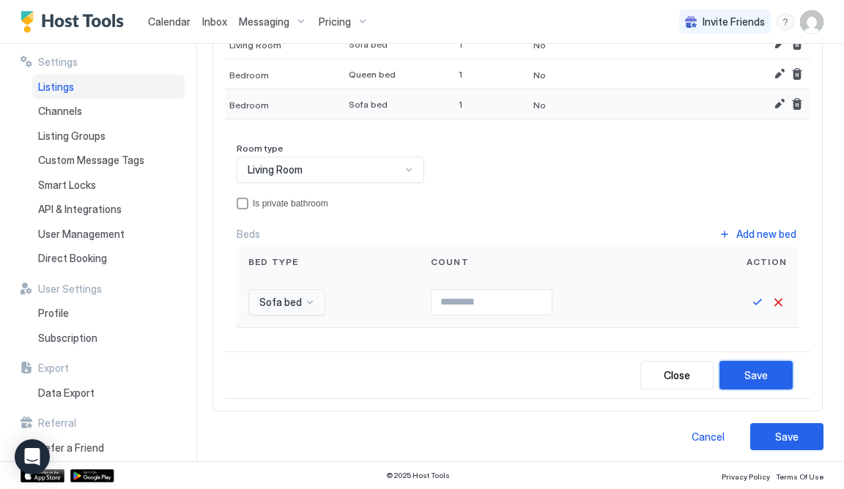
click at [755, 368] on div "Save" at bounding box center [755, 375] width 23 height 15
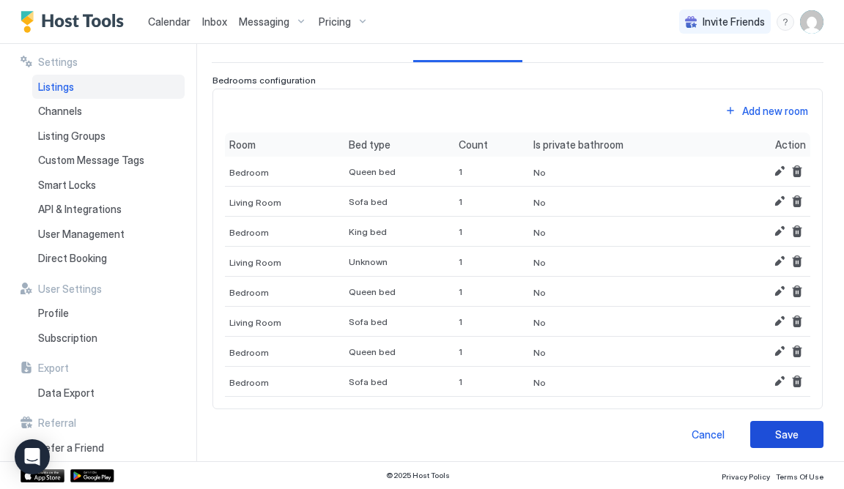
click at [767, 425] on button "Save" at bounding box center [786, 434] width 73 height 27
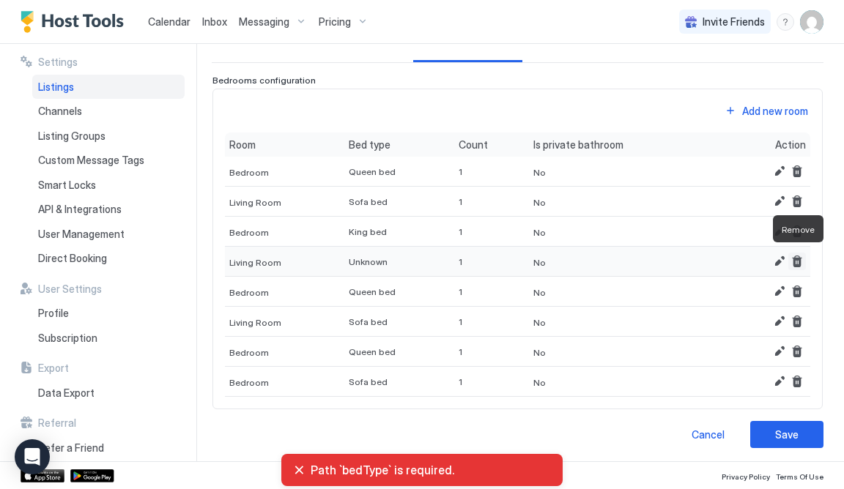
click at [799, 256] on button "Remove" at bounding box center [797, 262] width 18 height 18
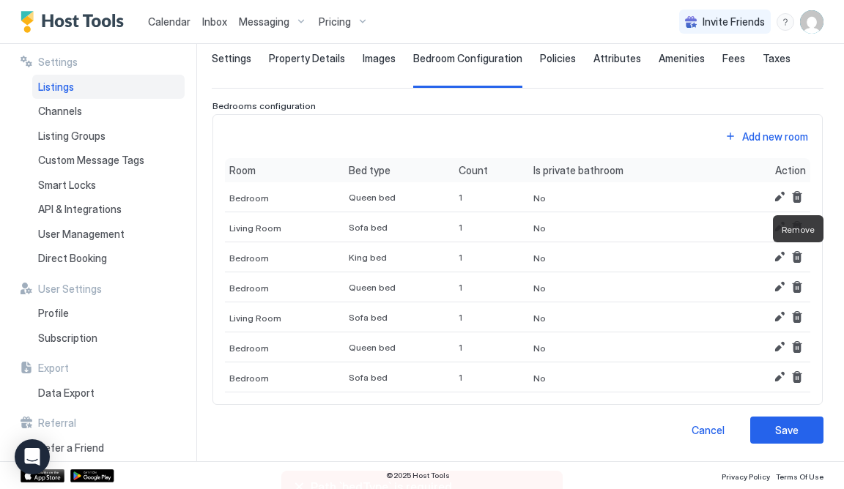
scroll to position [97, 0]
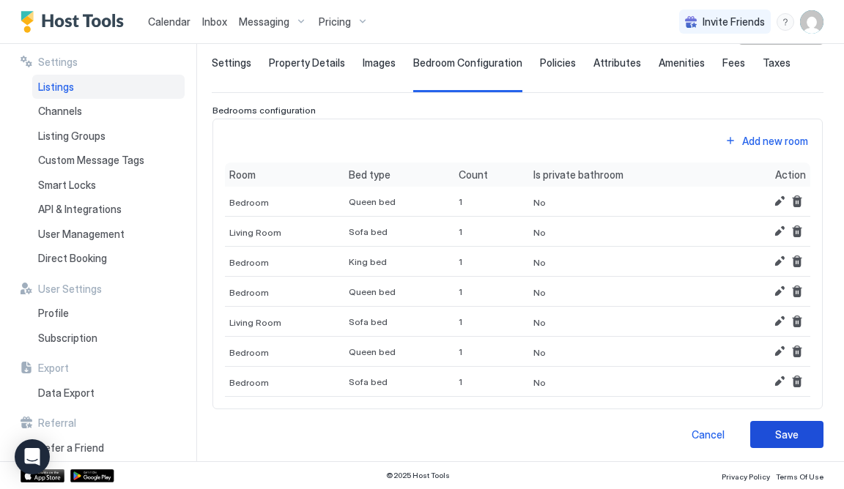
click at [807, 433] on button "Save" at bounding box center [786, 434] width 73 height 27
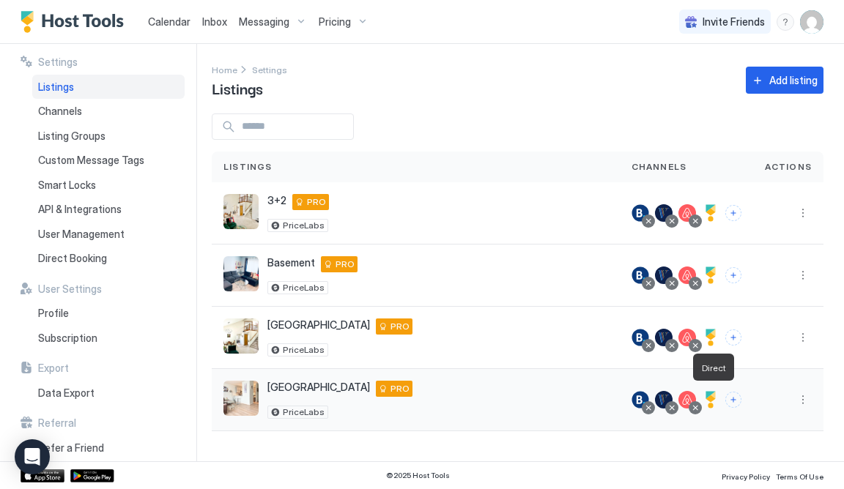
click at [713, 396] on div at bounding box center [711, 400] width 18 height 18
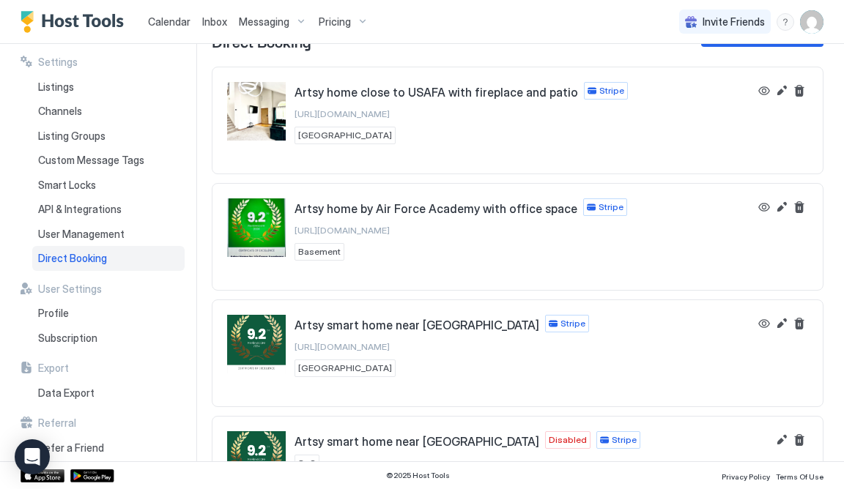
scroll to position [100, 0]
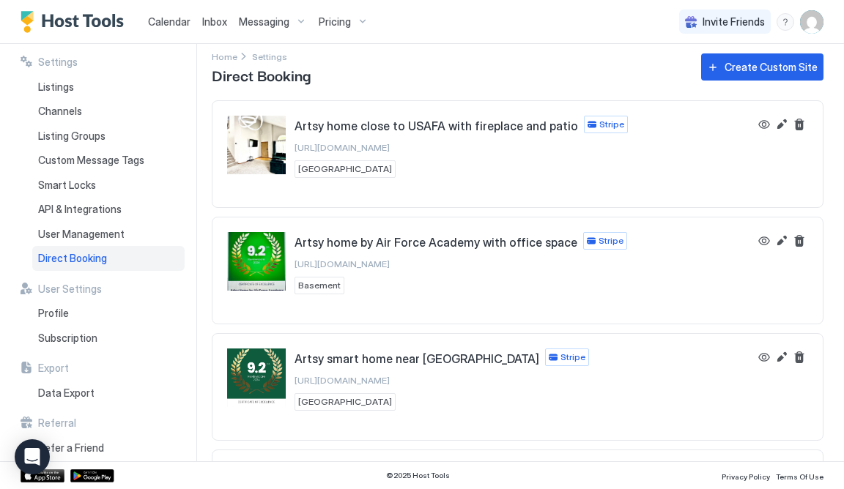
scroll to position [1, 0]
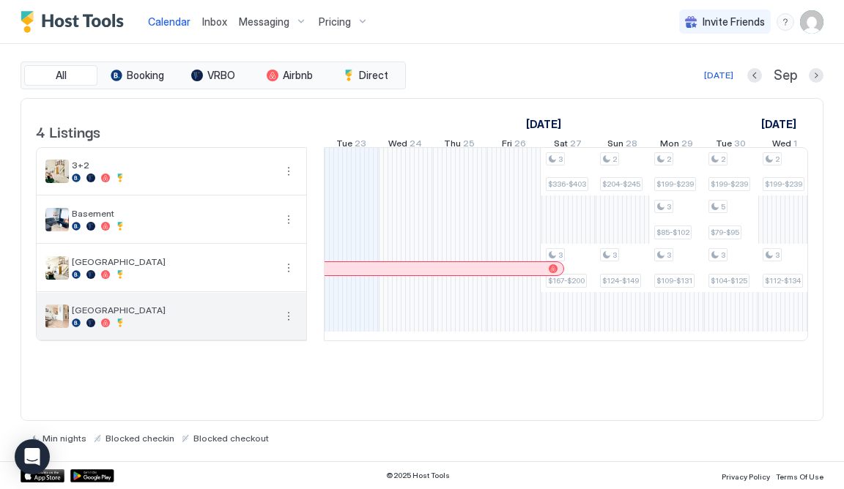
scroll to position [0, 813]
click at [117, 328] on div at bounding box center [120, 323] width 9 height 9
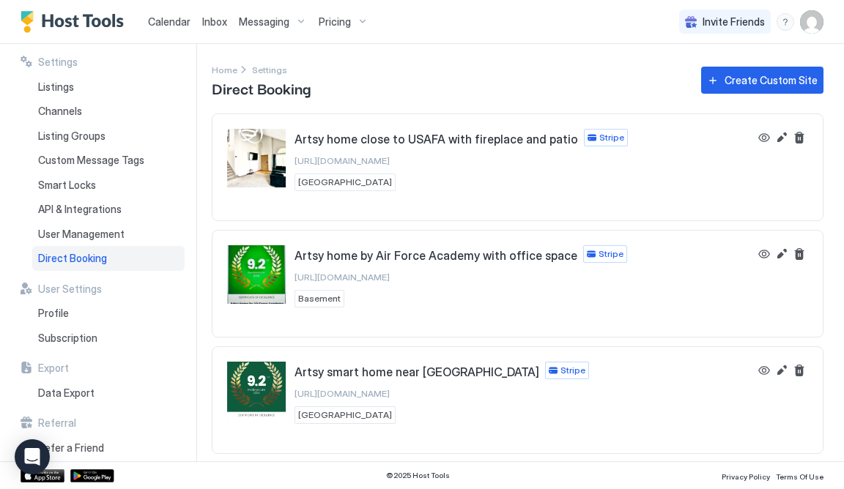
scroll to position [100, 0]
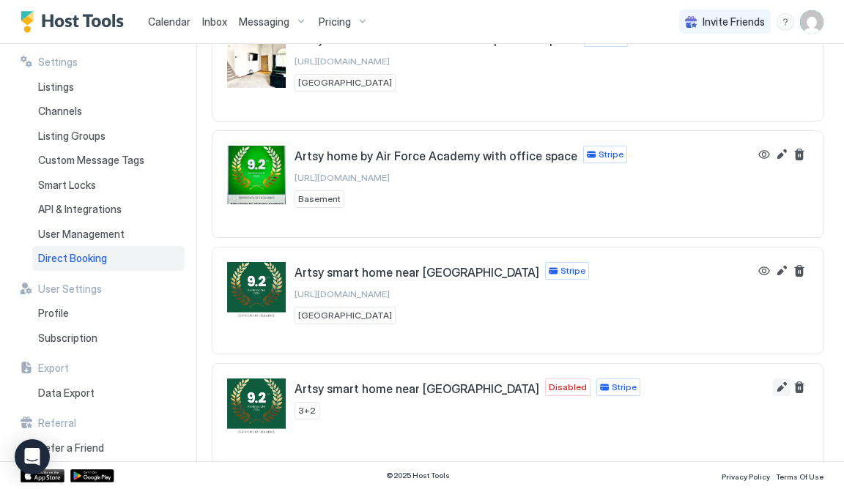
click at [780, 384] on button "Edit" at bounding box center [782, 388] width 18 height 18
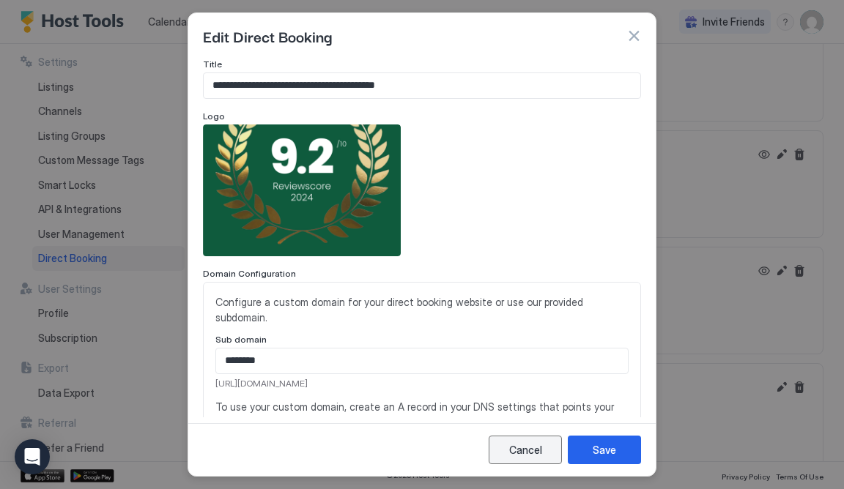
click at [516, 446] on div "Cancel" at bounding box center [525, 450] width 33 height 15
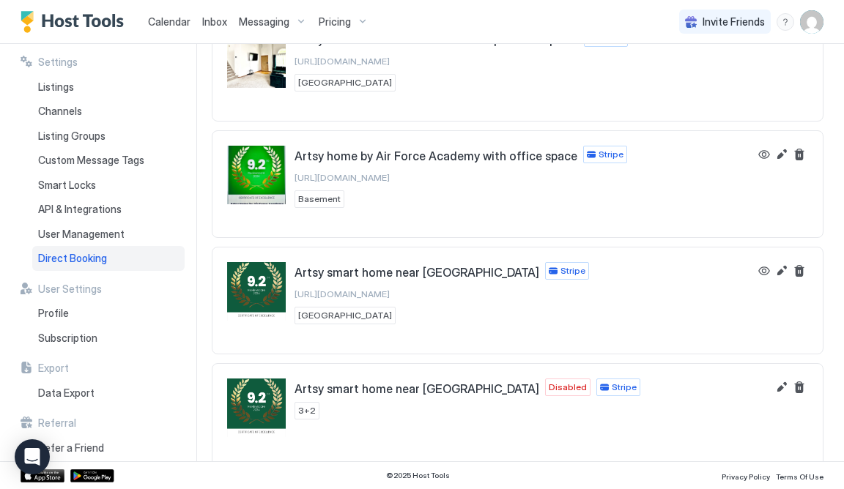
click at [577, 381] on span "Disabled" at bounding box center [568, 387] width 38 height 13
click at [775, 379] on button "Edit" at bounding box center [782, 388] width 18 height 18
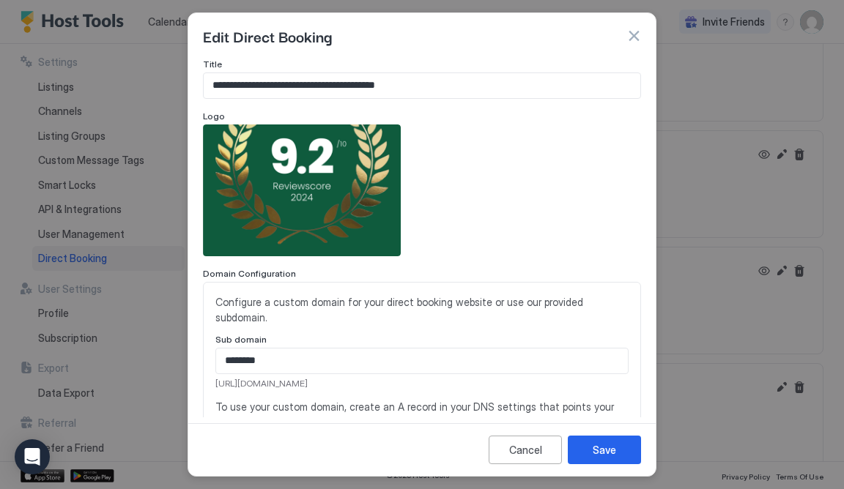
scroll to position [0, 0]
drag, startPoint x: 287, startPoint y: 346, endPoint x: 187, endPoint y: 337, distance: 100.8
click at [187, 337] on div "**********" at bounding box center [422, 244] width 844 height 489
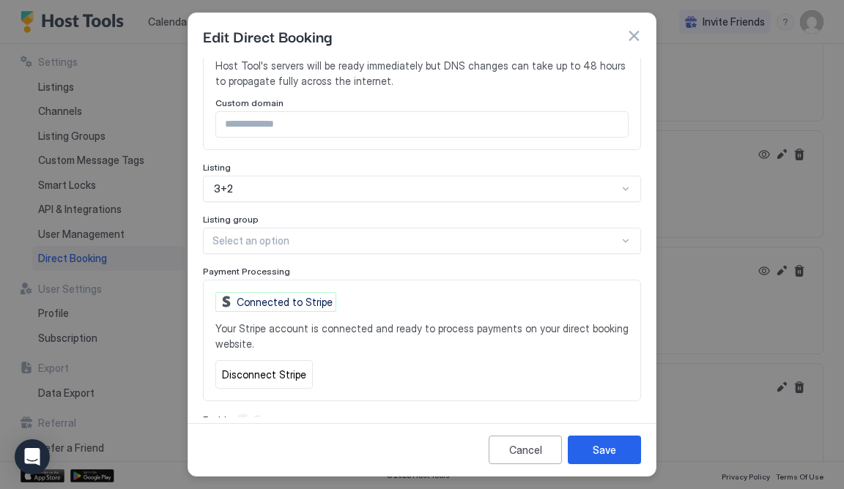
scroll to position [437, 0]
type input "***"
click at [605, 451] on div "Save" at bounding box center [604, 450] width 23 height 15
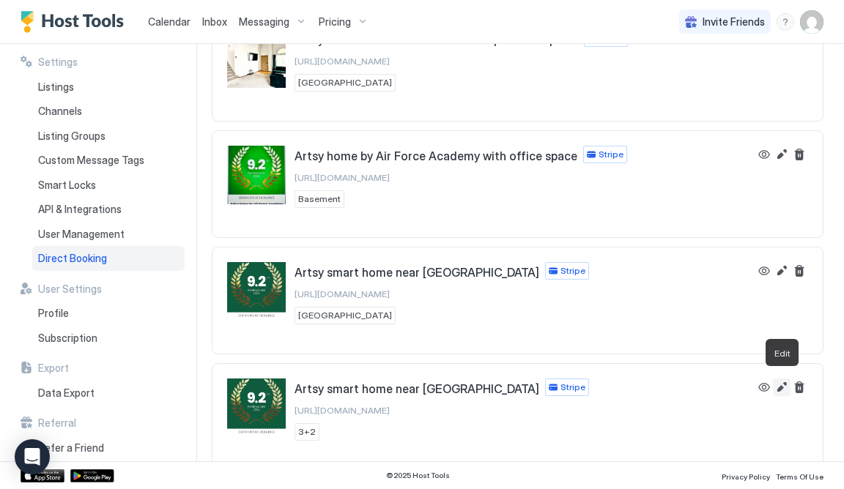
click at [785, 380] on button "Edit" at bounding box center [782, 388] width 18 height 18
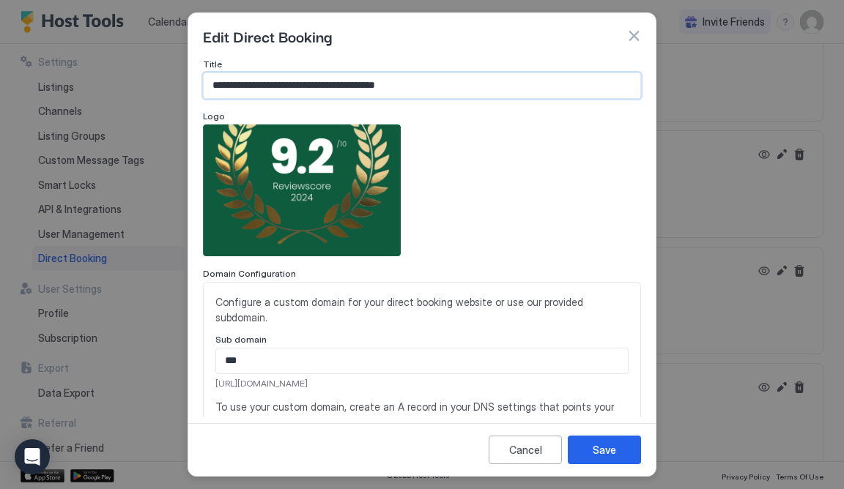
drag, startPoint x: 432, startPoint y: 83, endPoint x: 165, endPoint y: 48, distance: 269.8
click at [165, 48] on div "**********" at bounding box center [422, 244] width 844 height 489
paste input "Input Field"
click at [245, 84] on input "**********" at bounding box center [422, 85] width 437 height 25
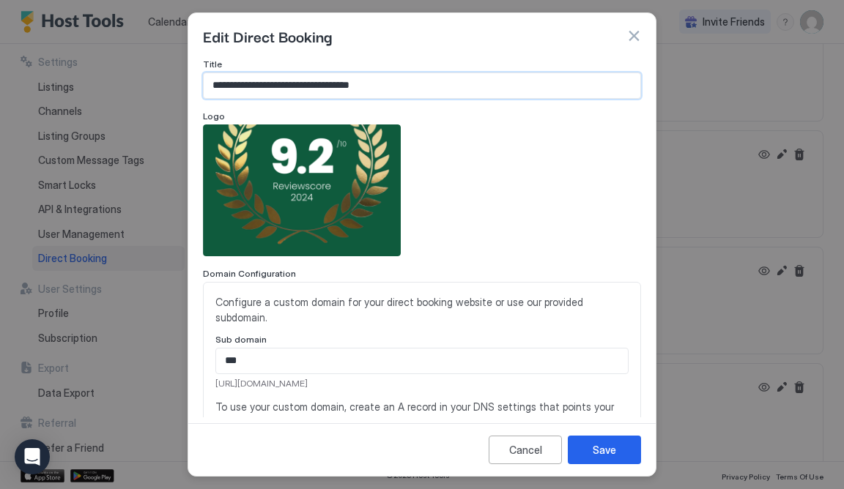
click at [213, 82] on input "**********" at bounding box center [422, 85] width 437 height 25
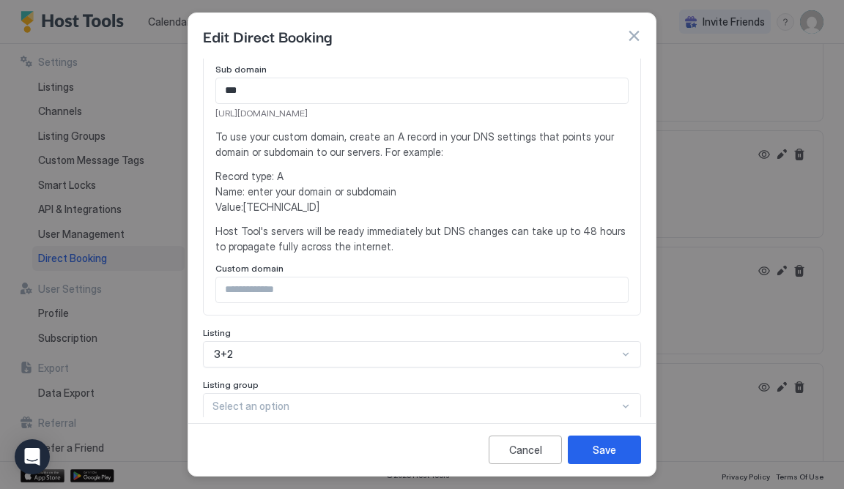
scroll to position [278, 0]
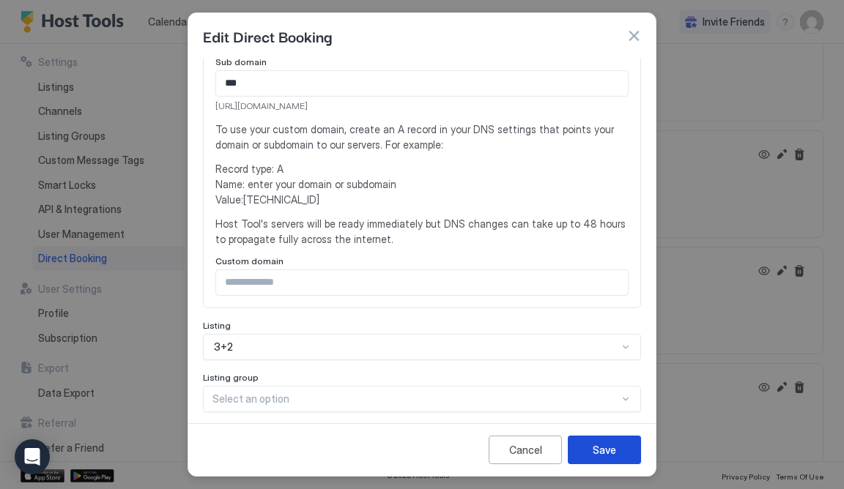
type input "**********"
click at [613, 455] on div "Save" at bounding box center [604, 450] width 23 height 15
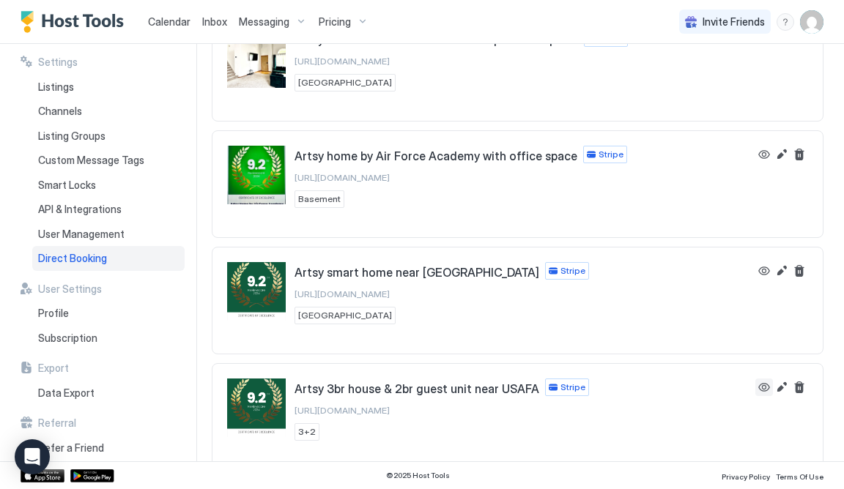
click at [762, 379] on button "View" at bounding box center [764, 388] width 18 height 18
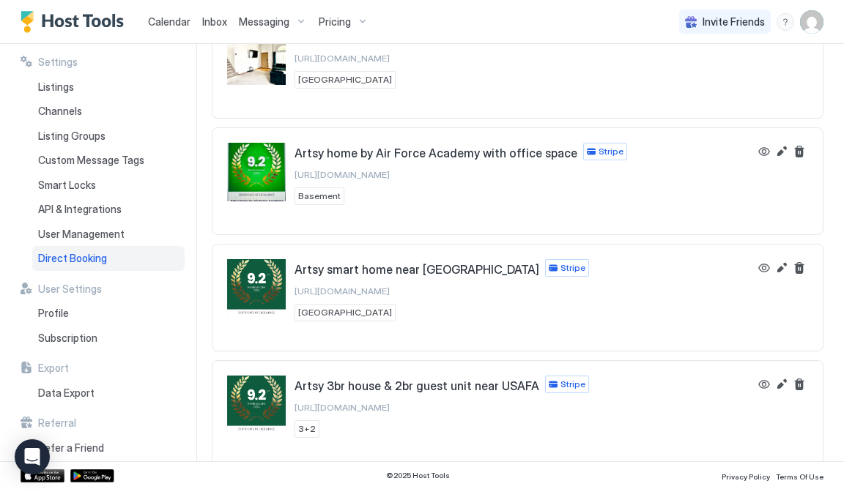
scroll to position [103, 0]
click at [767, 381] on button "View" at bounding box center [764, 385] width 18 height 18
click at [785, 380] on button "Edit" at bounding box center [782, 385] width 18 height 18
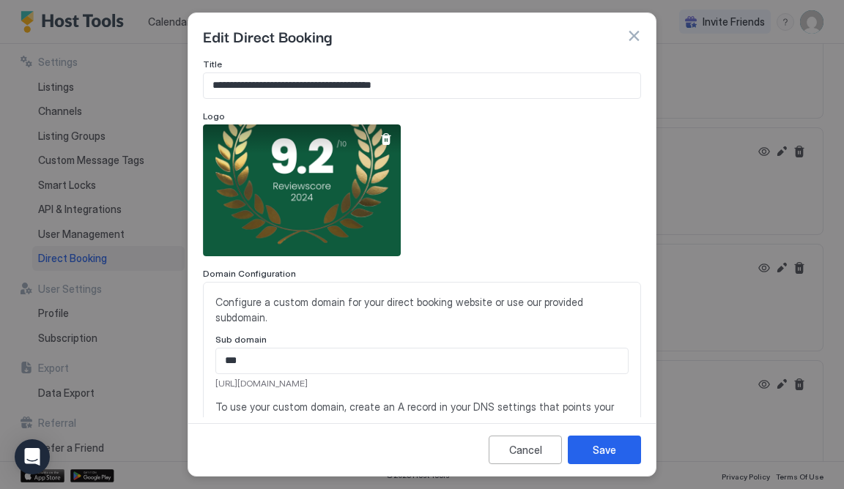
click at [296, 223] on div "View image" at bounding box center [302, 191] width 198 height 132
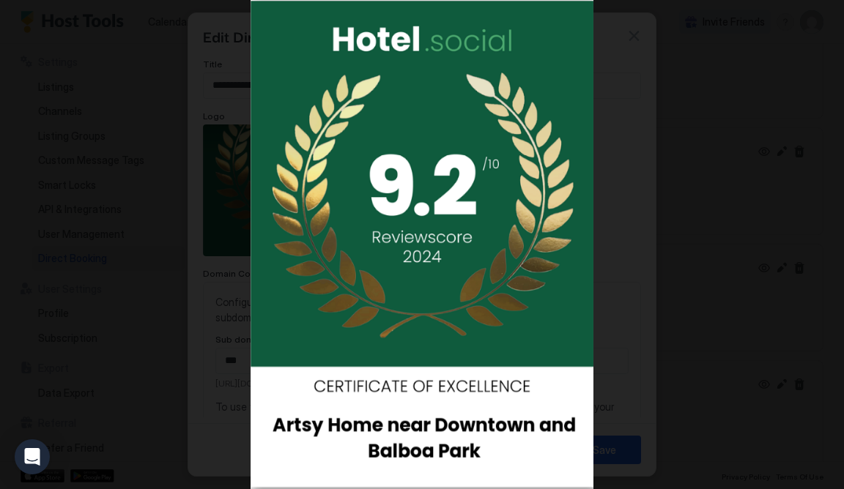
click at [296, 223] on img at bounding box center [422, 244] width 343 height 489
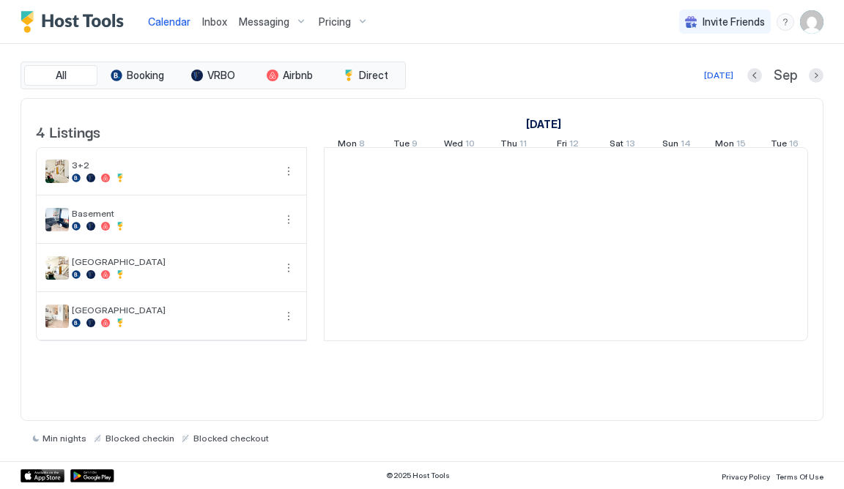
scroll to position [0, 813]
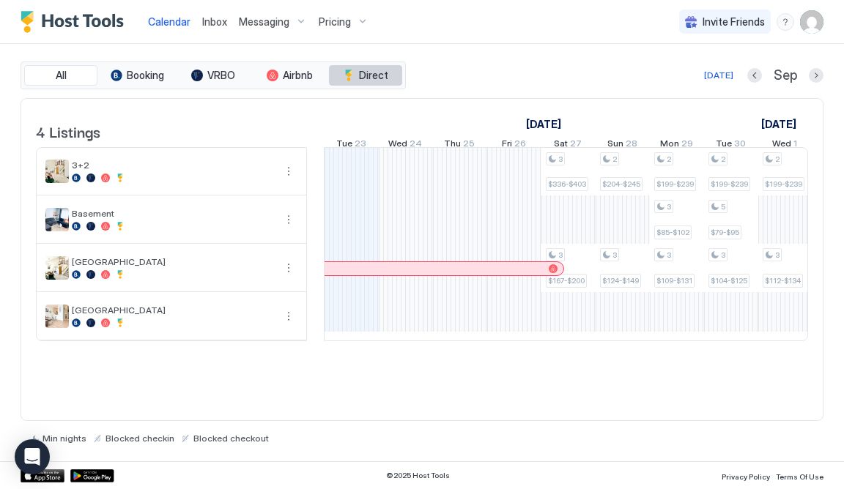
click at [366, 73] on span "Direct" at bounding box center [373, 75] width 29 height 13
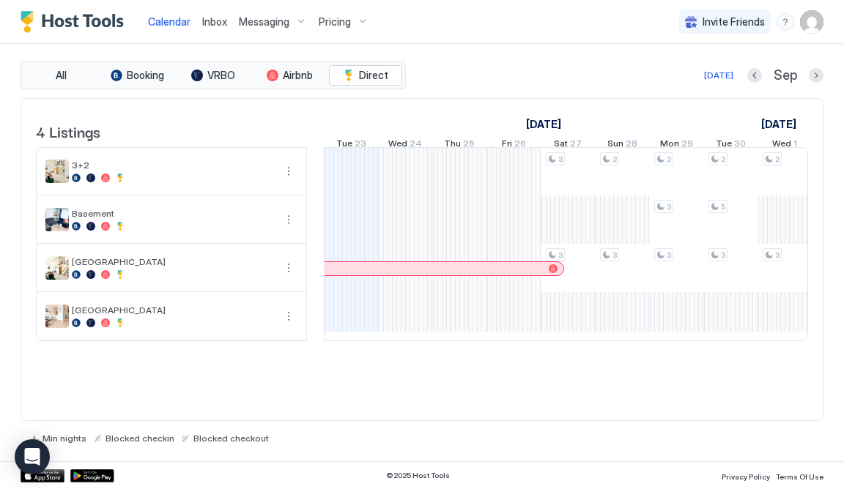
scroll to position [0, 812]
click at [202, 74] on div "tab-group" at bounding box center [197, 76] width 12 height 12
click at [297, 67] on button "Airbnb" at bounding box center [289, 75] width 73 height 21
click at [372, 78] on span "Direct" at bounding box center [373, 75] width 29 height 13
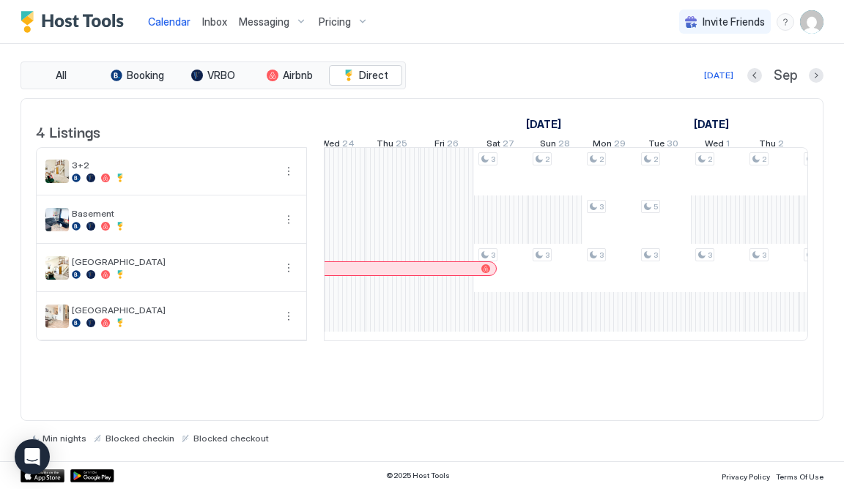
scroll to position [0, 0]
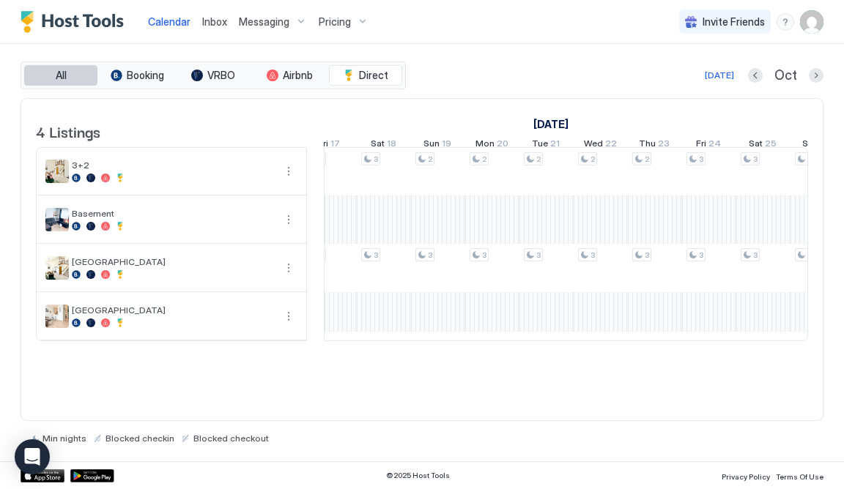
click at [59, 73] on span "All" at bounding box center [61, 75] width 11 height 13
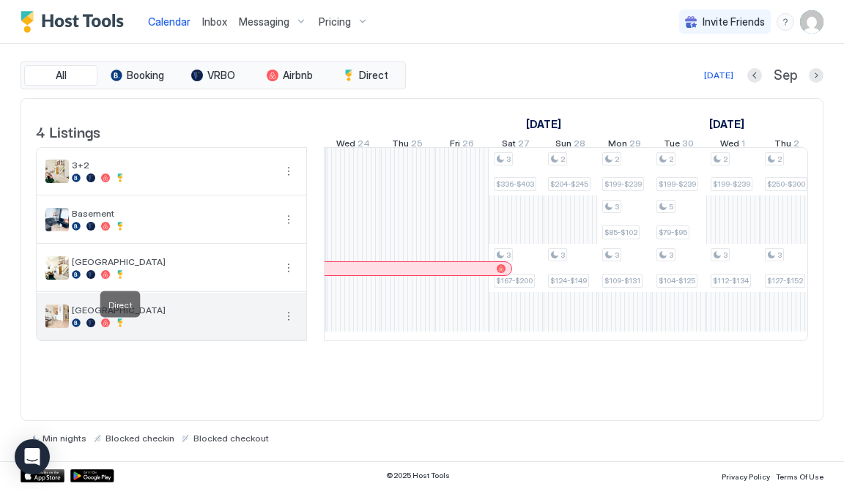
click at [118, 328] on div at bounding box center [120, 323] width 9 height 9
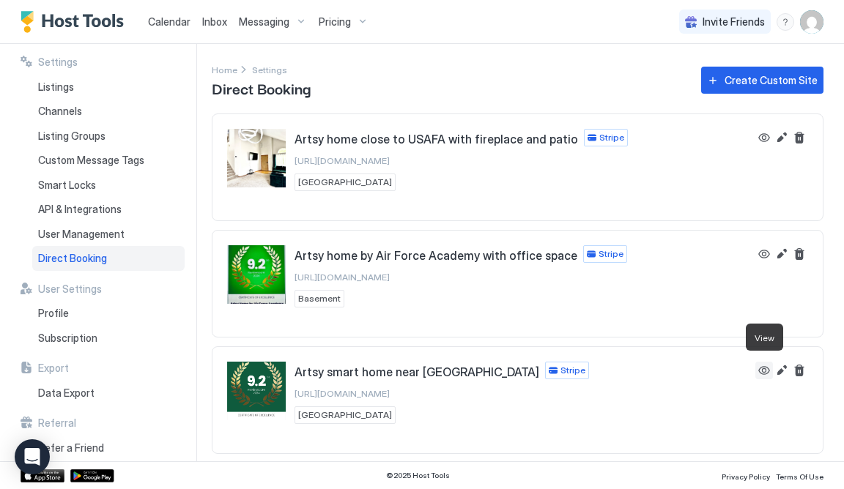
click at [760, 367] on button "View" at bounding box center [764, 371] width 18 height 18
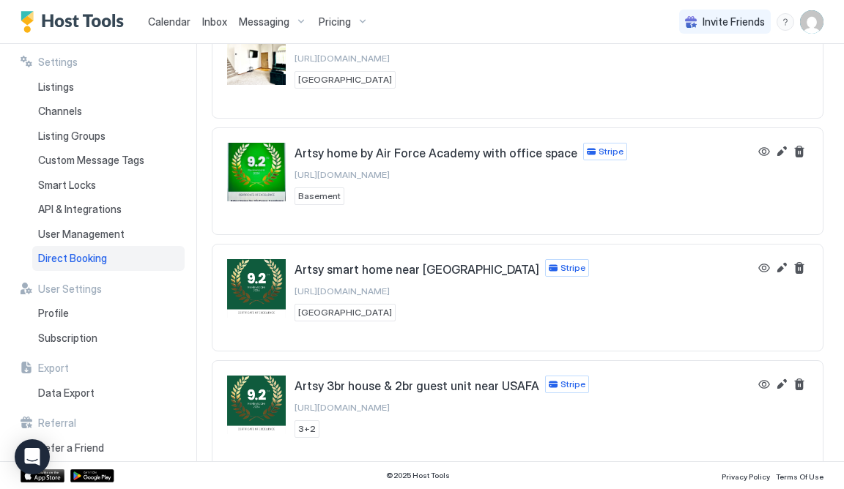
scroll to position [103, 0]
click at [783, 382] on button "Edit" at bounding box center [782, 385] width 18 height 18
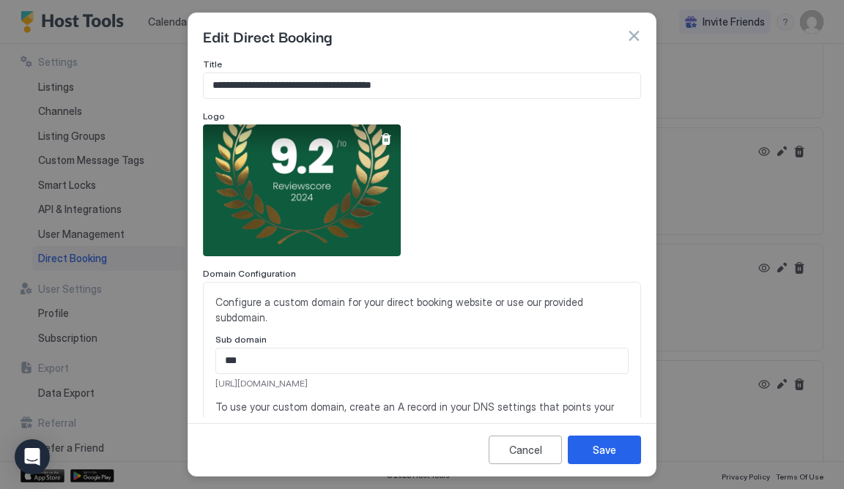
click at [350, 204] on div "View image" at bounding box center [302, 191] width 198 height 132
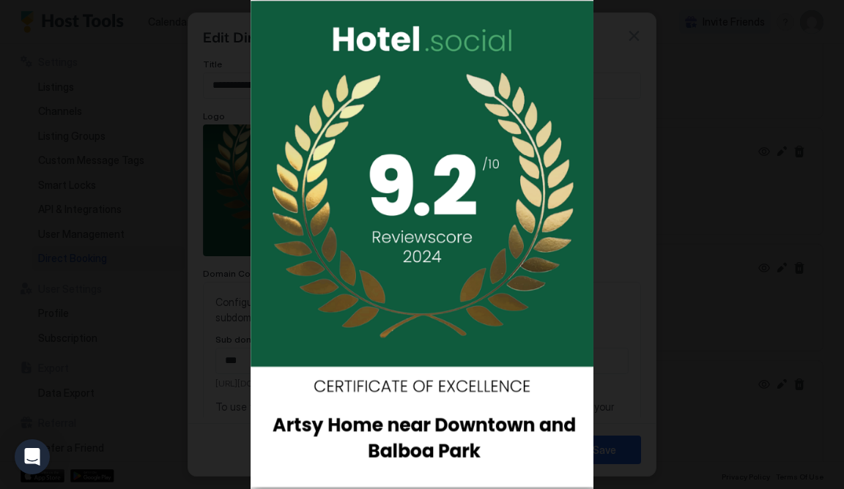
click at [350, 204] on img at bounding box center [422, 244] width 343 height 489
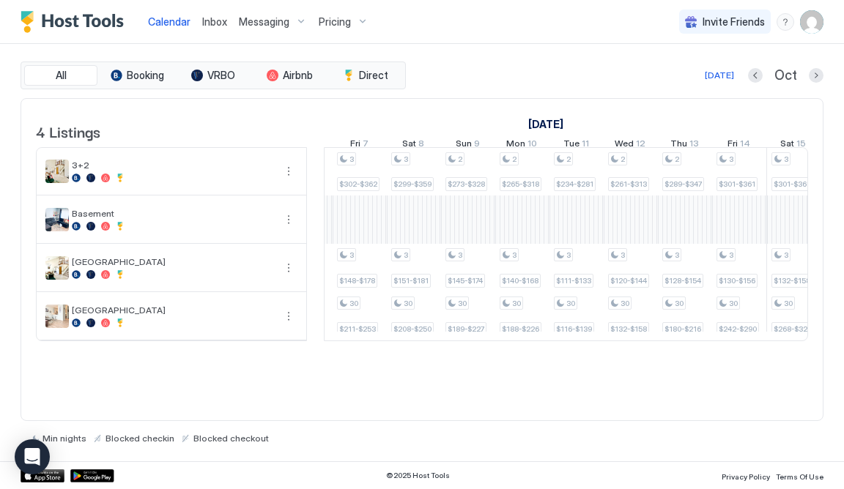
scroll to position [0, 1194]
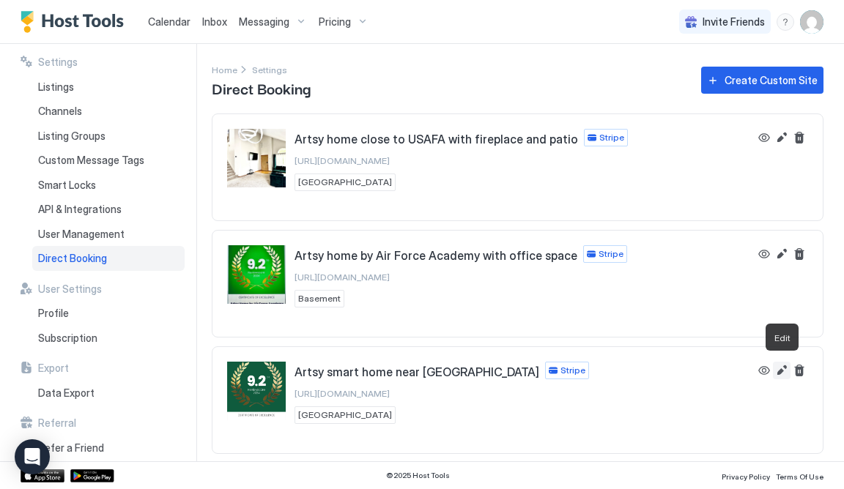
click at [783, 366] on button "Edit" at bounding box center [782, 371] width 18 height 18
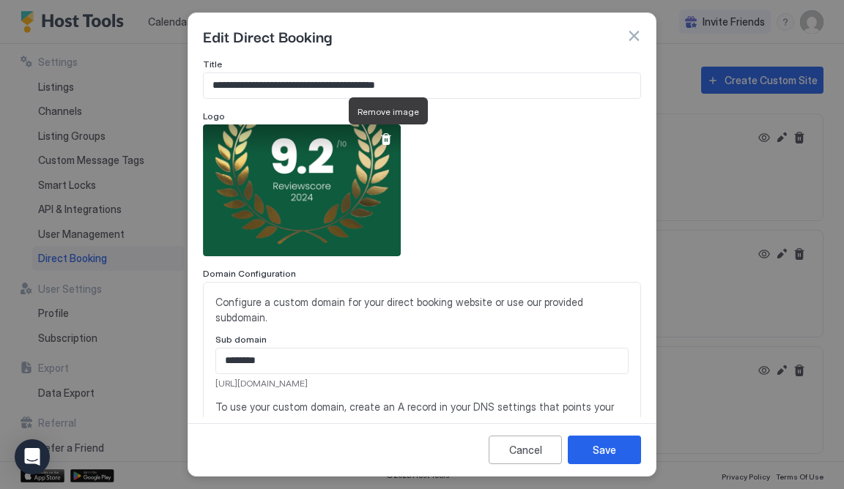
click at [385, 139] on div at bounding box center [386, 139] width 12 height 12
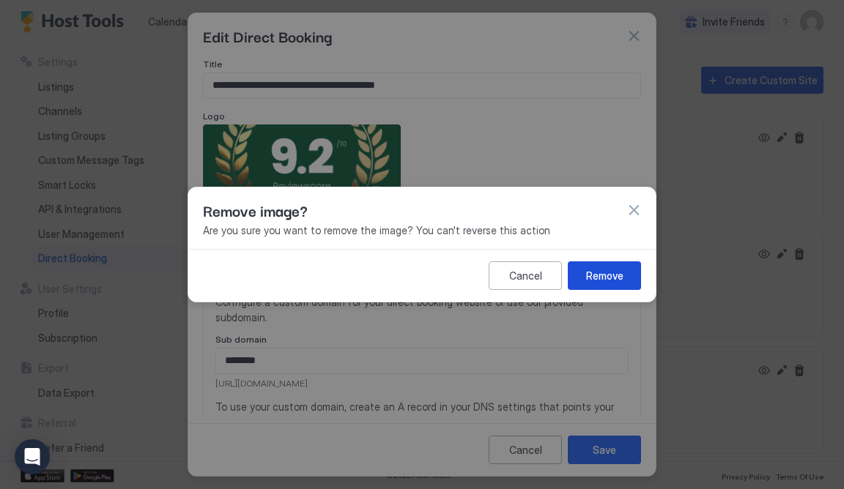
click at [618, 278] on div "Remove" at bounding box center [604, 275] width 37 height 15
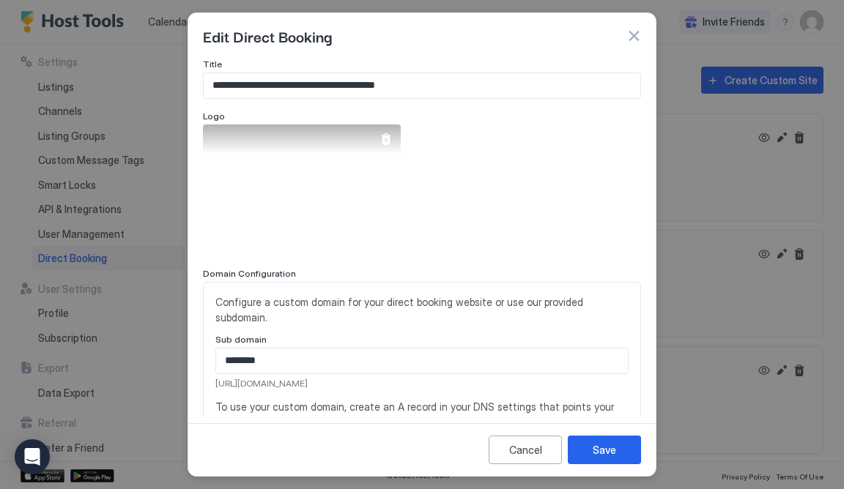
click at [396, 194] on div "View image" at bounding box center [302, 191] width 198 height 132
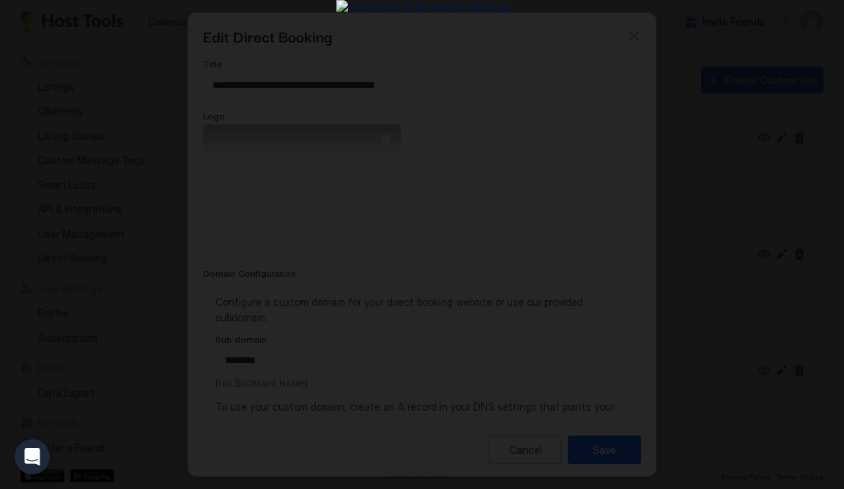
click at [396, 194] on img at bounding box center [421, 244] width 171 height 489
click at [448, 166] on img at bounding box center [421, 244] width 171 height 489
click at [336, 200] on img at bounding box center [421, 244] width 171 height 489
click at [783, 262] on div at bounding box center [422, 244] width 844 height 489
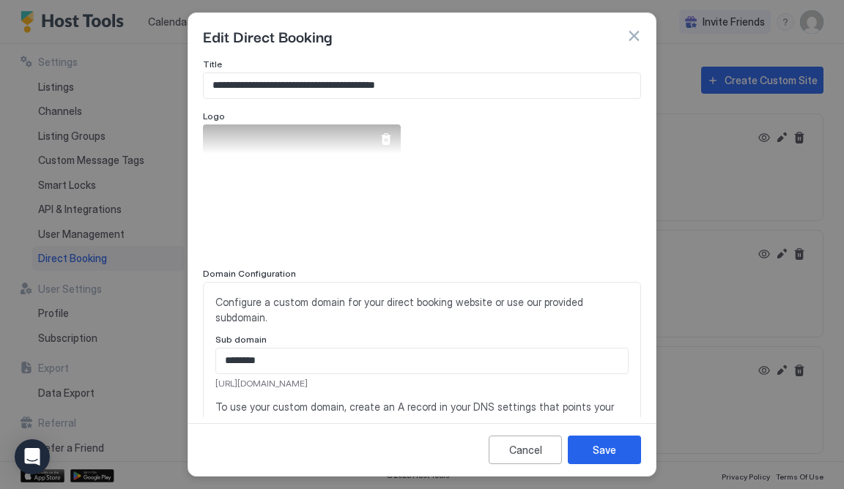
click at [307, 212] on div "View image" at bounding box center [302, 191] width 198 height 132
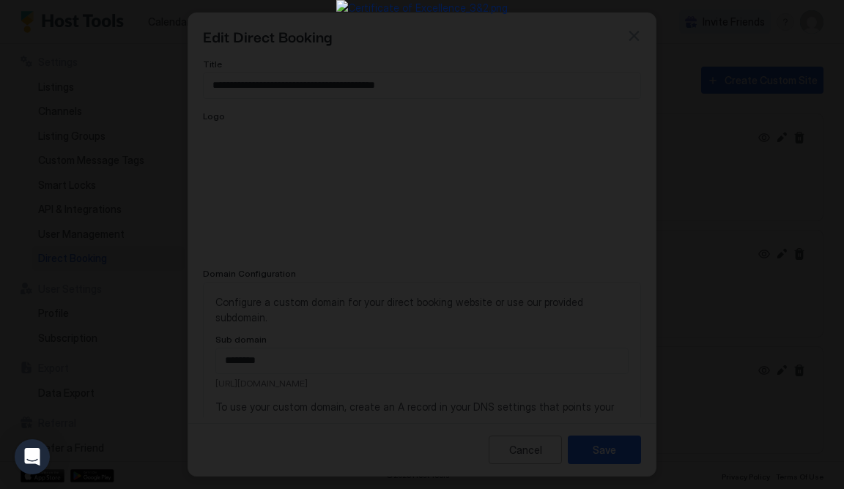
click at [508, 229] on img at bounding box center [421, 244] width 171 height 489
click at [747, 234] on div at bounding box center [422, 244] width 844 height 489
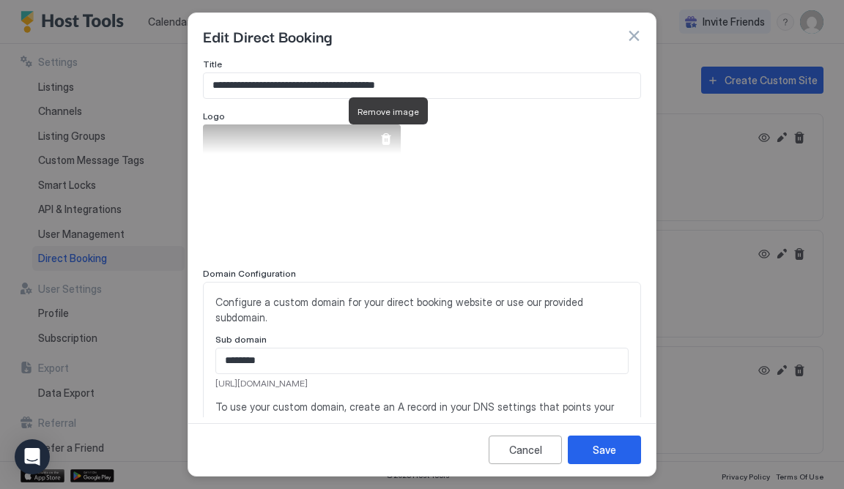
click at [384, 139] on div at bounding box center [386, 139] width 12 height 12
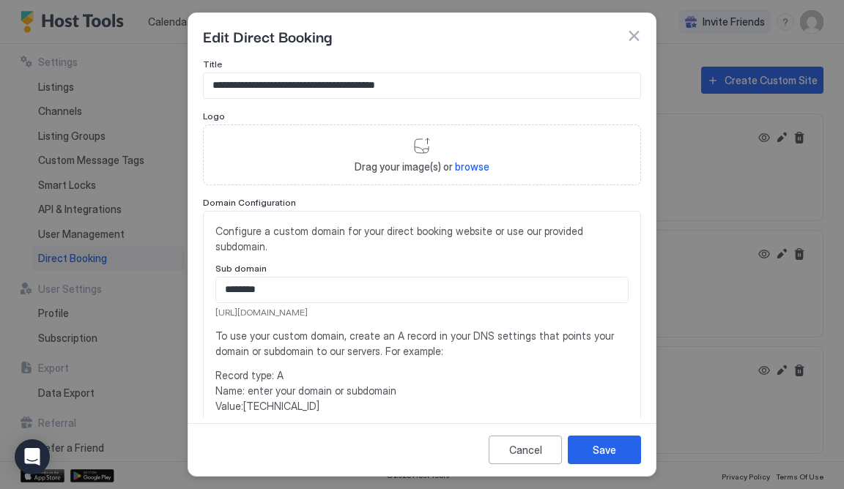
scroll to position [1, 0]
click at [607, 451] on div "Save" at bounding box center [604, 450] width 23 height 15
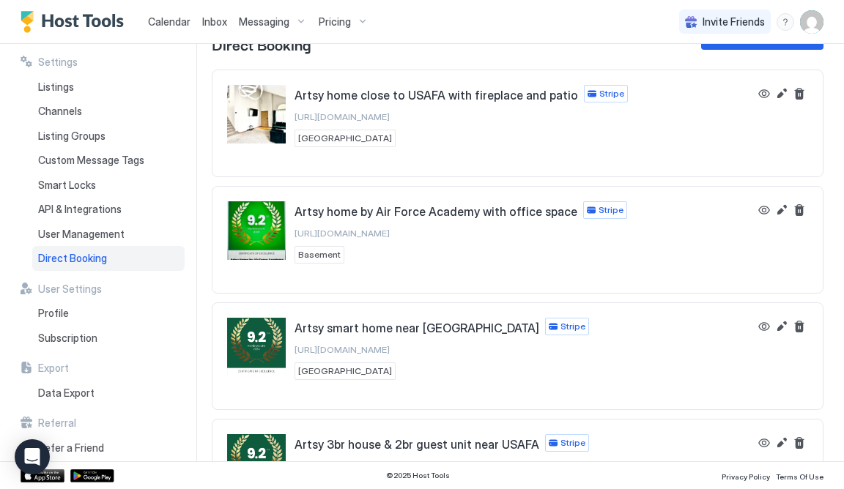
scroll to position [103, 0]
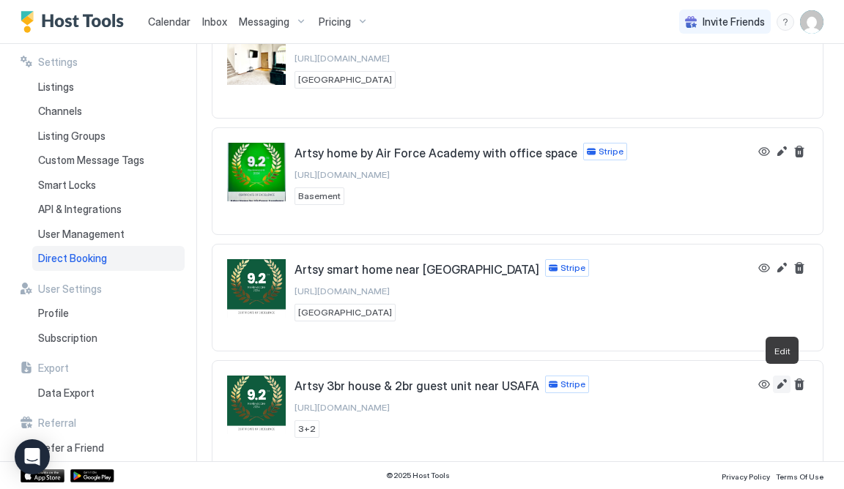
click at [783, 378] on button "Edit" at bounding box center [782, 385] width 18 height 18
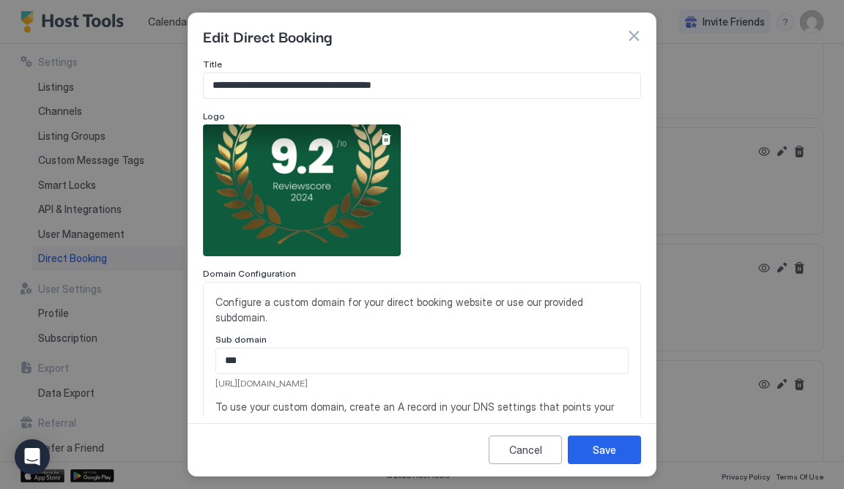
click at [295, 220] on div "View image" at bounding box center [302, 191] width 198 height 132
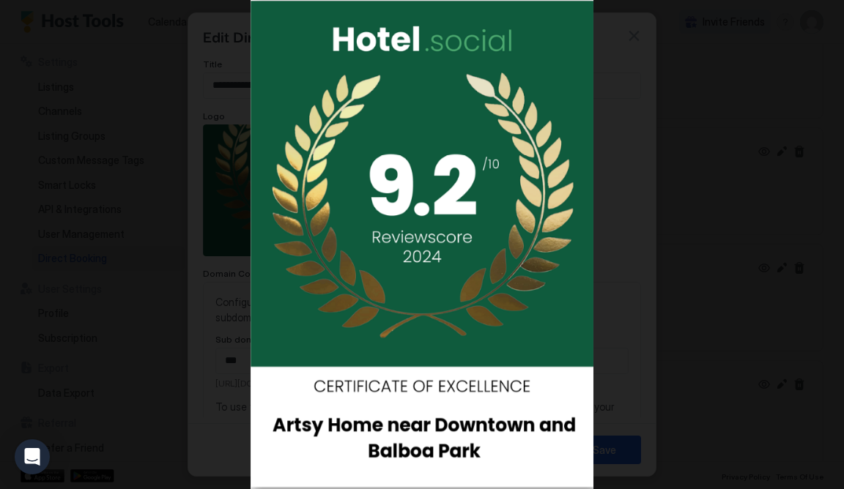
click at [702, 219] on div at bounding box center [422, 244] width 844 height 489
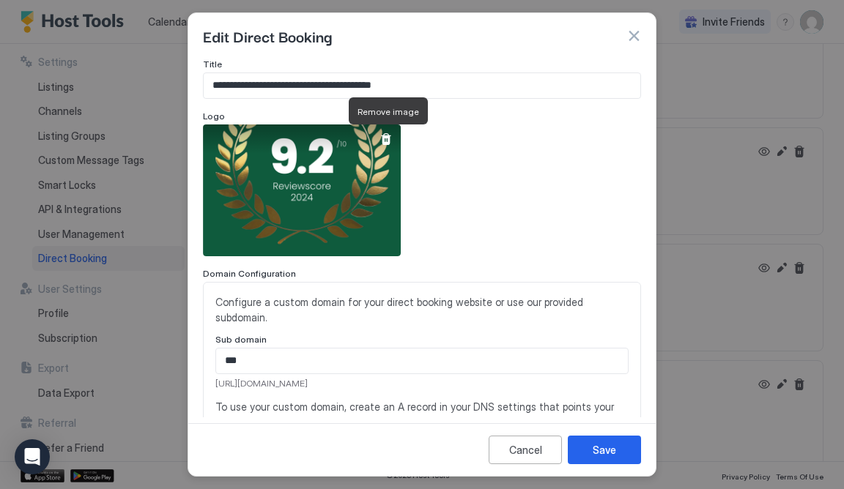
click at [384, 136] on div at bounding box center [386, 139] width 12 height 12
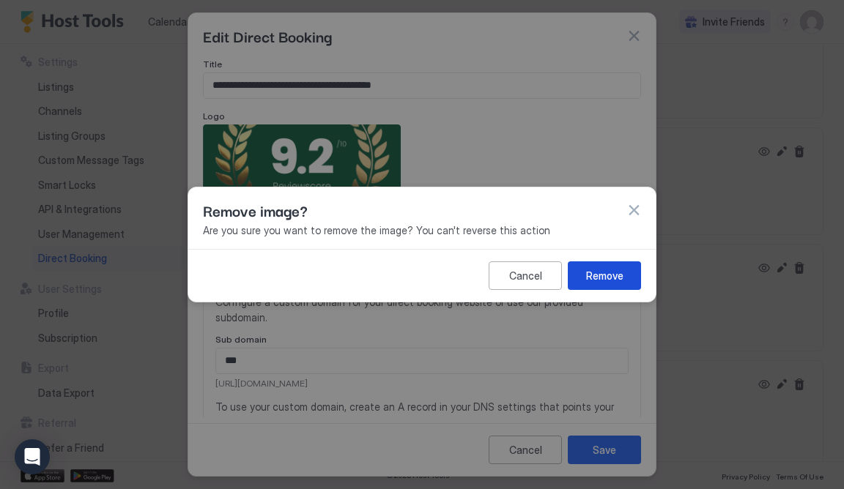
click at [630, 280] on button "Remove" at bounding box center [604, 276] width 73 height 29
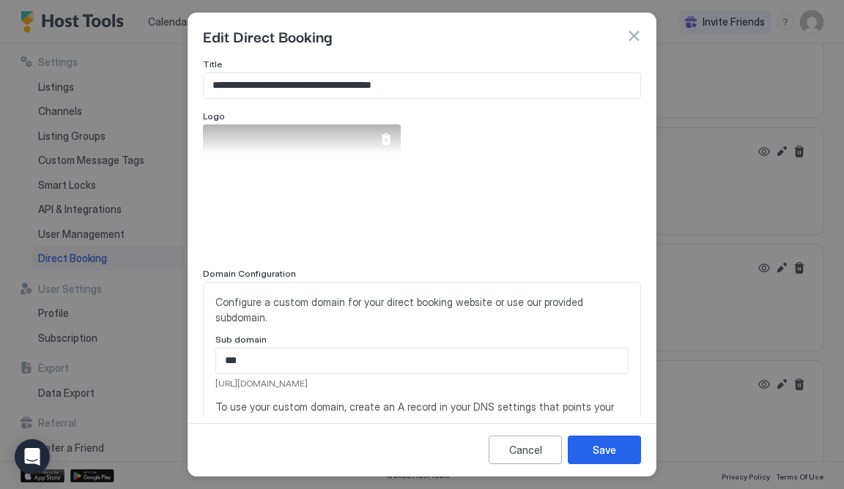
click at [355, 235] on div "View image" at bounding box center [302, 191] width 198 height 132
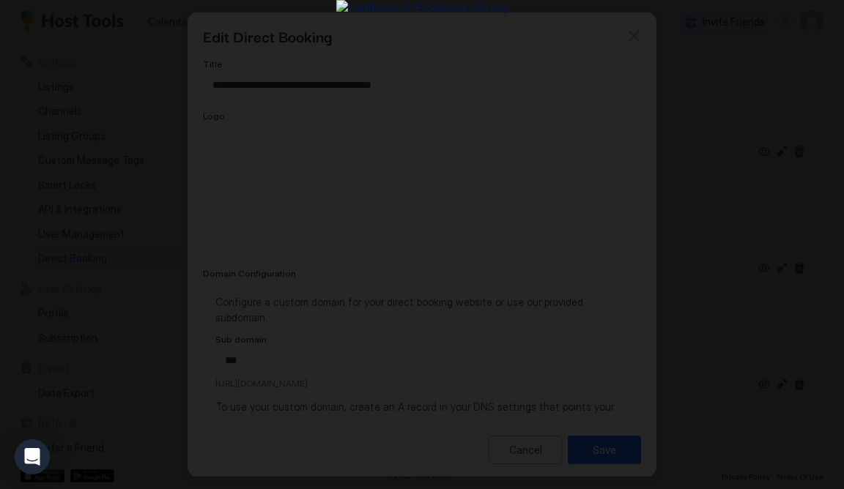
click at [773, 279] on div at bounding box center [422, 244] width 844 height 489
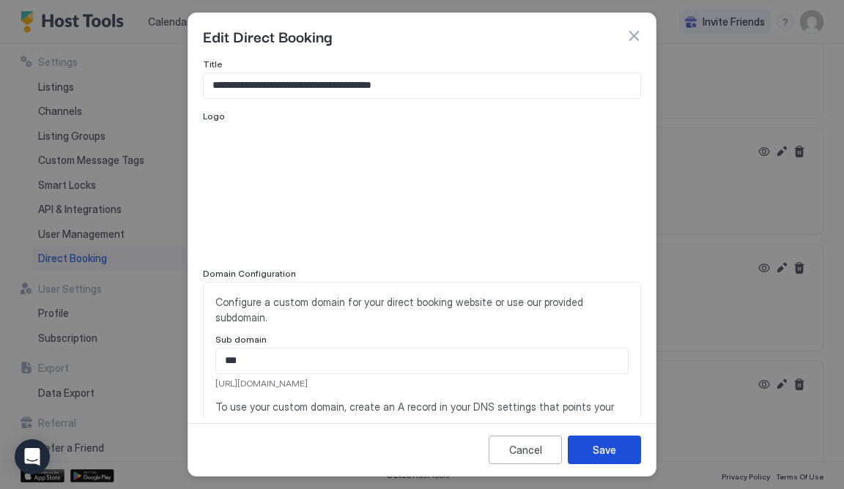
click at [617, 448] on button "Save" at bounding box center [604, 450] width 73 height 29
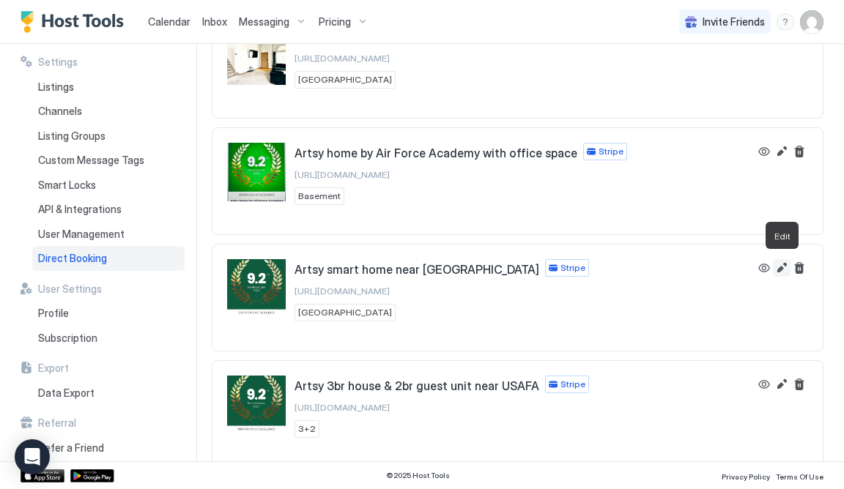
click at [781, 267] on button "Edit" at bounding box center [782, 268] width 18 height 18
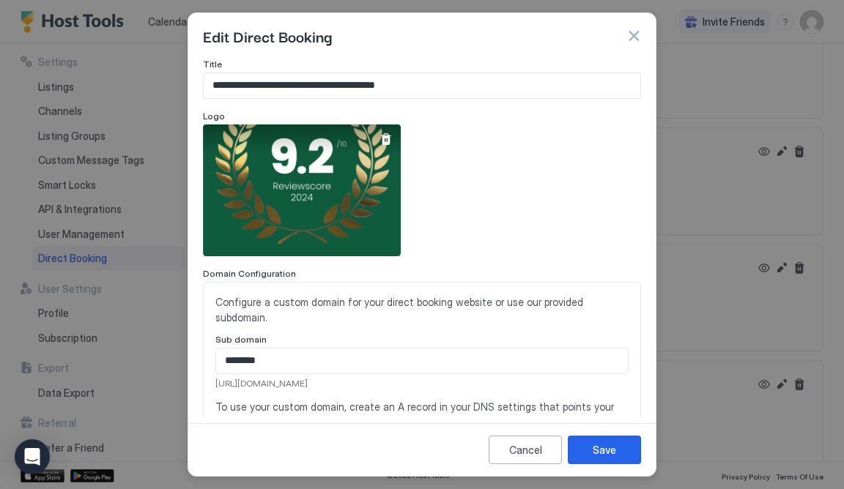
click at [335, 227] on div "View image" at bounding box center [302, 191] width 198 height 132
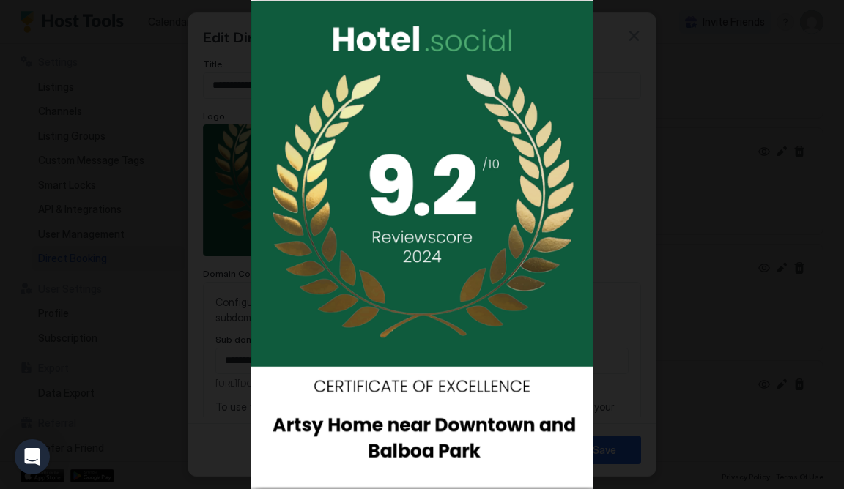
click at [769, 317] on div at bounding box center [422, 244] width 844 height 489
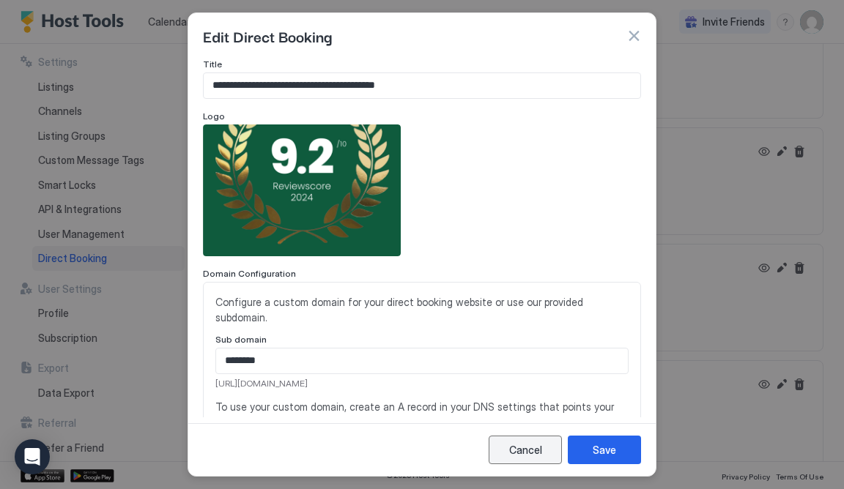
click at [510, 451] on div "Cancel" at bounding box center [525, 450] width 33 height 15
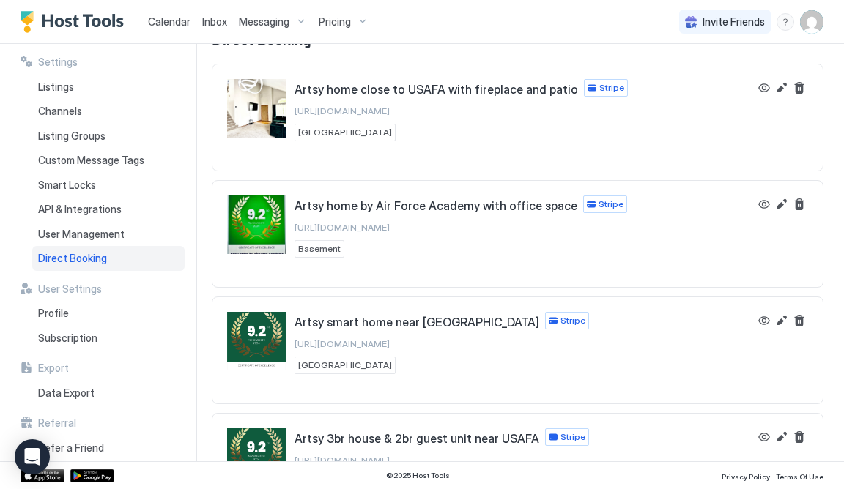
scroll to position [48, 0]
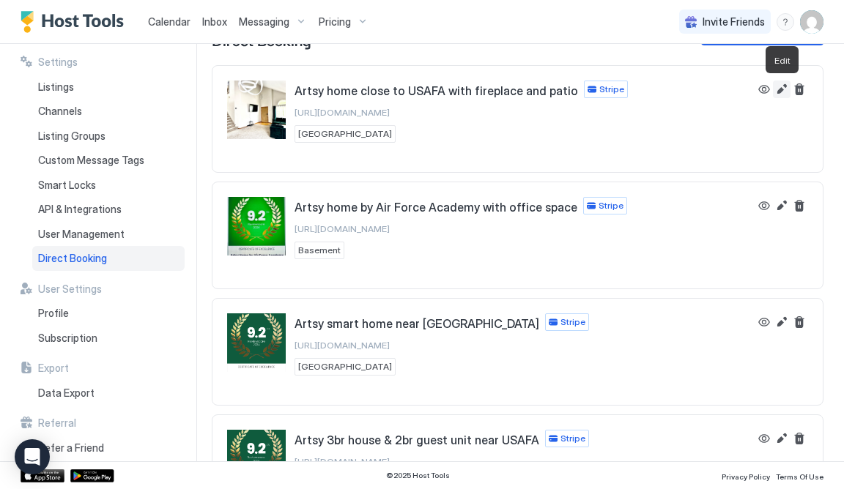
click at [782, 92] on button "Edit" at bounding box center [782, 90] width 18 height 18
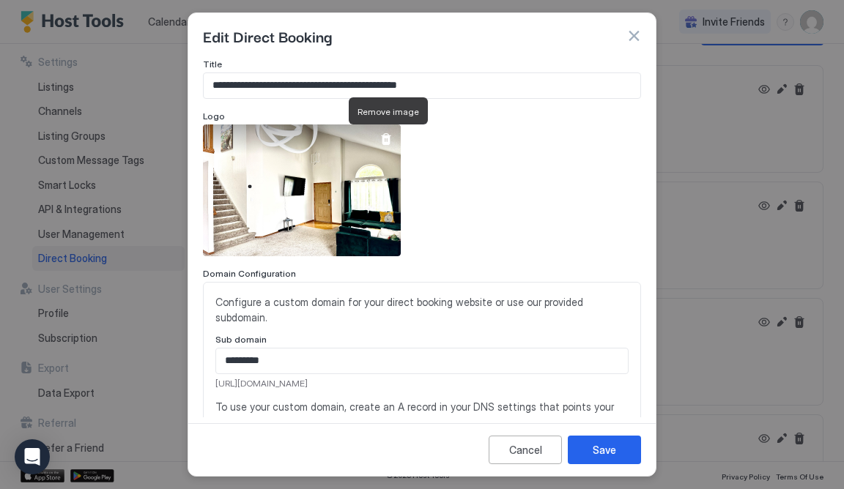
click at [381, 136] on div at bounding box center [386, 139] width 12 height 12
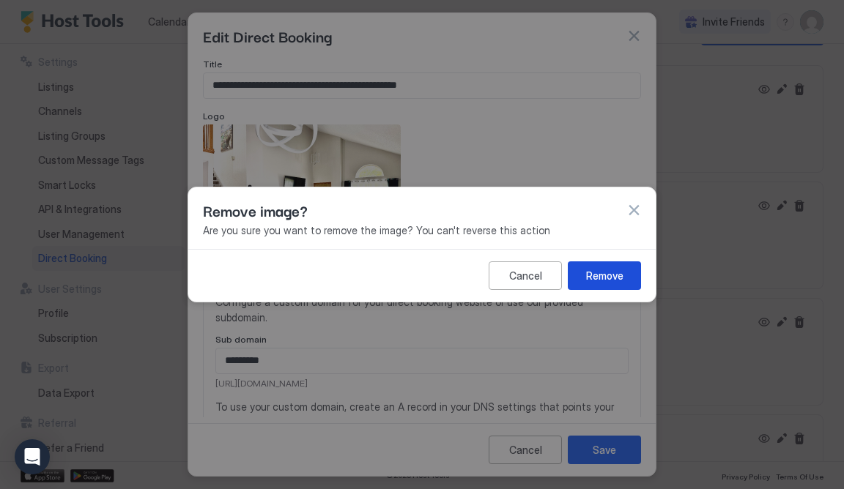
click at [598, 270] on div "Remove" at bounding box center [604, 275] width 37 height 15
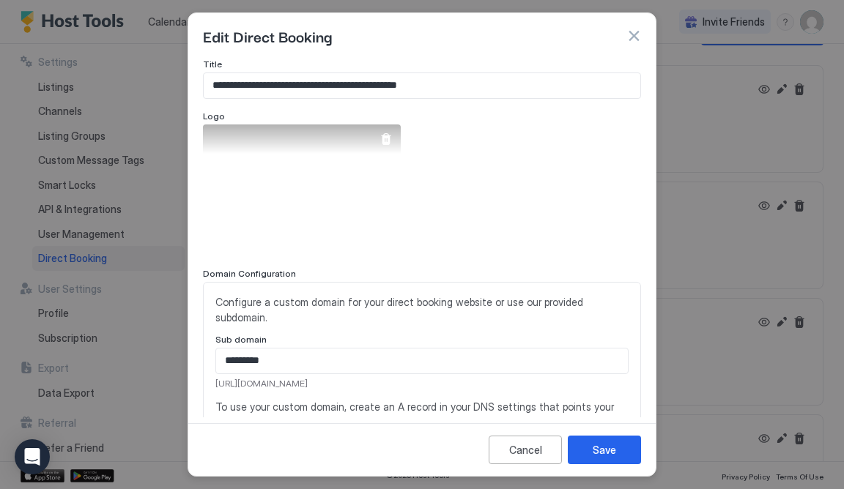
click at [347, 206] on div "View image" at bounding box center [302, 191] width 198 height 132
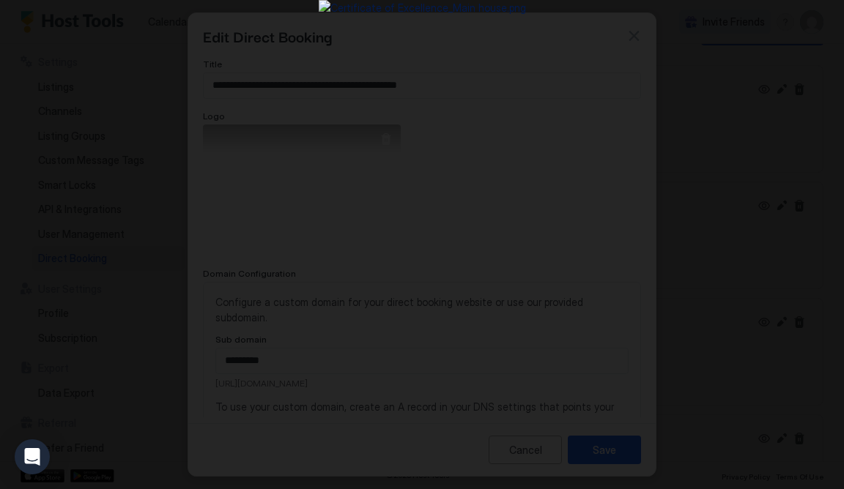
click at [347, 206] on img at bounding box center [422, 244] width 207 height 489
click at [695, 241] on div at bounding box center [422, 244] width 844 height 489
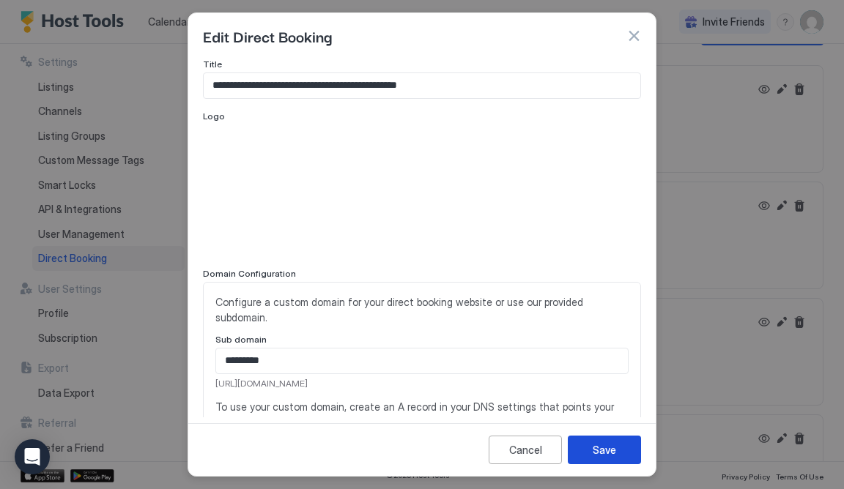
click at [623, 449] on button "Save" at bounding box center [604, 450] width 73 height 29
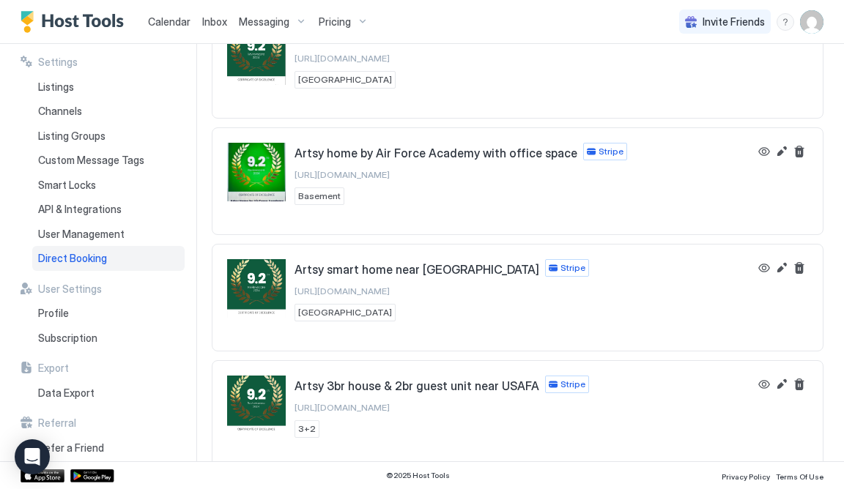
scroll to position [103, 0]
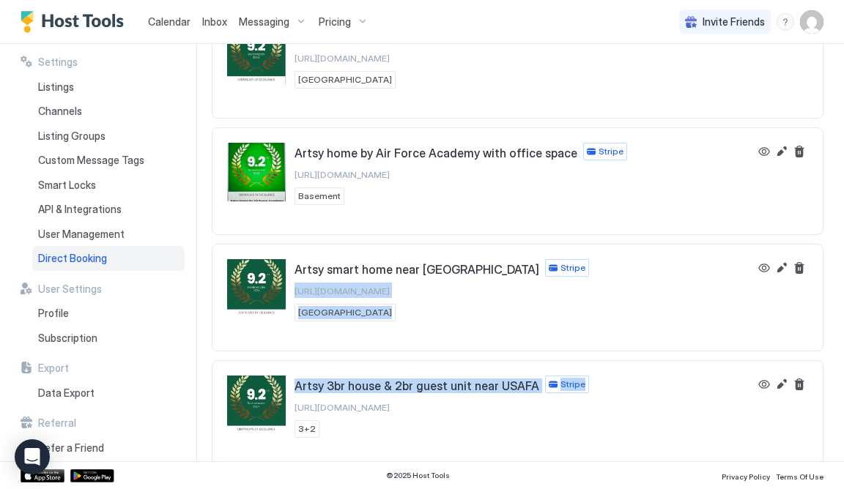
drag, startPoint x: 608, startPoint y: 395, endPoint x: 620, endPoint y: 292, distance: 104.0
click at [619, 292] on div "Artsy home close to USAFA with fireplace and patio Stripe https://direct.hostto…" at bounding box center [518, 176] width 612 height 330
click at [677, 326] on div "Artsy smart home near Downtown & Balboa Park Stripe https://direct.hosttools.co…" at bounding box center [517, 291] width 610 height 92
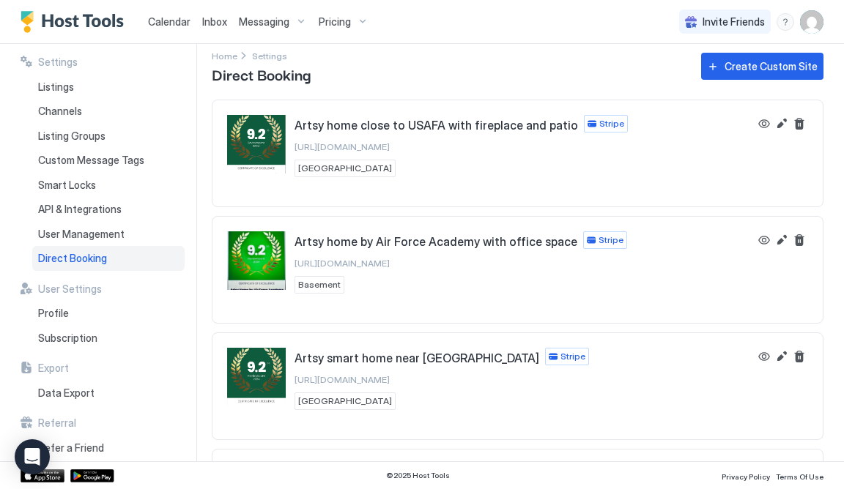
scroll to position [12, 0]
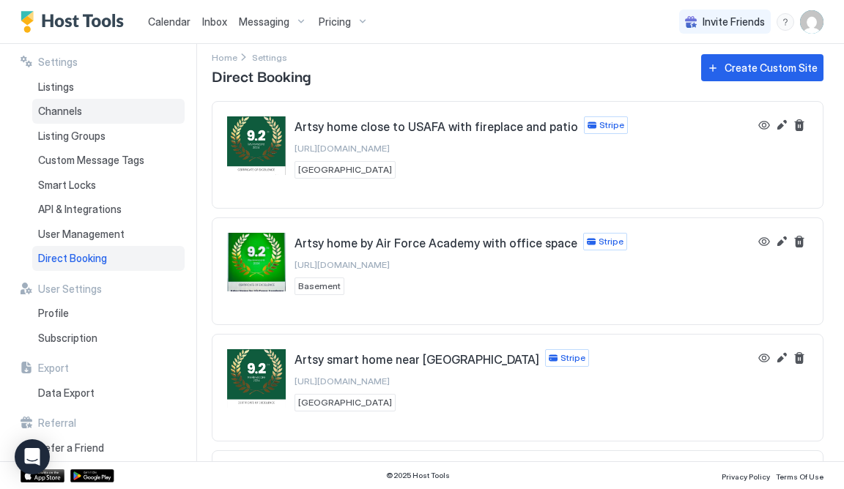
click at [55, 114] on span "Channels" at bounding box center [60, 111] width 44 height 13
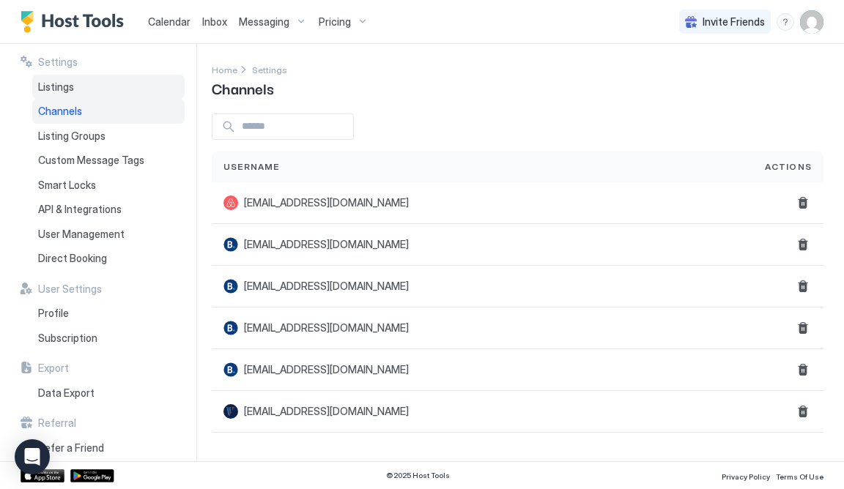
click at [64, 92] on div "Listings" at bounding box center [108, 87] width 152 height 25
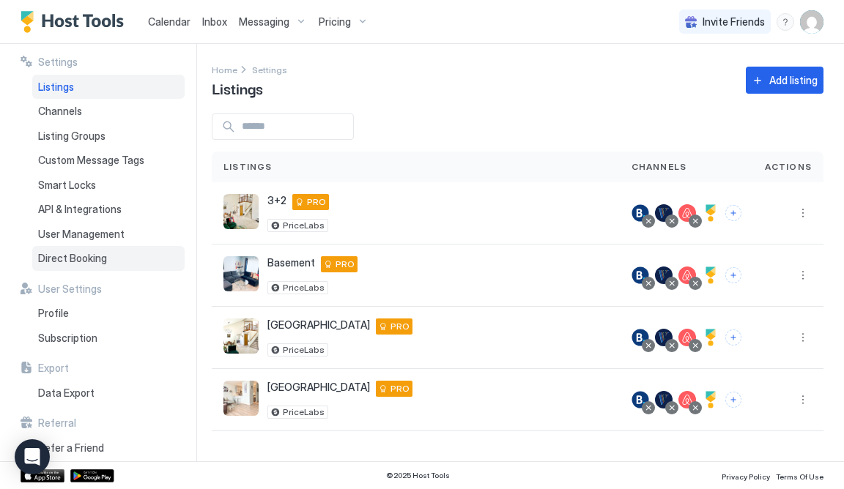
click at [108, 256] on div "Direct Booking" at bounding box center [108, 258] width 152 height 25
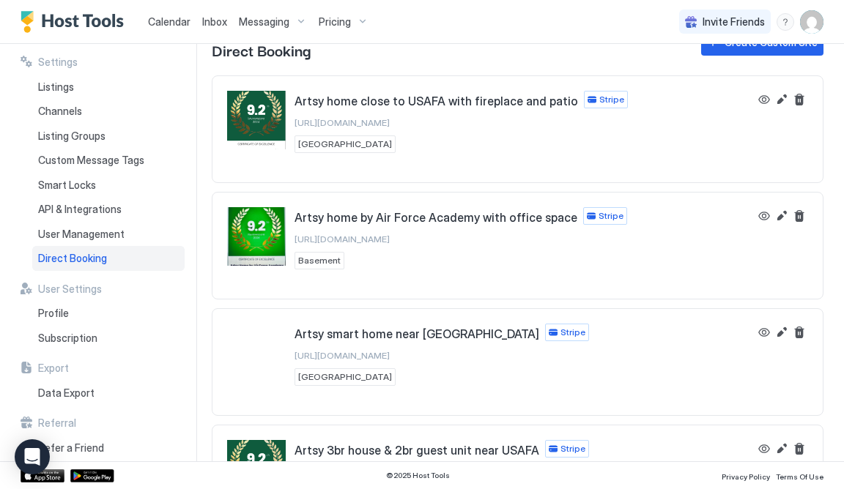
scroll to position [103, 0]
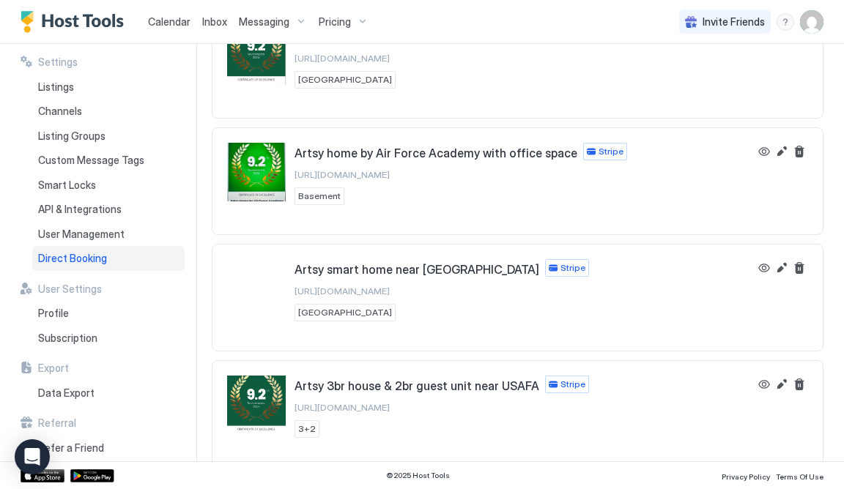
click at [232, 289] on div "Artsy smart home near Downtown & Balboa Park" at bounding box center [256, 288] width 59 height 59
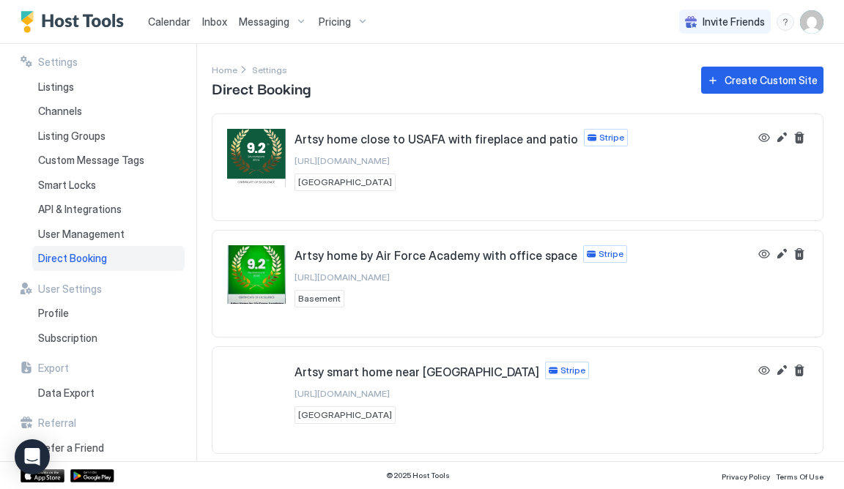
scroll to position [103, 0]
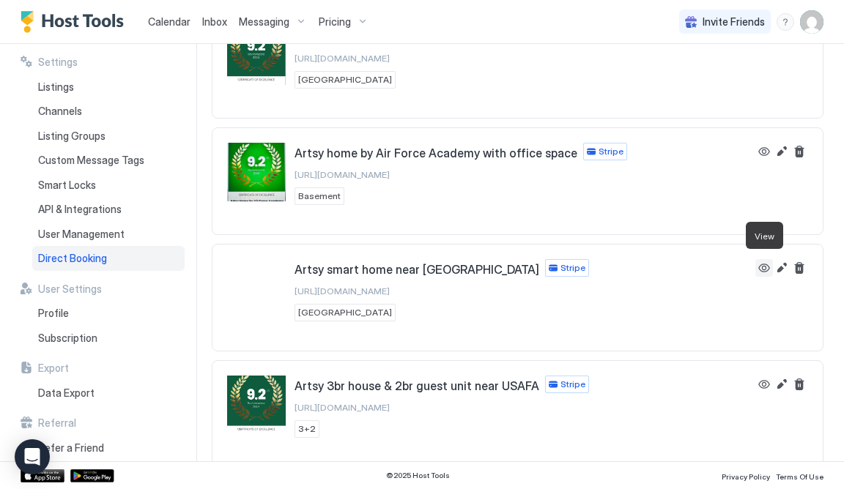
click at [771, 264] on button "View" at bounding box center [764, 268] width 18 height 18
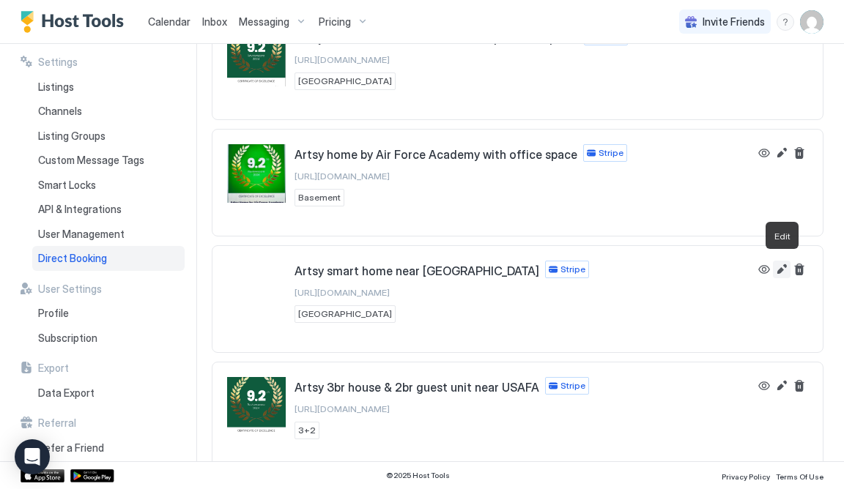
click at [783, 265] on button "Edit" at bounding box center [782, 270] width 18 height 18
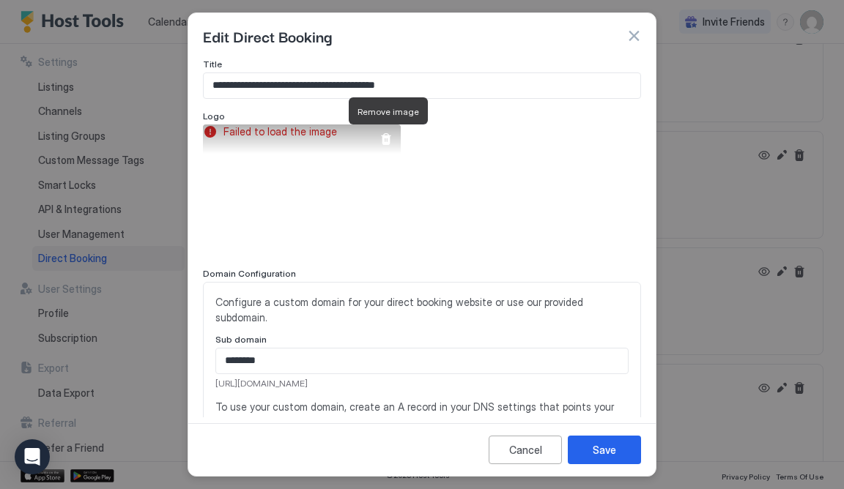
click at [387, 141] on div at bounding box center [386, 139] width 12 height 12
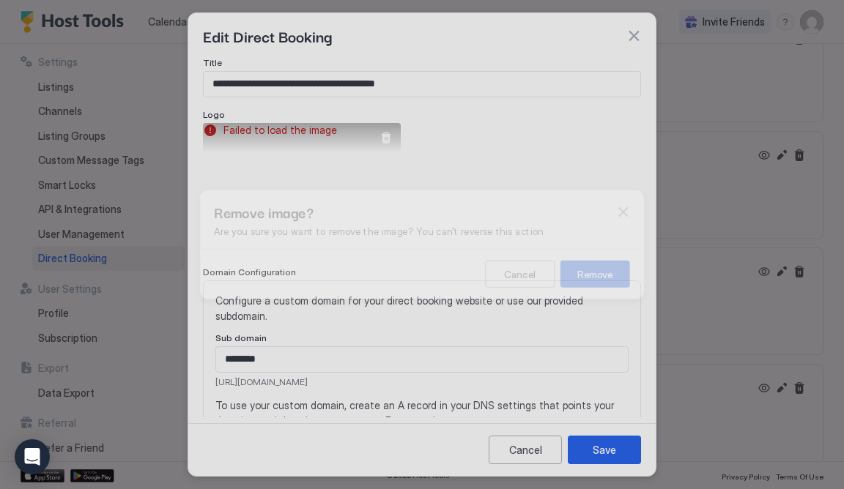
scroll to position [0, 0]
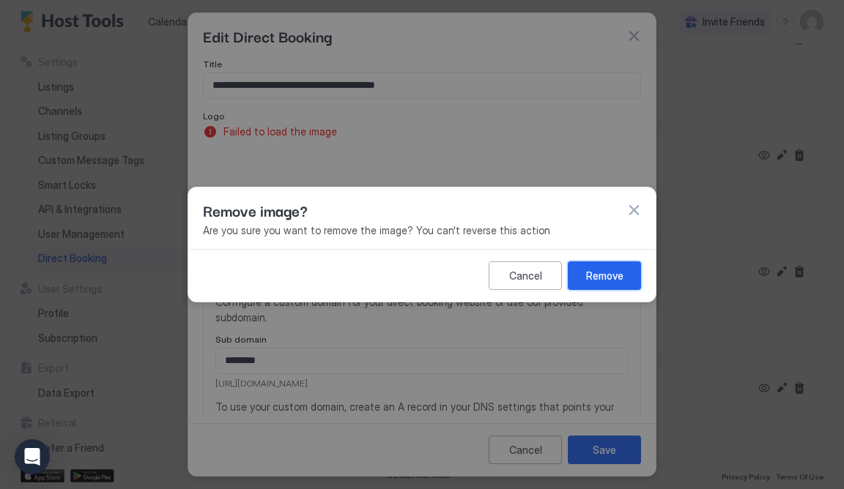
click at [601, 281] on div "Remove" at bounding box center [604, 275] width 37 height 15
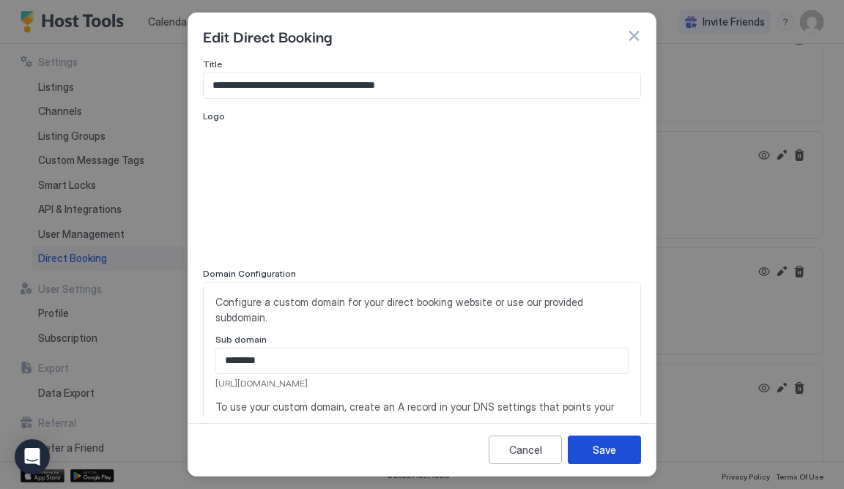
click at [607, 450] on div "Save" at bounding box center [604, 450] width 23 height 15
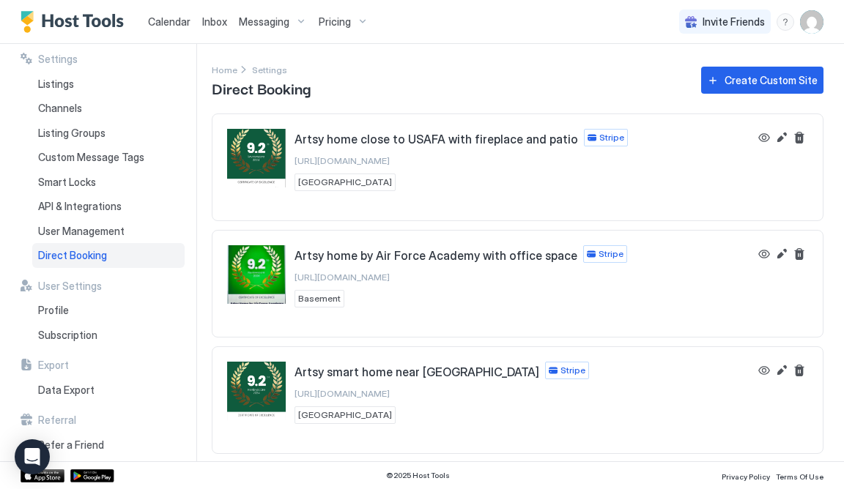
scroll to position [2, 0]
click at [119, 205] on div "API & Integrations" at bounding box center [108, 207] width 152 height 25
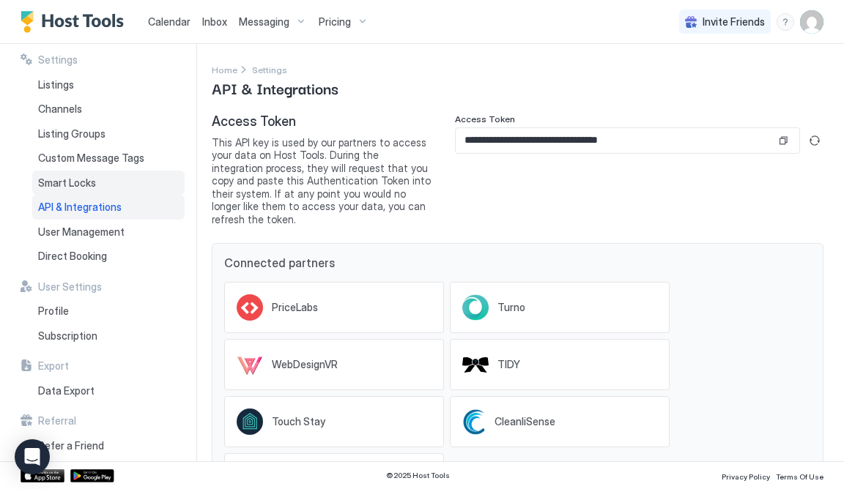
click at [89, 180] on span "Smart Locks" at bounding box center [67, 183] width 58 height 13
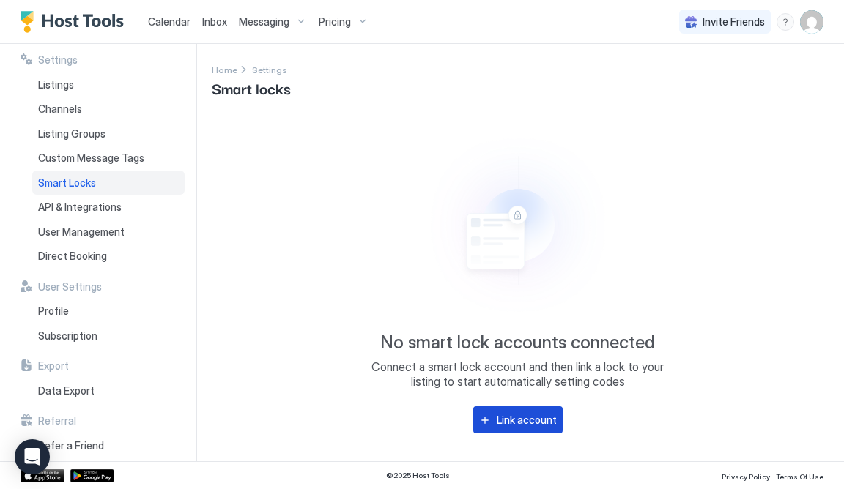
click at [525, 426] on div "Link account" at bounding box center [527, 420] width 60 height 15
click at [84, 160] on span "Custom Message Tags" at bounding box center [91, 158] width 106 height 13
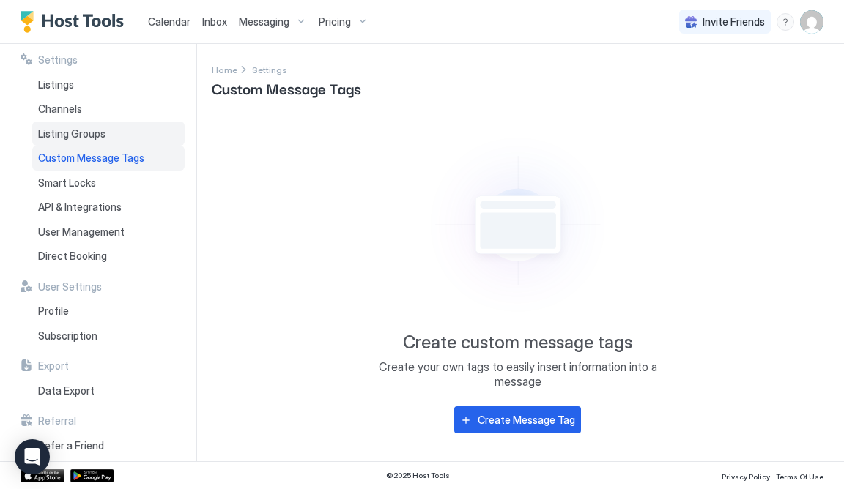
click at [67, 143] on div "Listing Groups" at bounding box center [108, 134] width 152 height 25
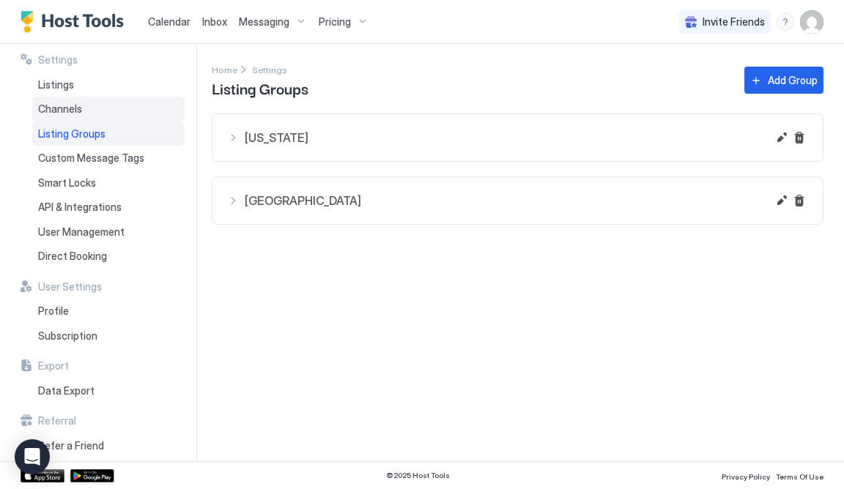
click at [67, 110] on span "Channels" at bounding box center [60, 109] width 44 height 13
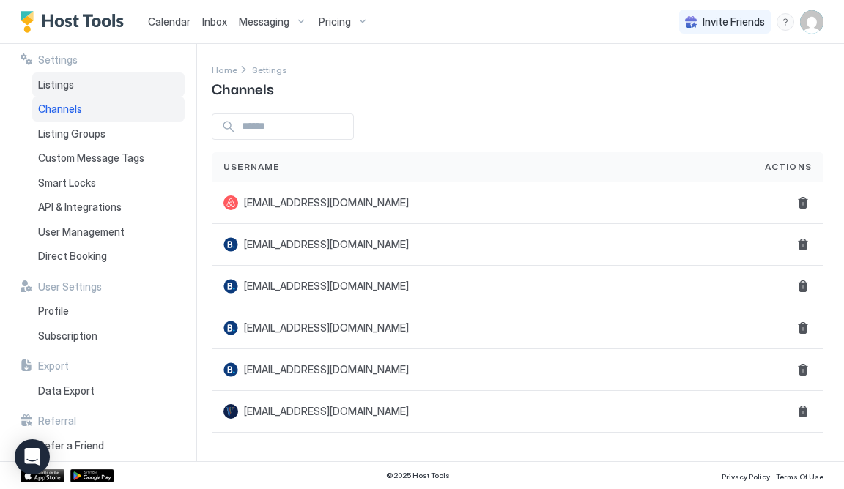
click at [73, 75] on div "Listings" at bounding box center [108, 85] width 152 height 25
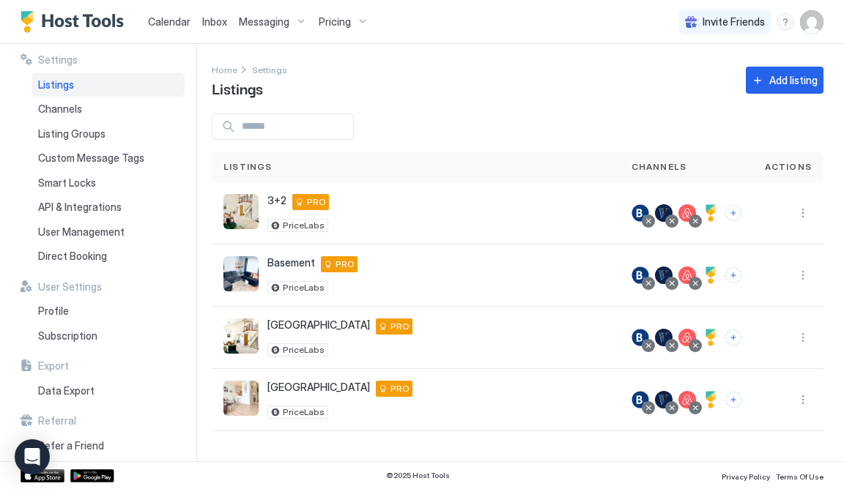
click at [549, 13] on div "Calendar Inbox Messaging Pricing Invite Friends EB" at bounding box center [422, 22] width 844 height 44
